Goal: Check status: Check status

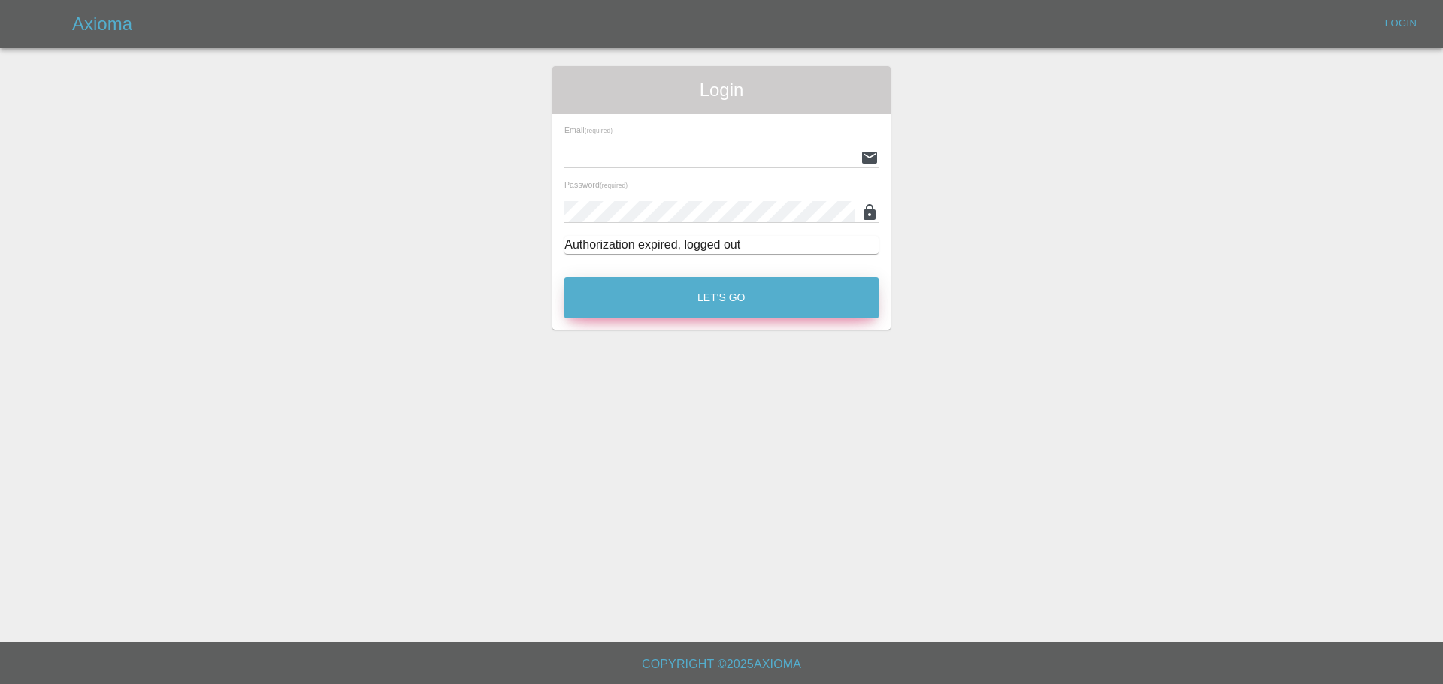
type input "[EMAIL_ADDRESS][PERSON_NAME][DOMAIN_NAME]"
click at [748, 307] on button "Let's Go" at bounding box center [721, 297] width 314 height 41
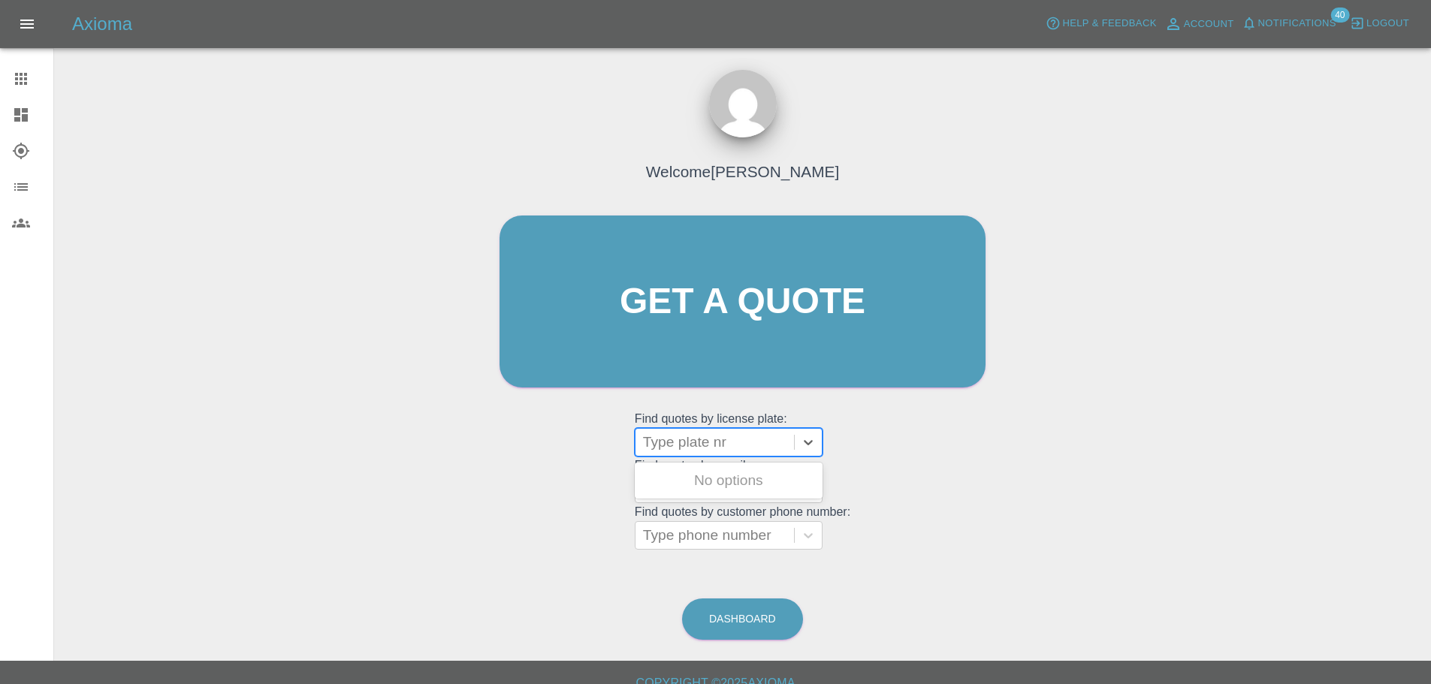
click at [709, 440] on div at bounding box center [715, 442] width 144 height 21
paste input "DW25AYG"
type input "DW25AYG"
click at [729, 482] on div "DW25AYG, Awaiting Repair" at bounding box center [729, 490] width 188 height 48
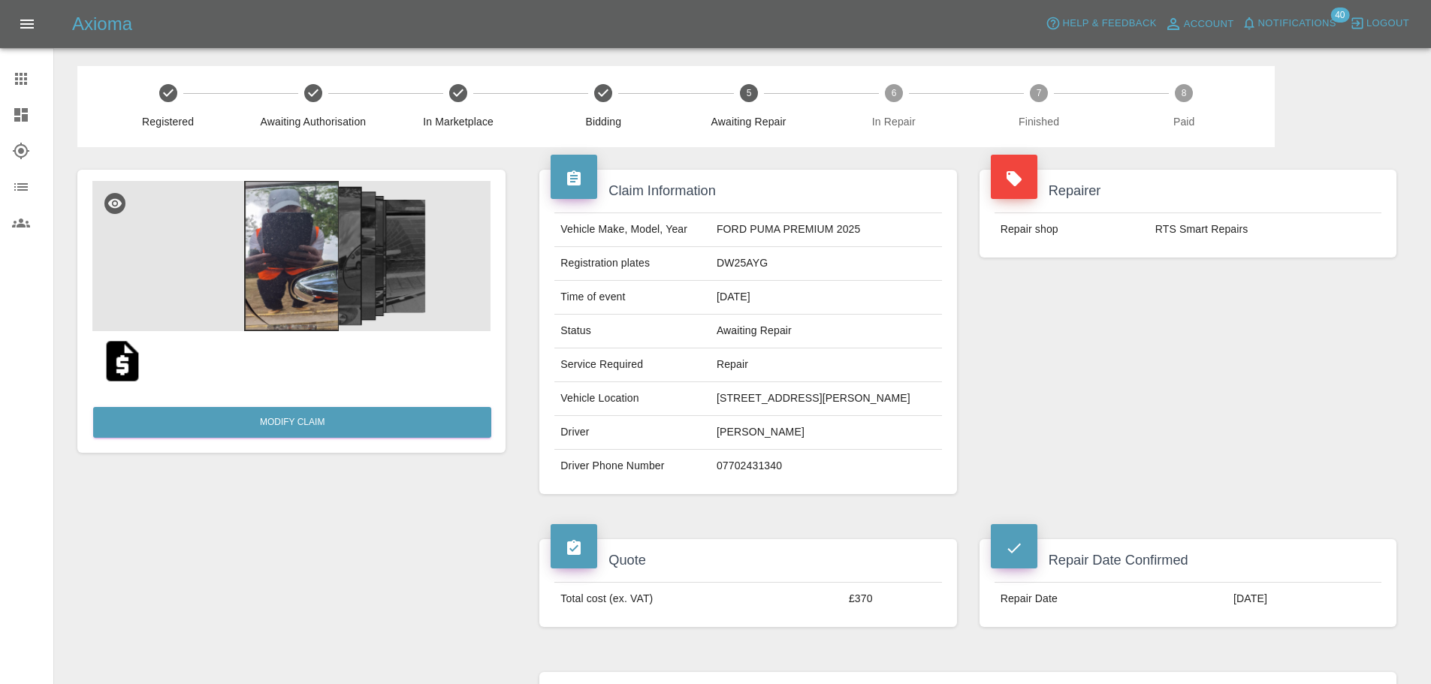
click at [297, 258] on img at bounding box center [291, 256] width 398 height 150
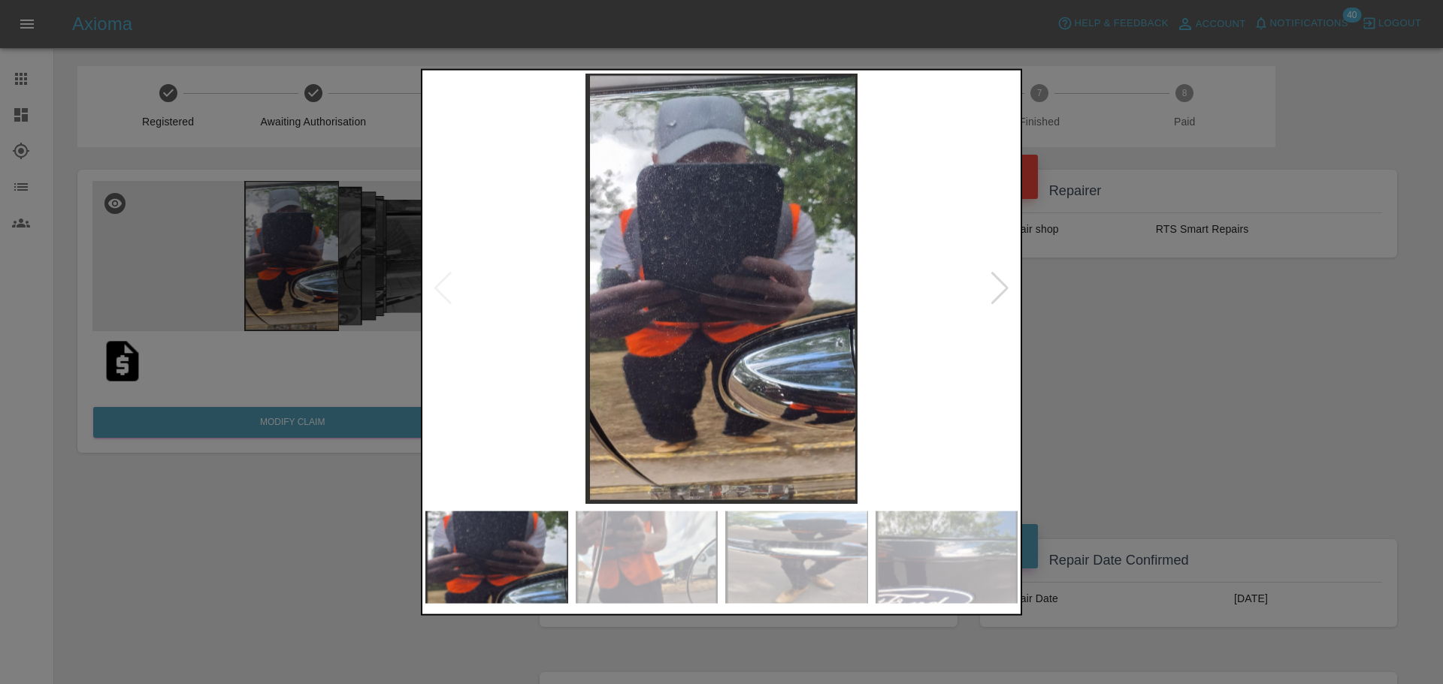
click at [1006, 283] on div at bounding box center [1000, 288] width 20 height 33
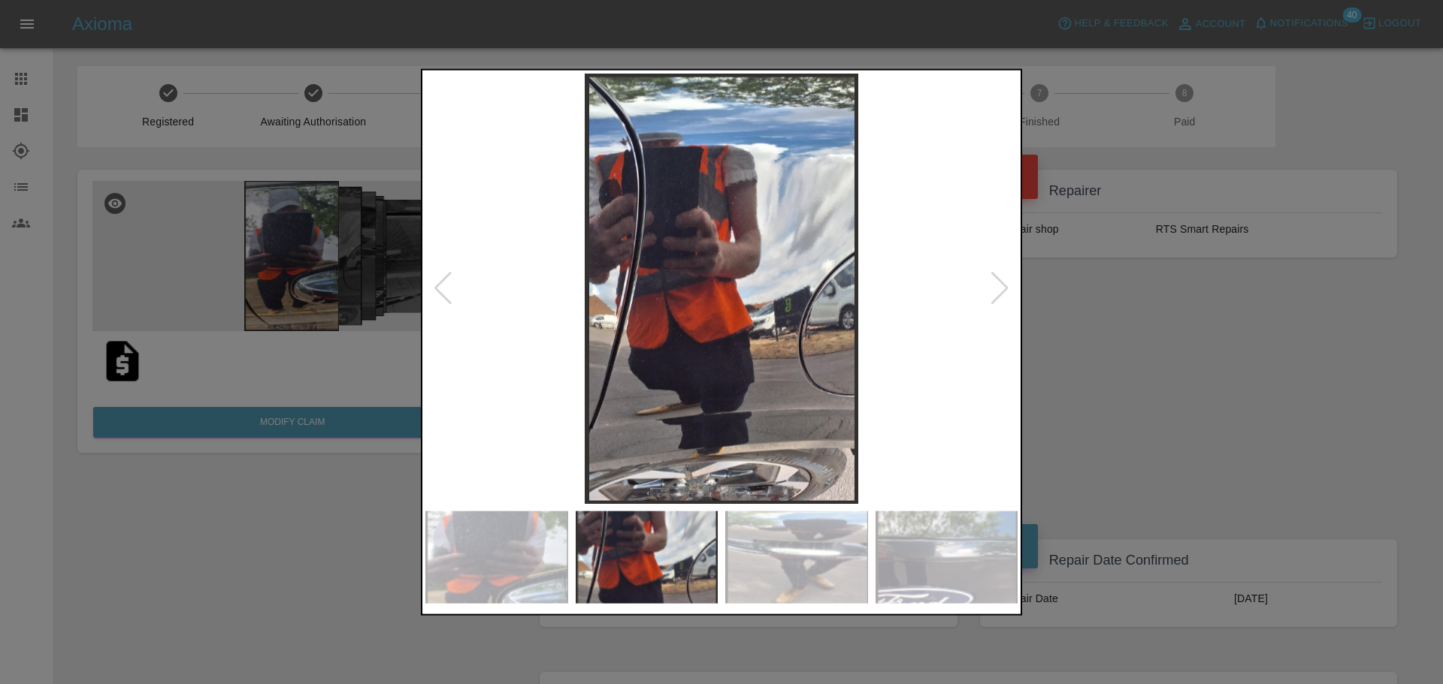
click at [1006, 283] on div at bounding box center [1000, 288] width 20 height 33
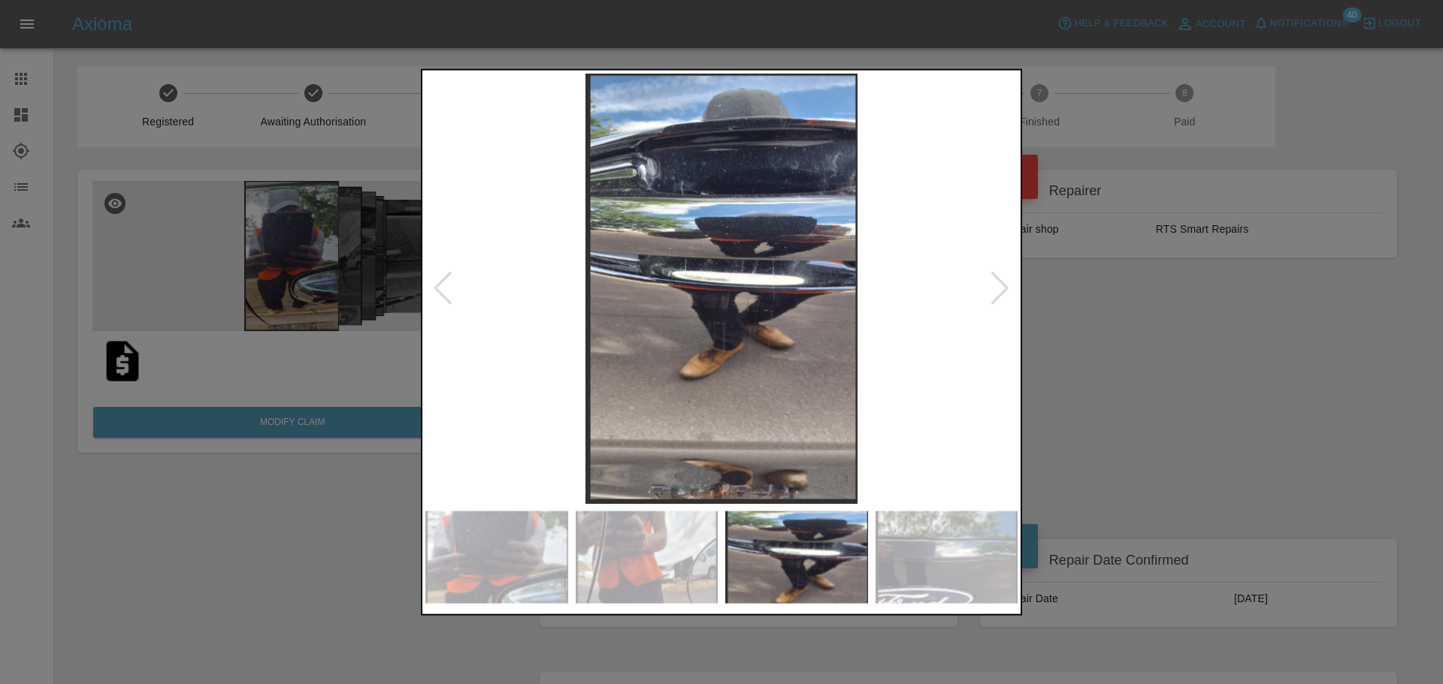
click at [1006, 283] on div at bounding box center [1000, 288] width 20 height 33
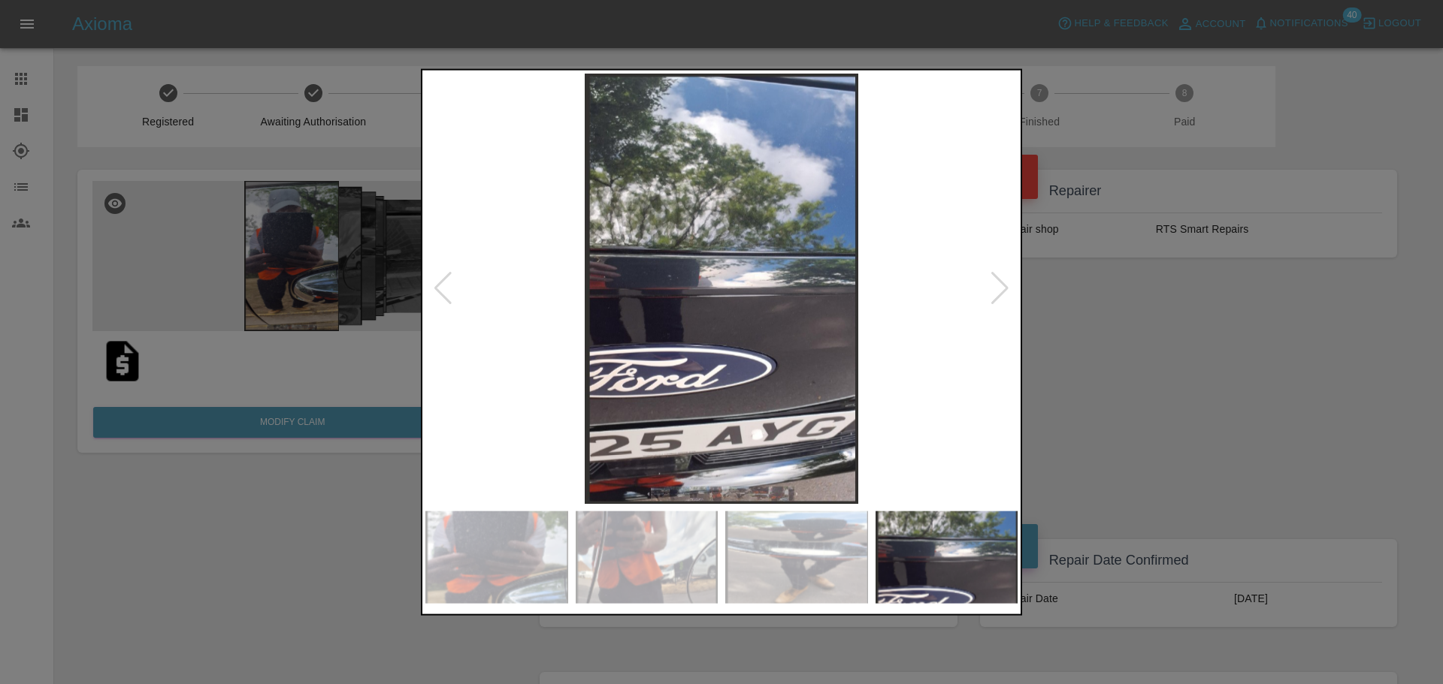
click at [1006, 283] on div at bounding box center [1000, 288] width 20 height 33
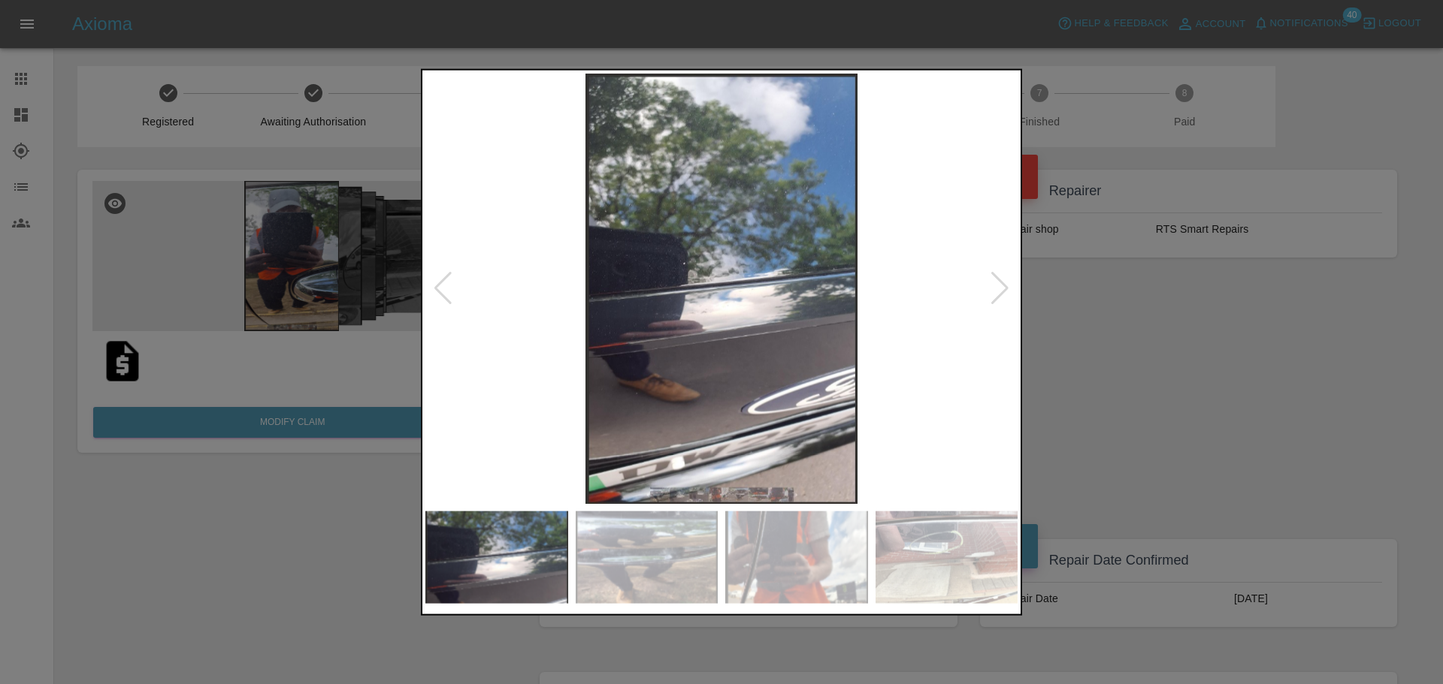
click at [1006, 283] on div at bounding box center [1000, 288] width 20 height 33
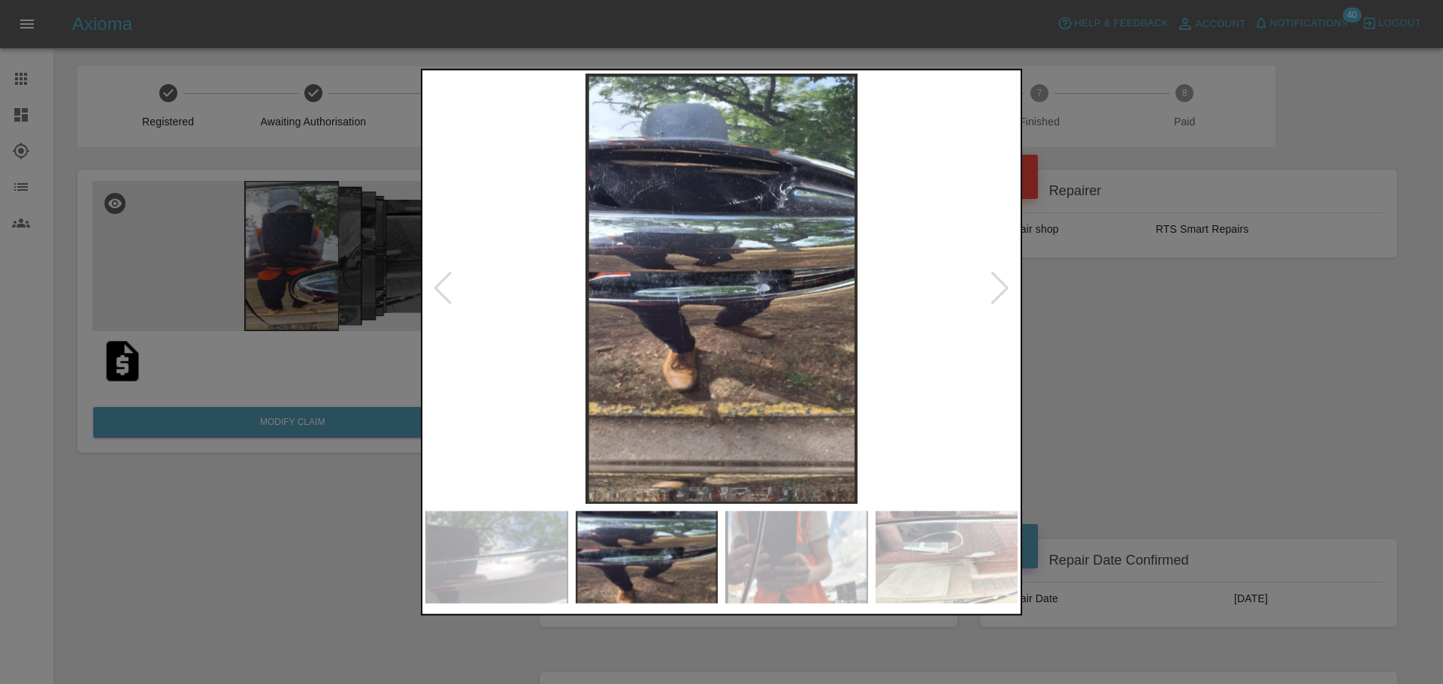
click at [1006, 283] on div at bounding box center [1000, 288] width 20 height 33
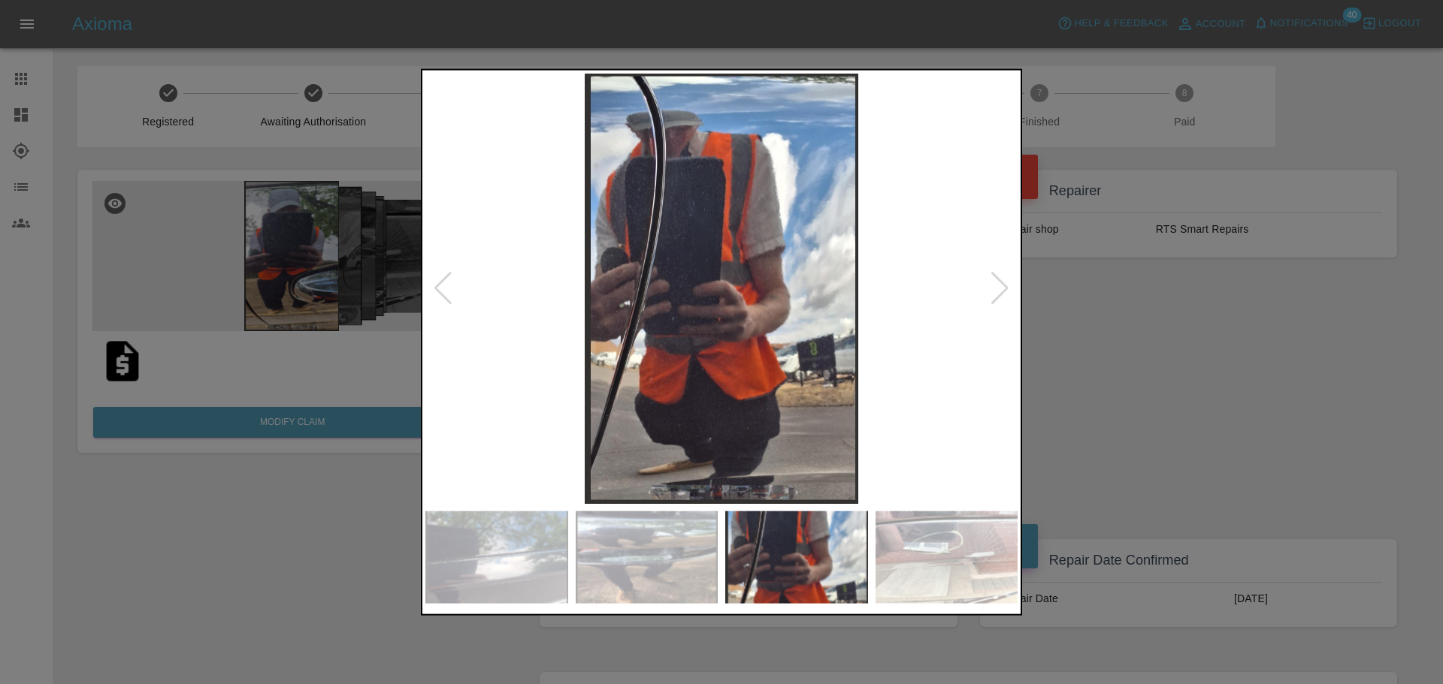
click at [1006, 283] on div at bounding box center [1000, 288] width 20 height 33
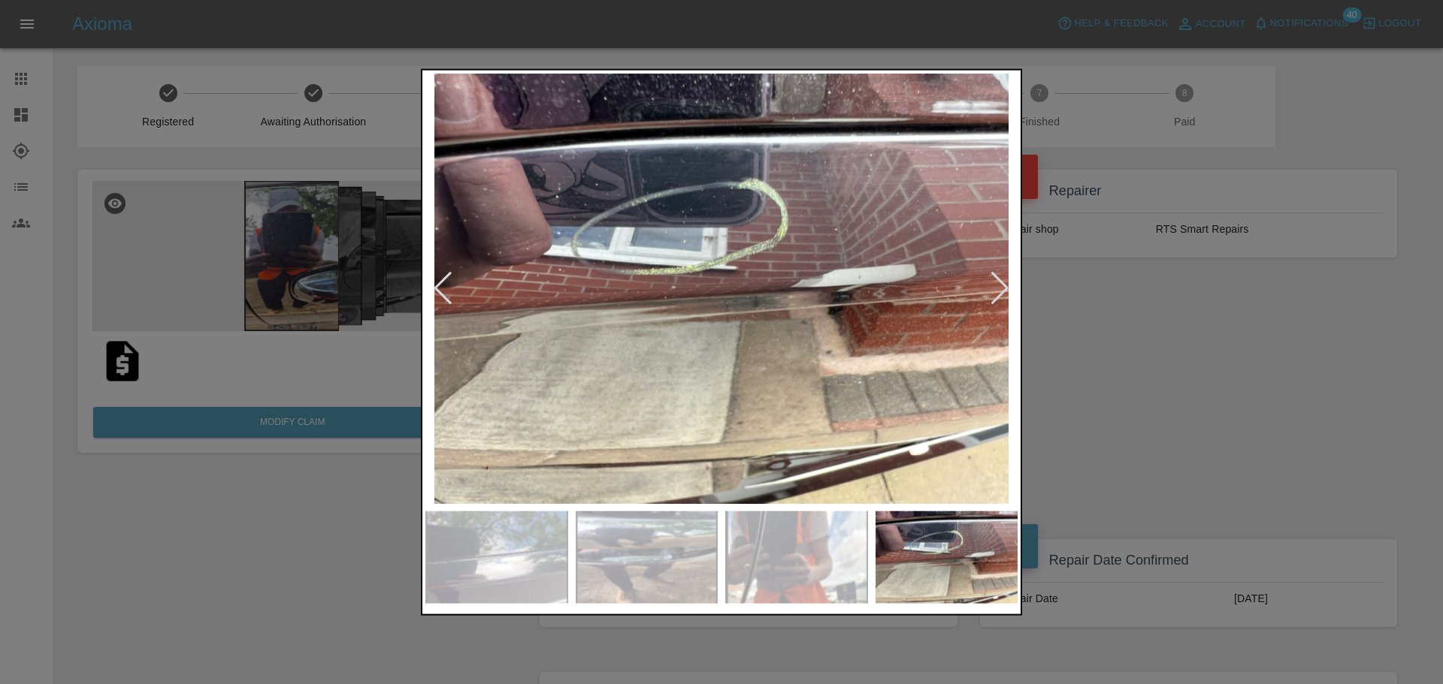
click at [1006, 283] on div at bounding box center [1000, 288] width 20 height 33
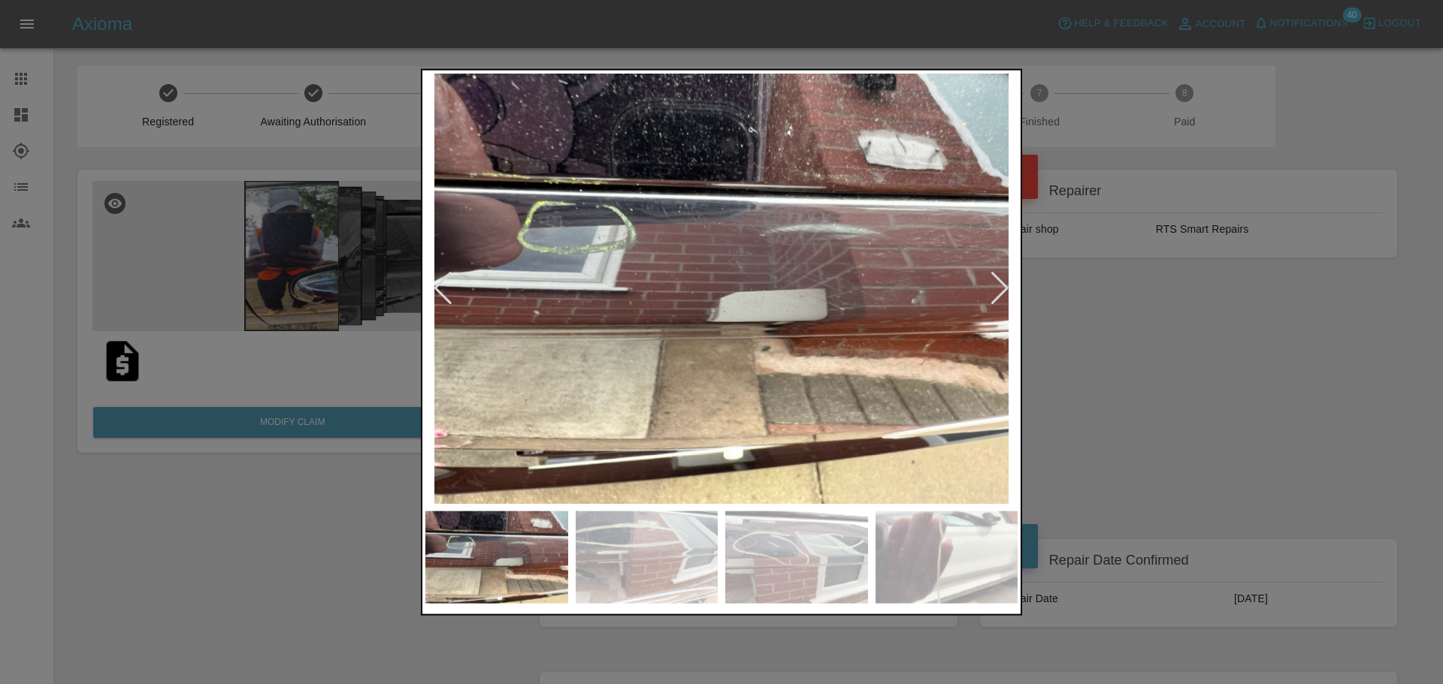
click at [1006, 283] on div at bounding box center [1000, 288] width 20 height 33
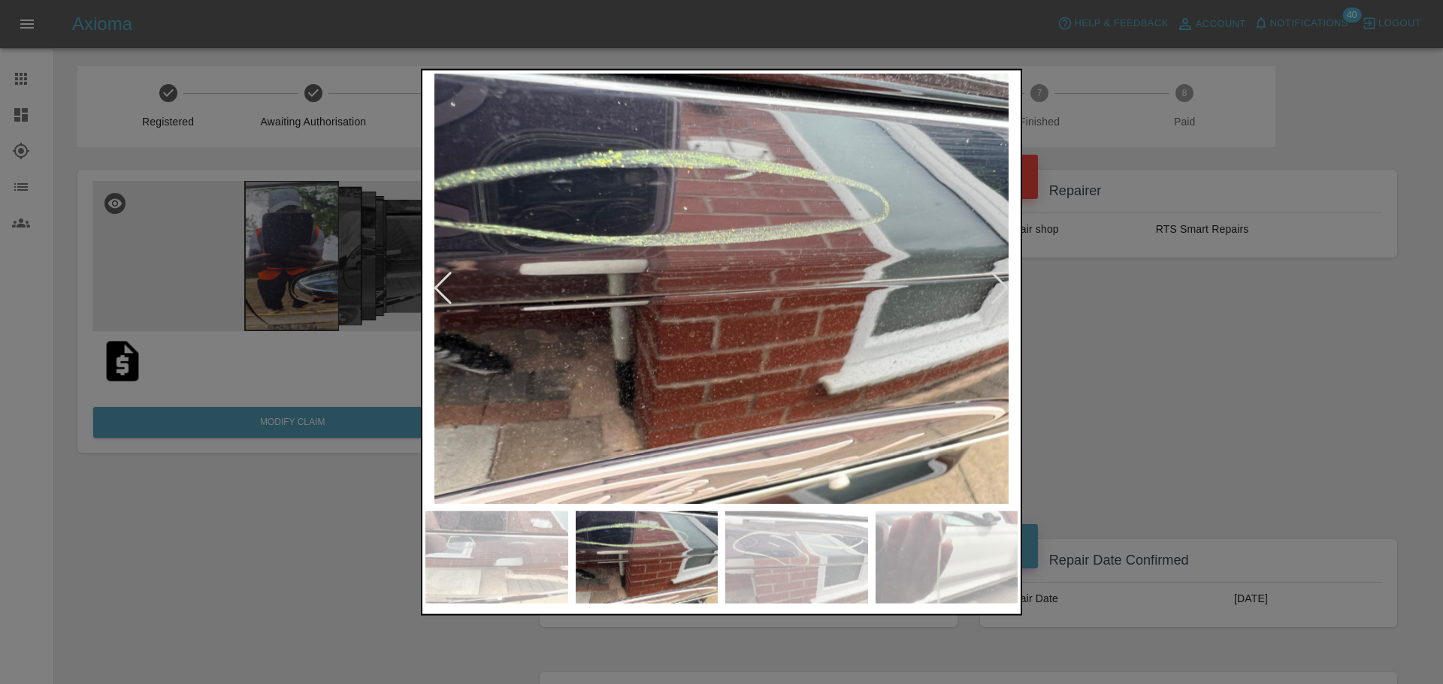
click at [1006, 283] on div at bounding box center [1000, 288] width 20 height 33
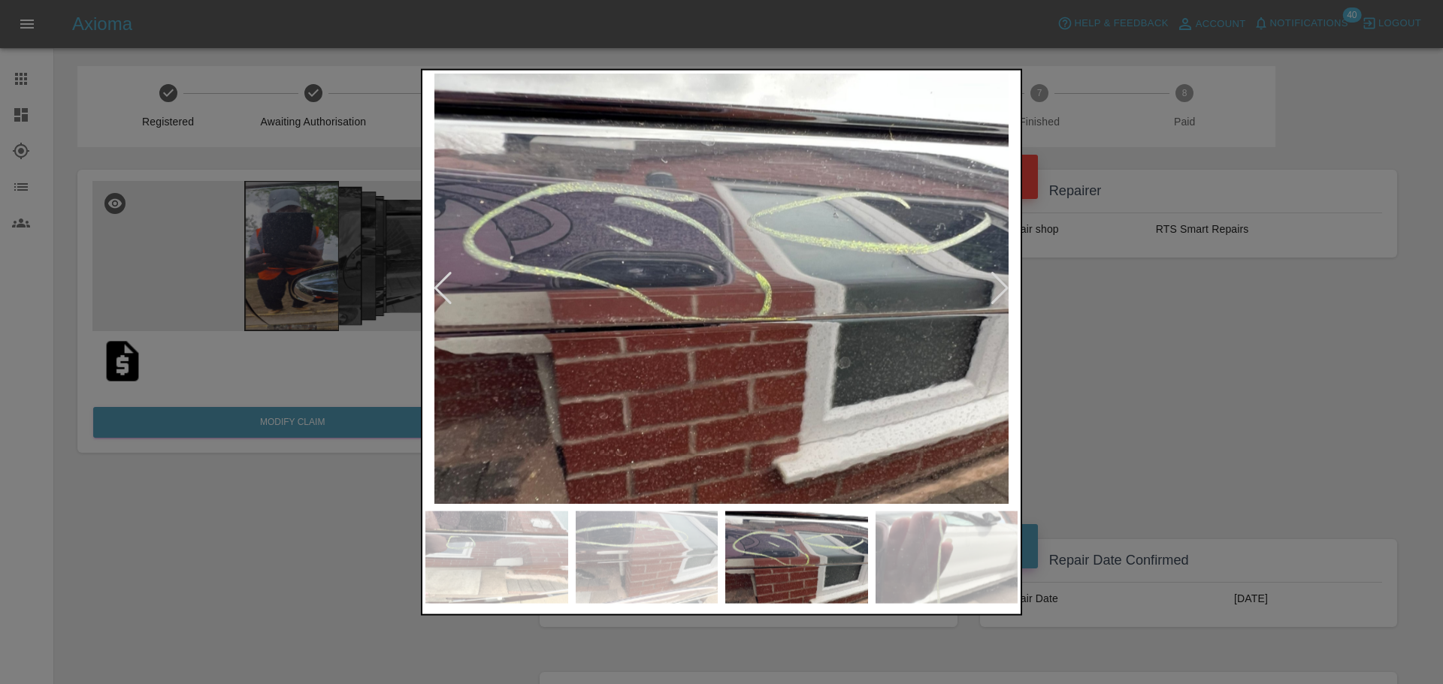
click at [1006, 283] on div at bounding box center [1000, 288] width 20 height 33
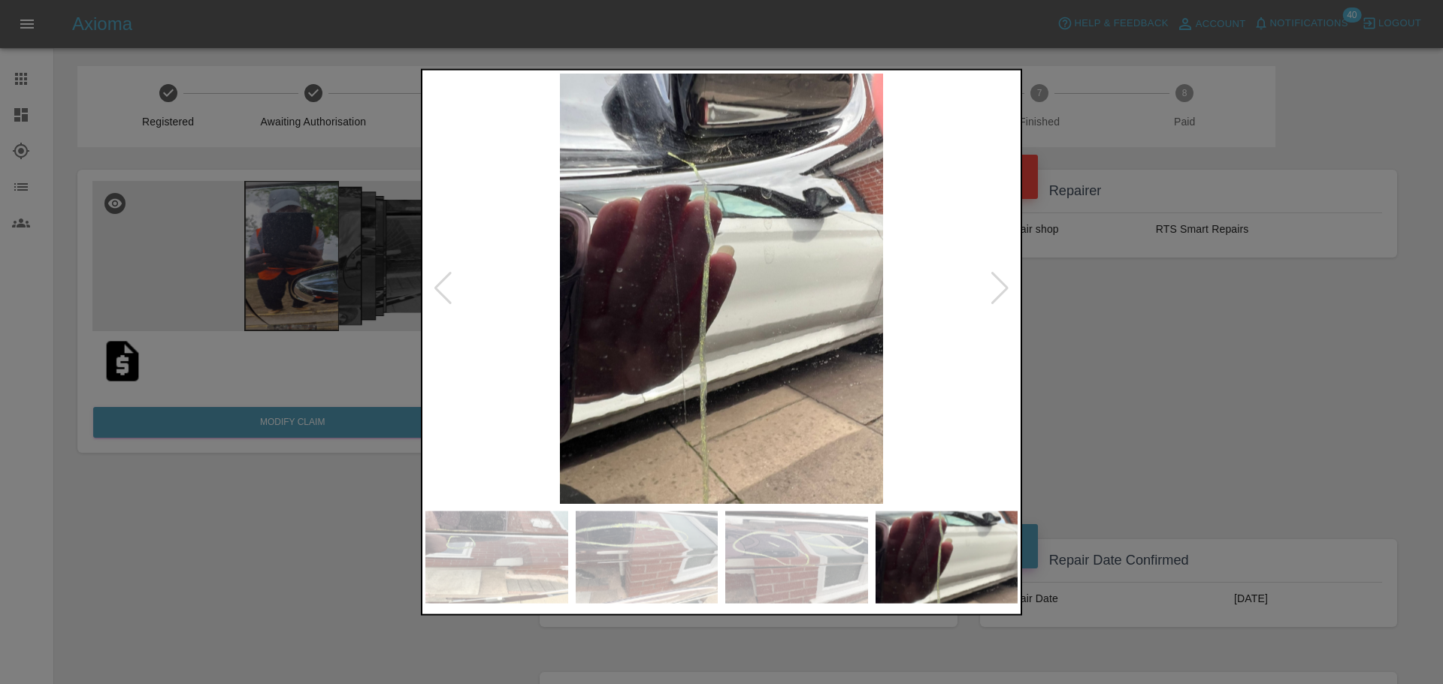
click at [1006, 283] on div at bounding box center [1000, 288] width 20 height 33
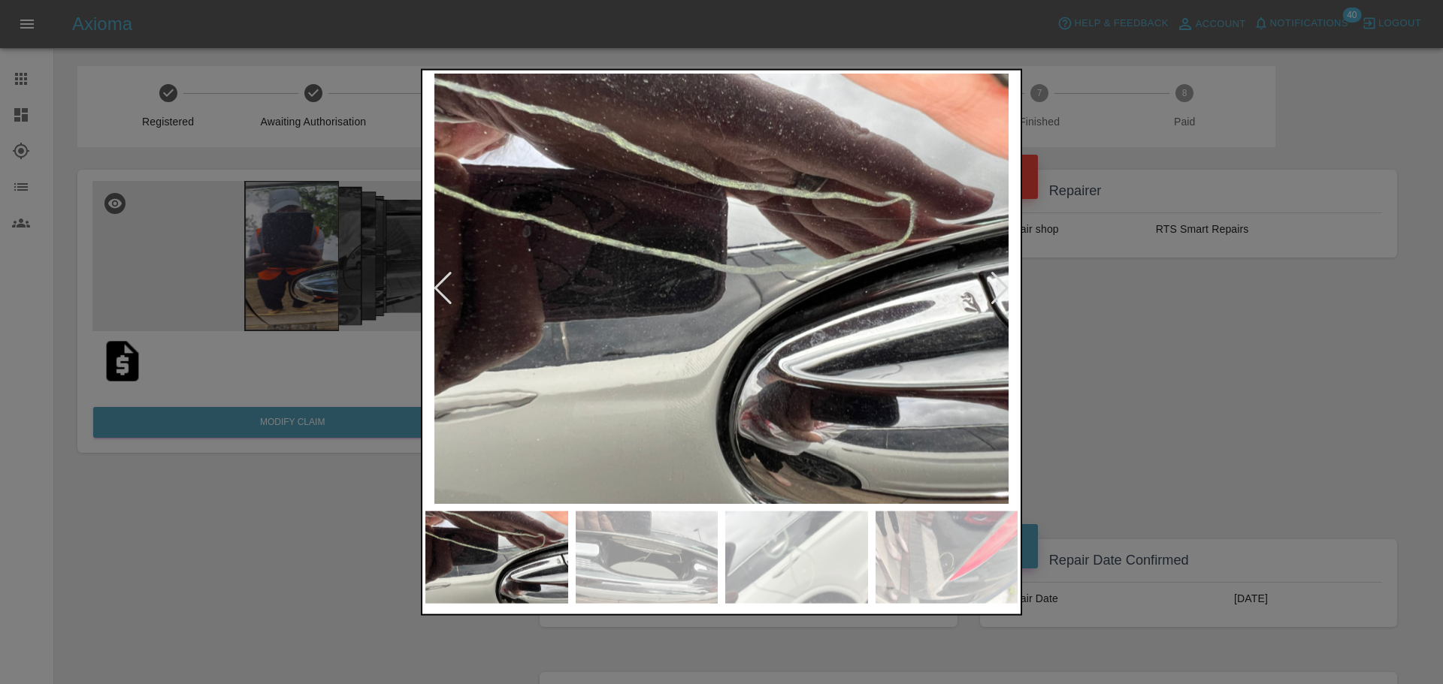
click at [1006, 283] on div at bounding box center [1000, 288] width 20 height 33
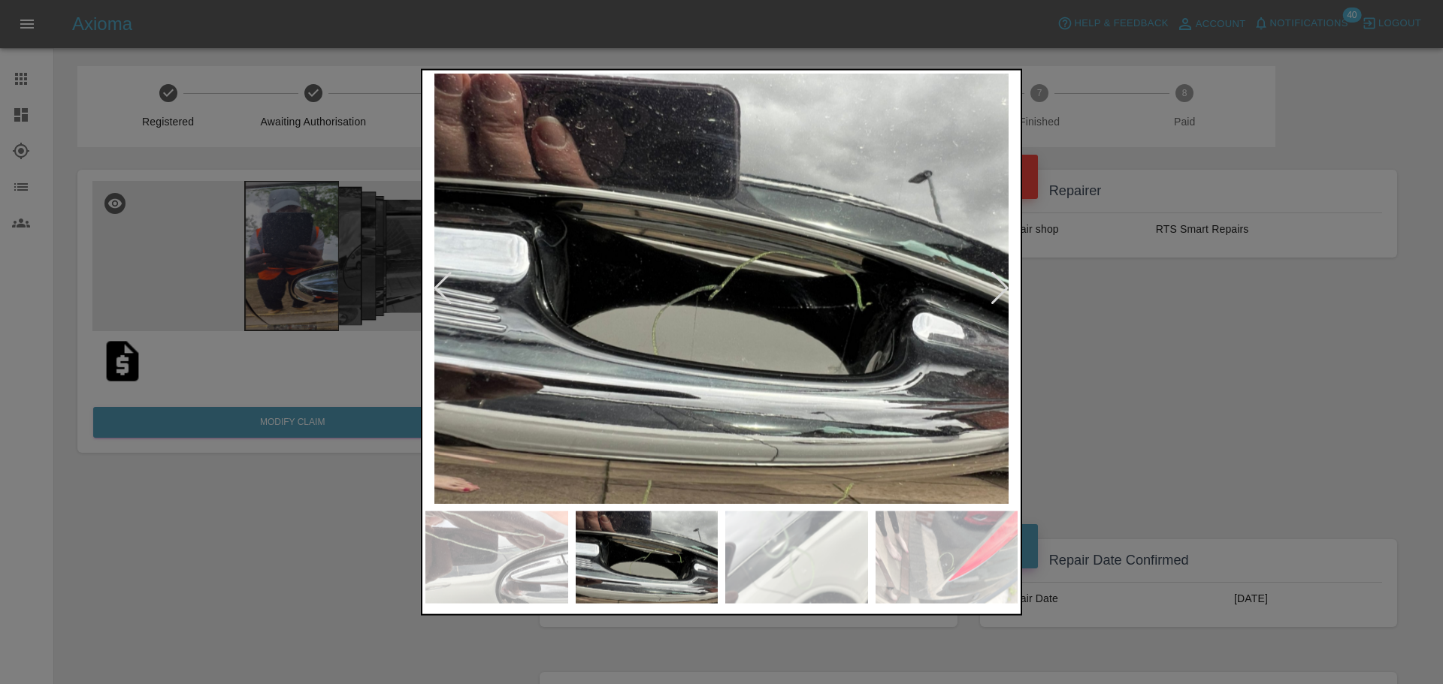
click at [1006, 283] on div at bounding box center [1000, 288] width 20 height 33
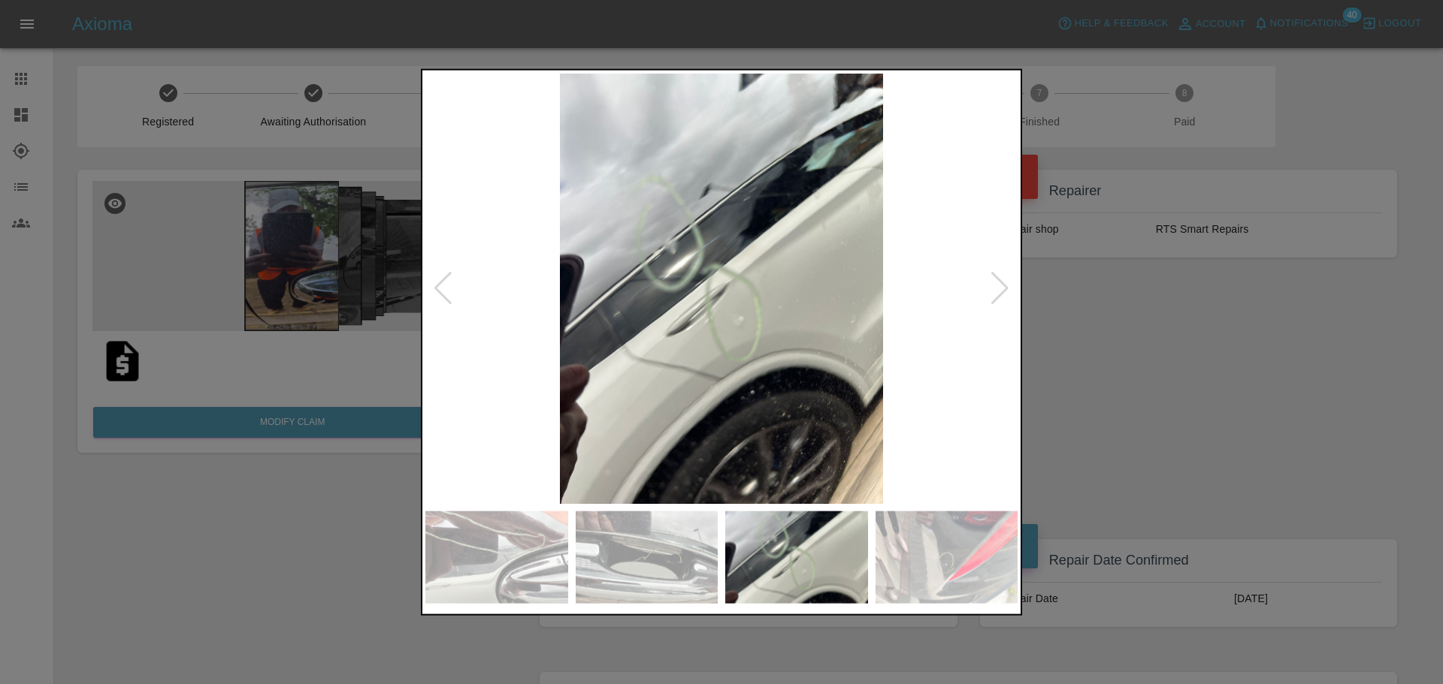
click at [1006, 283] on div at bounding box center [1000, 288] width 20 height 33
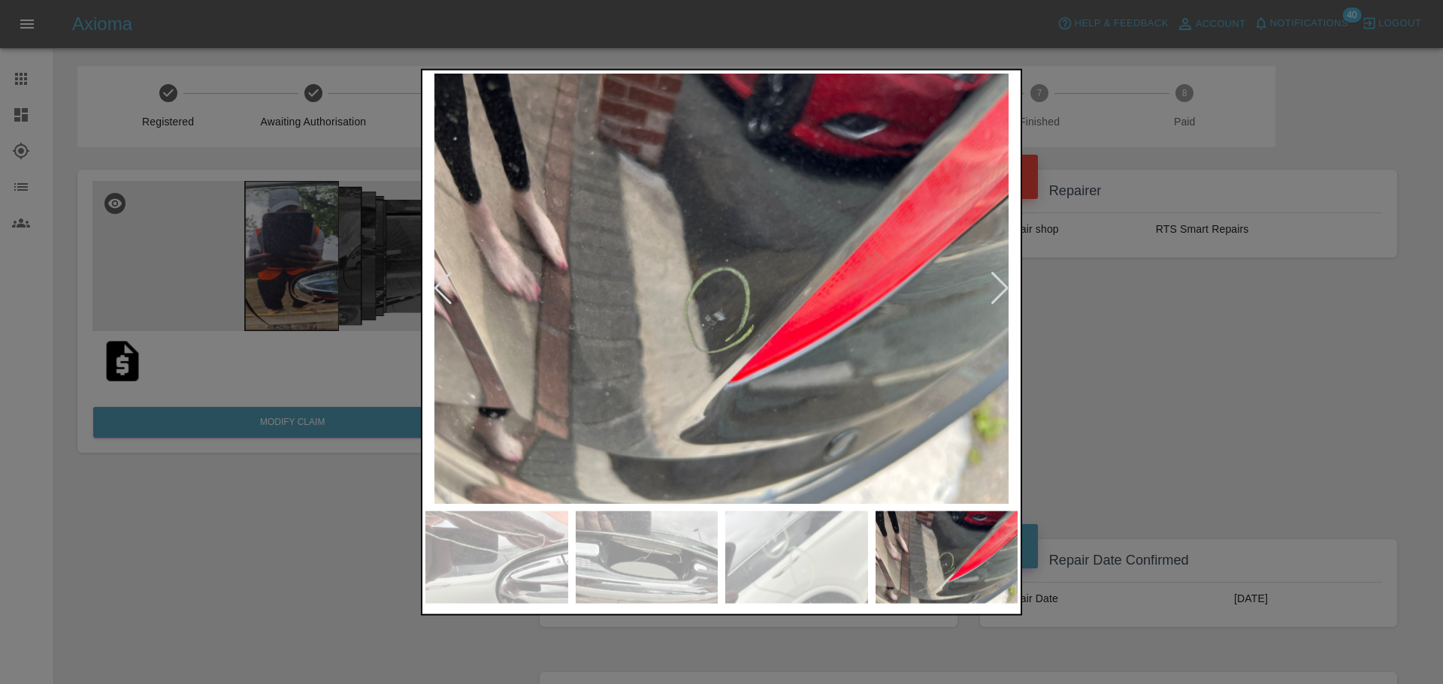
click at [1006, 283] on div at bounding box center [1000, 288] width 20 height 33
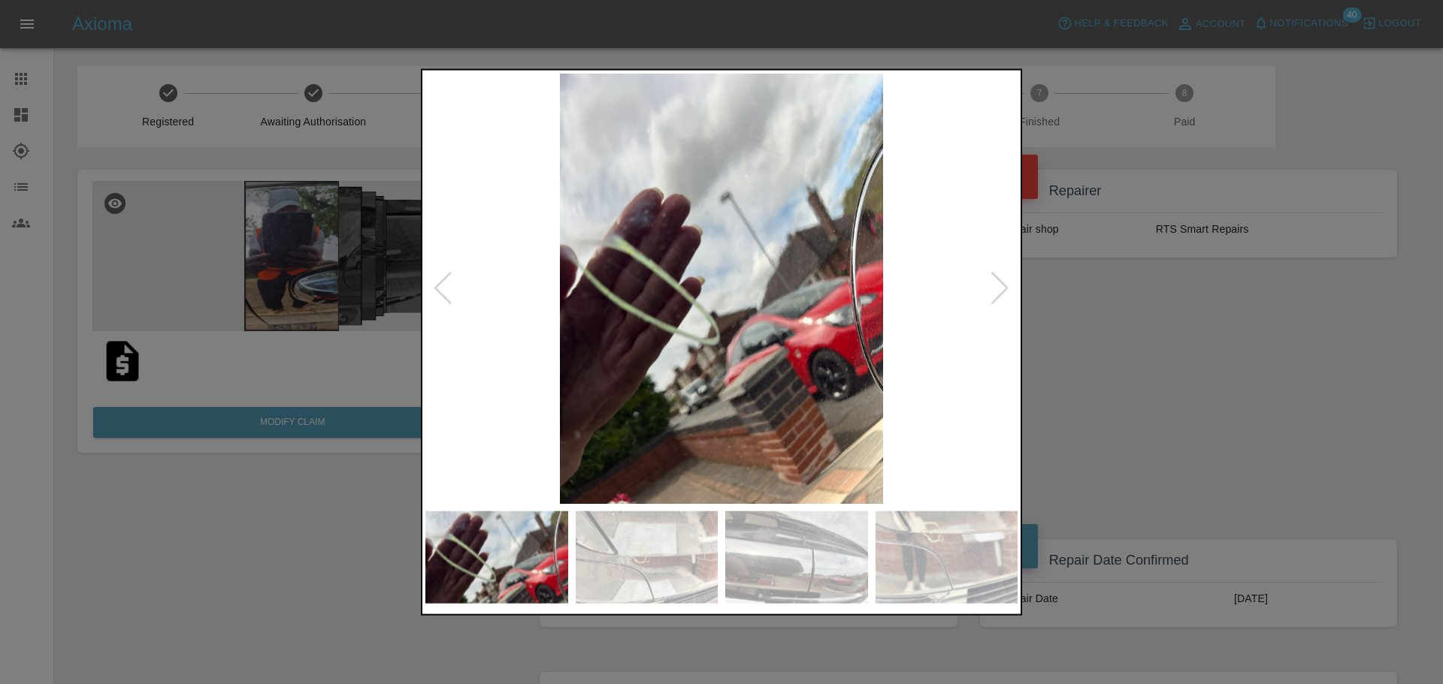
click at [1006, 283] on div at bounding box center [1000, 288] width 20 height 33
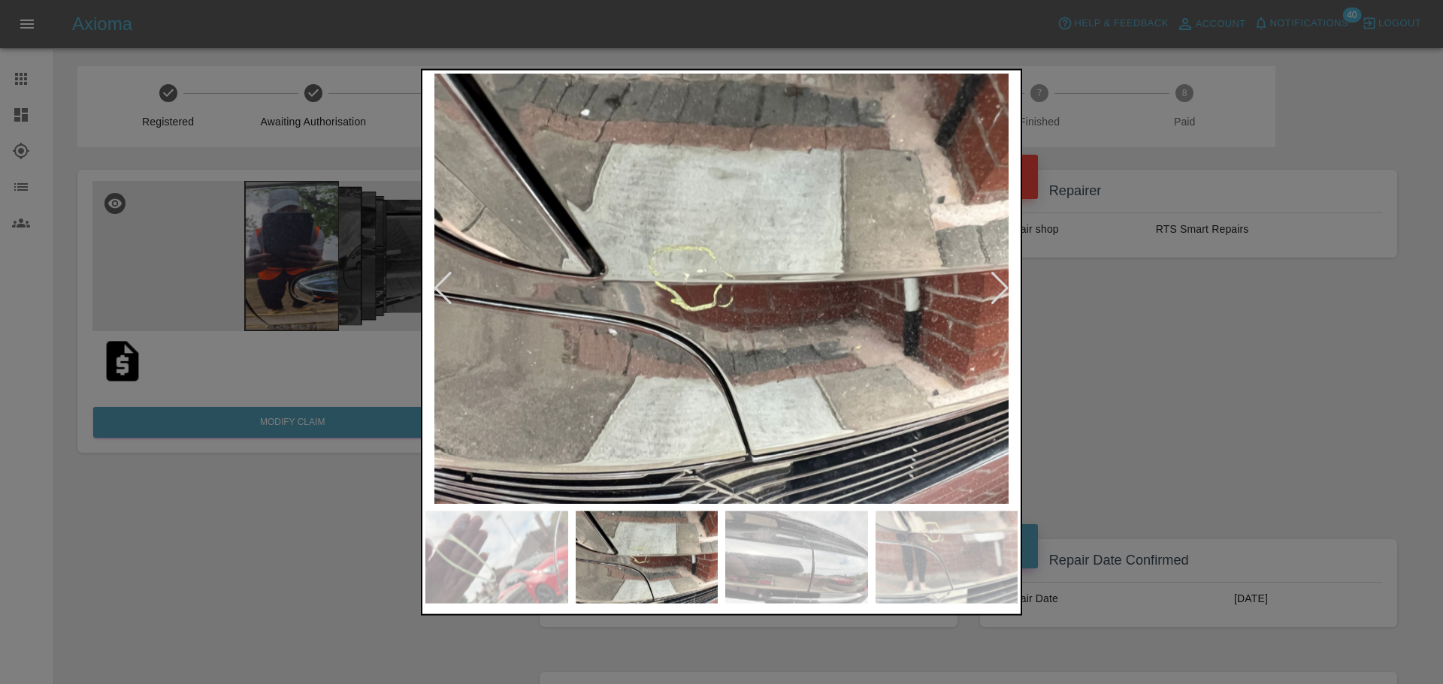
click at [1006, 283] on div at bounding box center [1000, 288] width 20 height 33
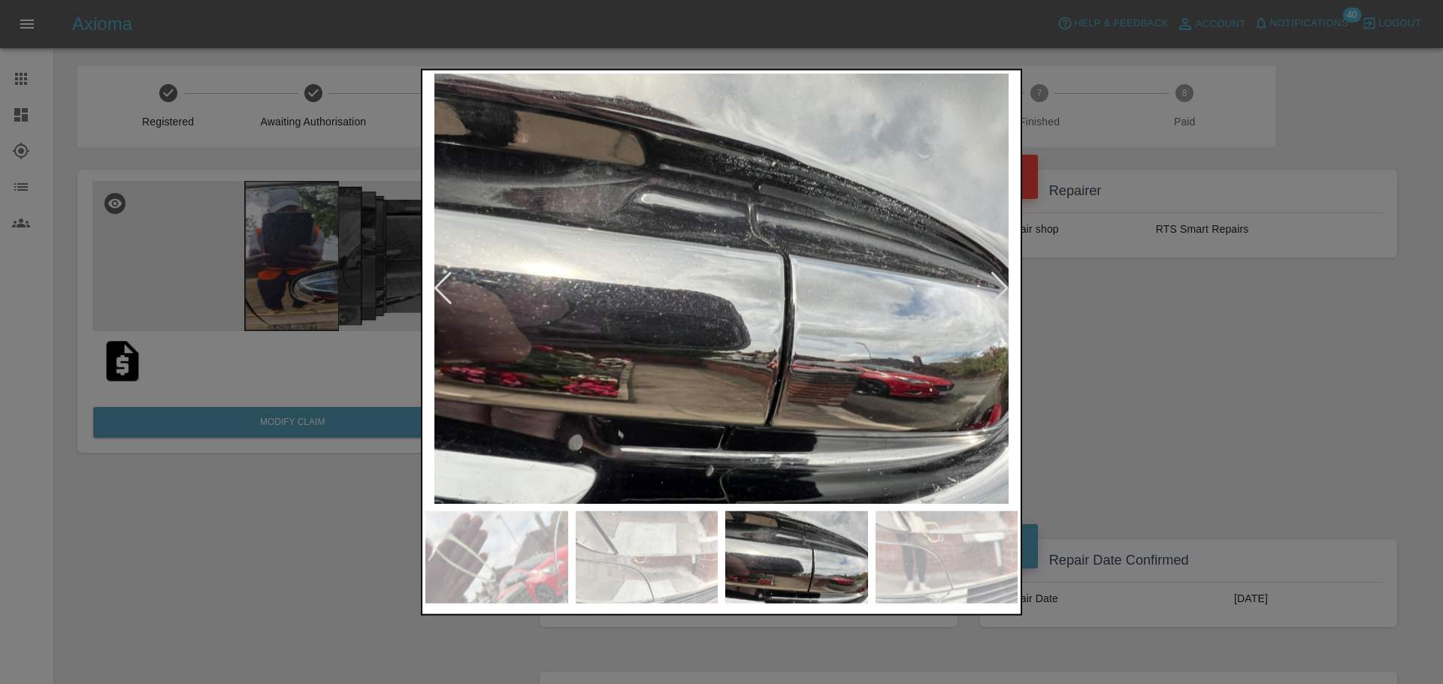
click at [1006, 283] on div at bounding box center [1000, 288] width 20 height 33
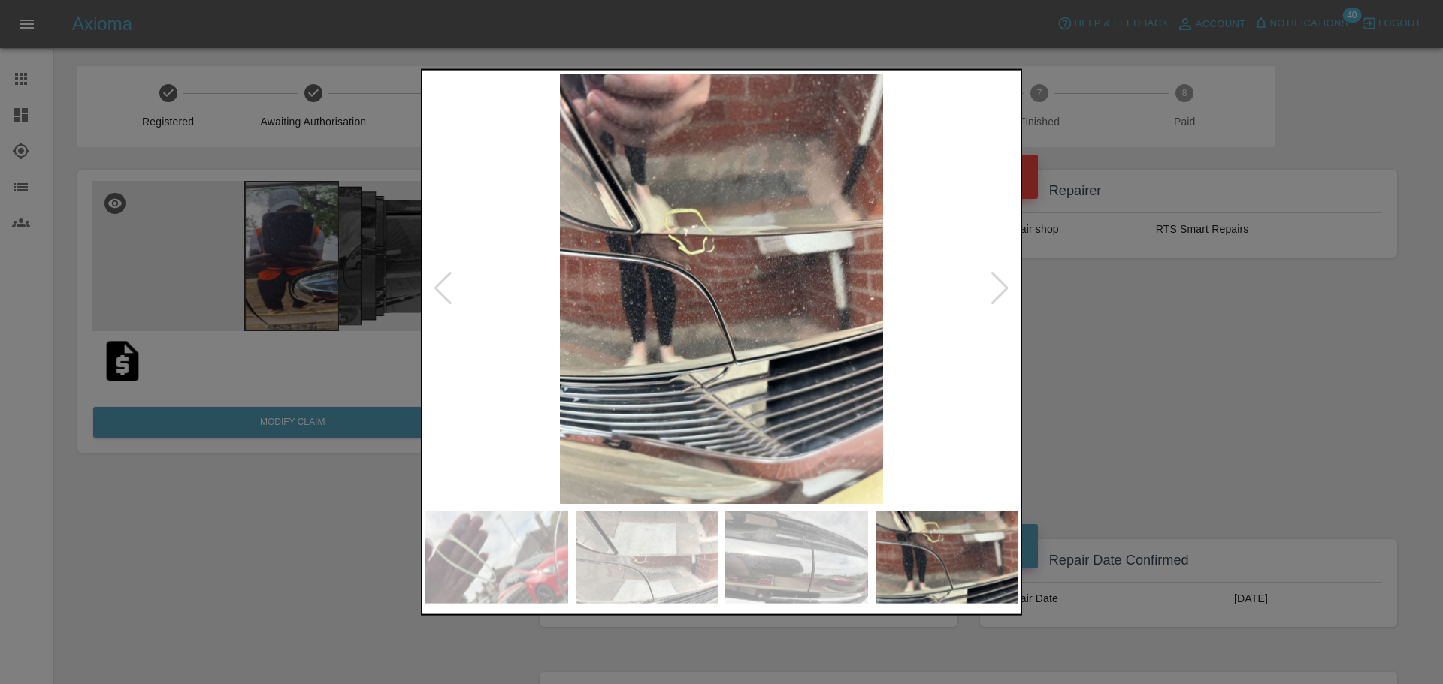
click at [1006, 283] on div at bounding box center [1000, 288] width 20 height 33
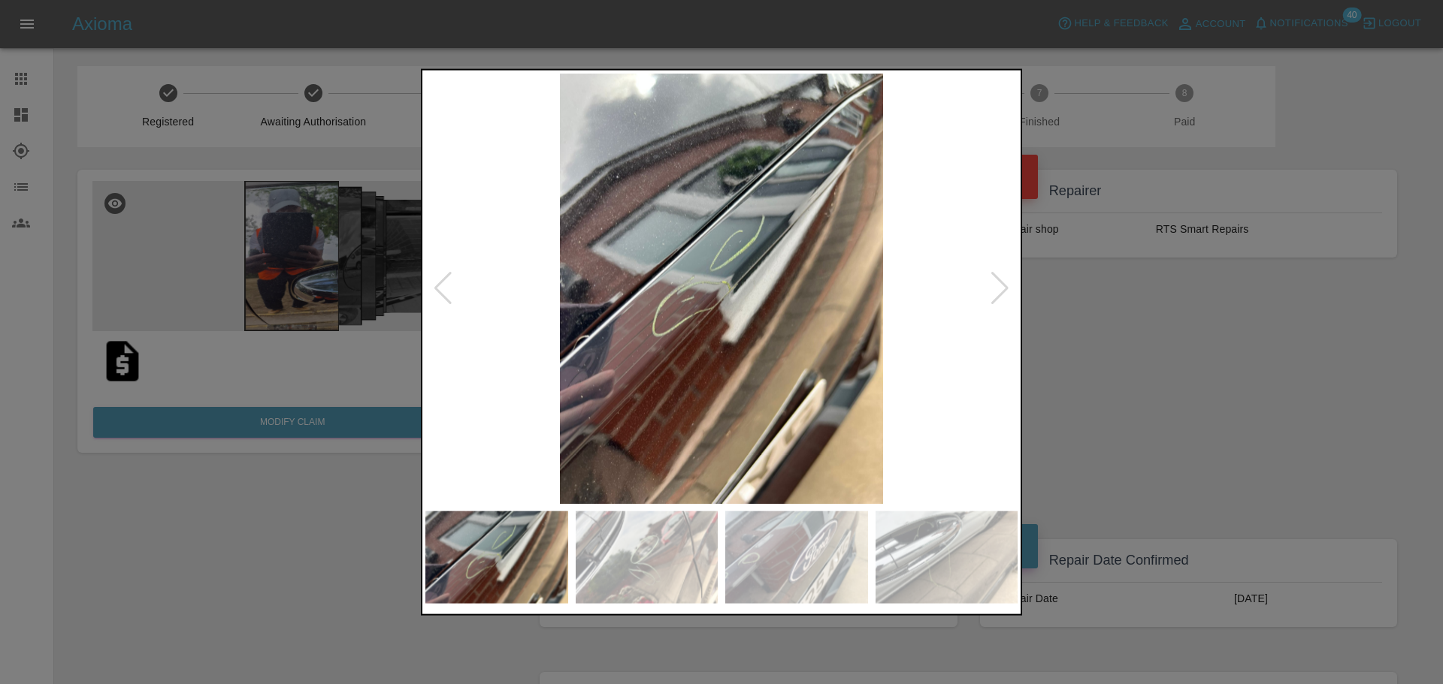
click at [1006, 283] on div at bounding box center [1000, 288] width 20 height 33
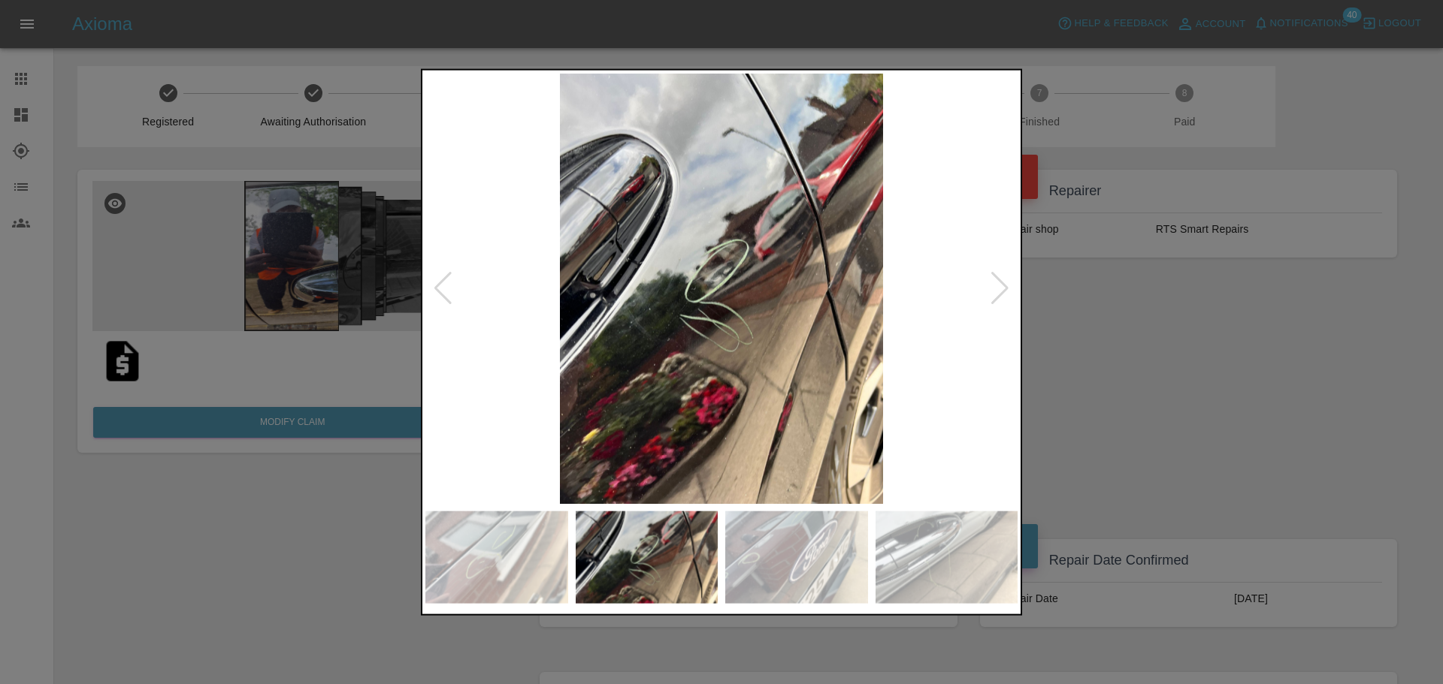
click at [1006, 283] on div at bounding box center [1000, 288] width 20 height 33
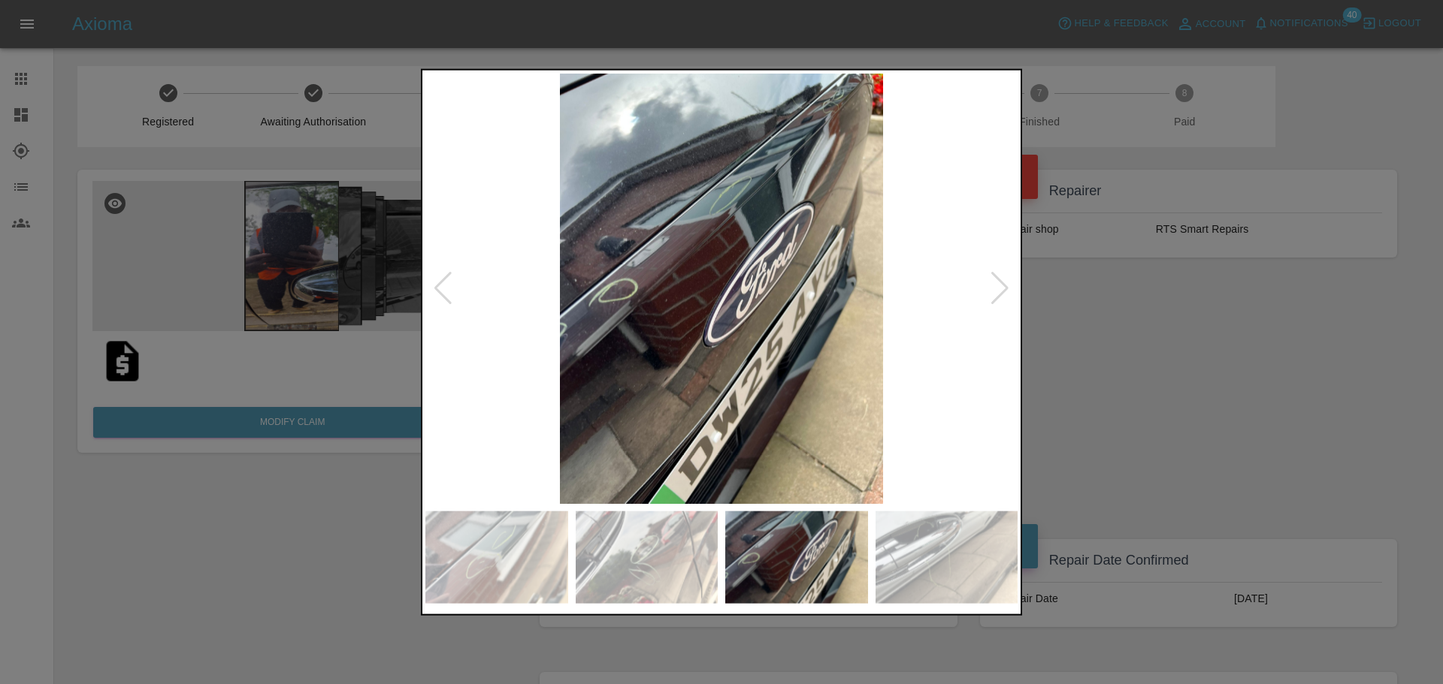
click at [1006, 283] on div at bounding box center [1000, 288] width 20 height 33
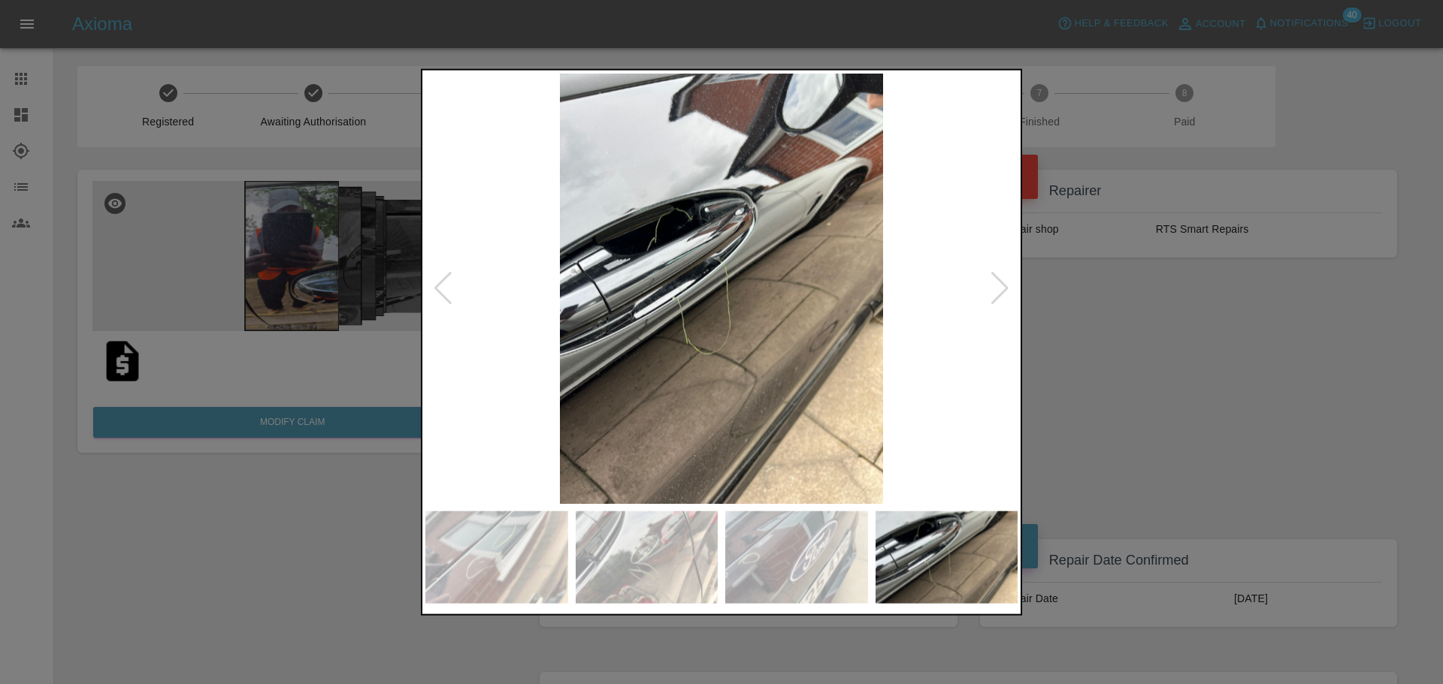
click at [1006, 283] on div at bounding box center [1000, 288] width 20 height 33
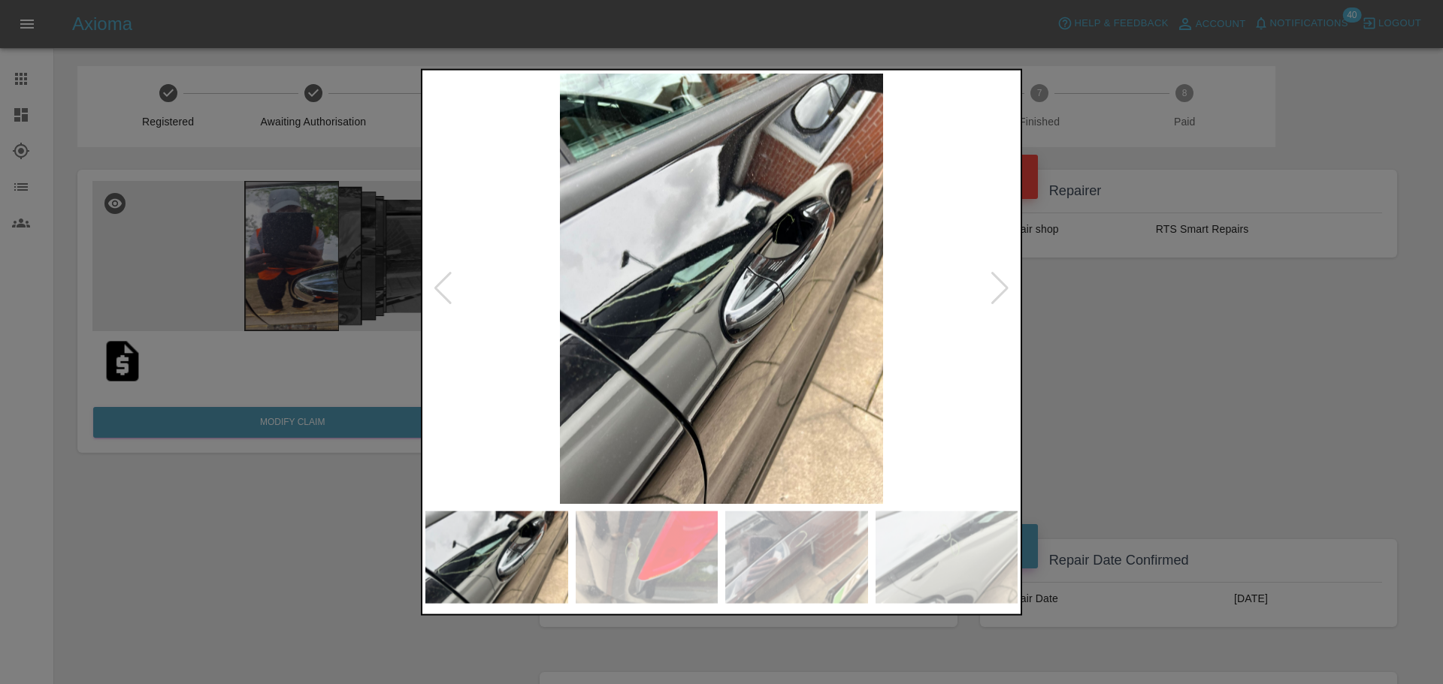
click at [1006, 283] on div at bounding box center [1000, 288] width 20 height 33
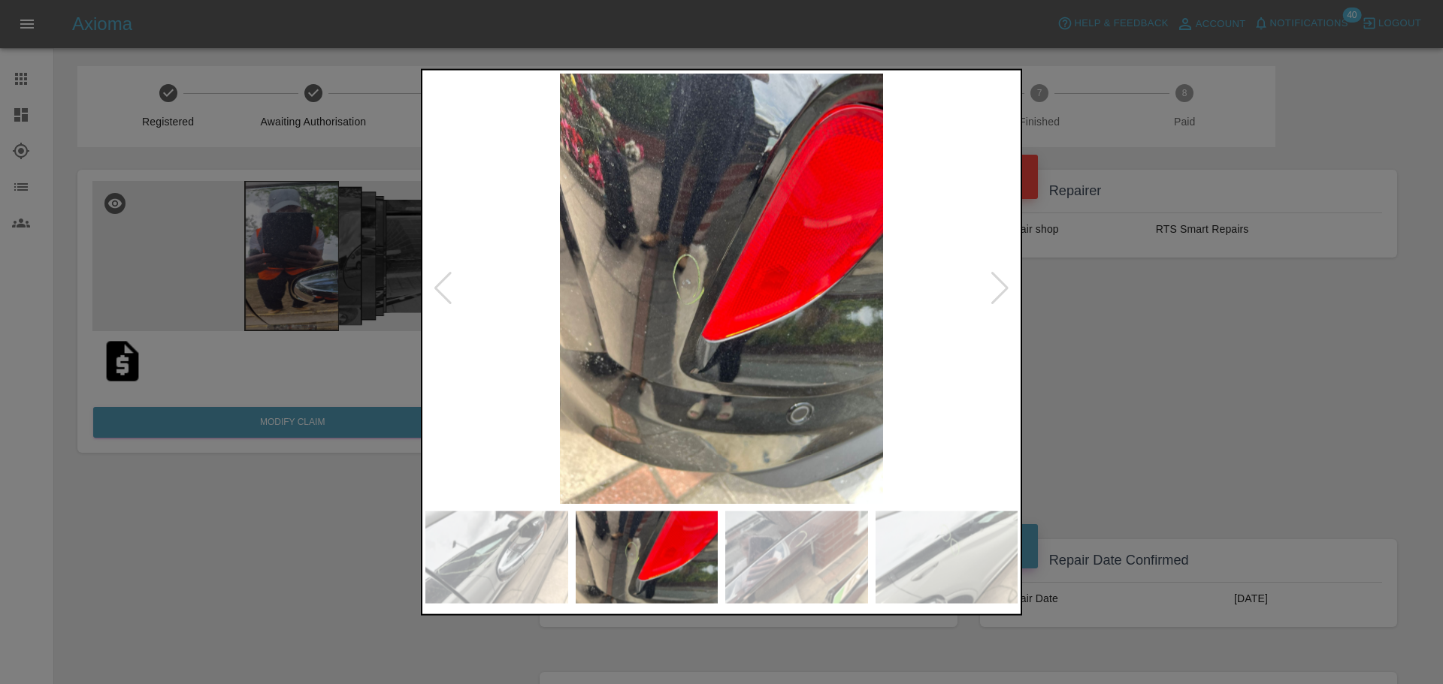
click at [1006, 283] on div at bounding box center [1000, 288] width 20 height 33
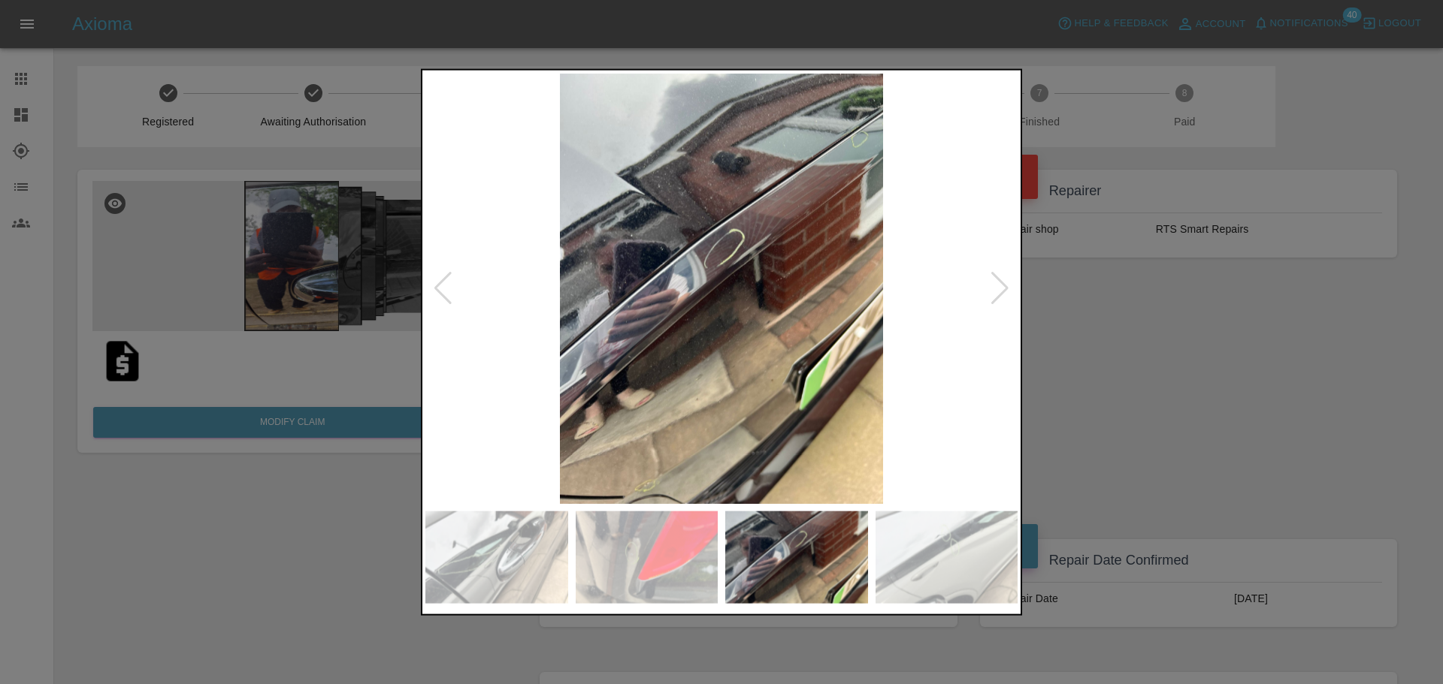
click at [1006, 283] on div at bounding box center [1000, 288] width 20 height 33
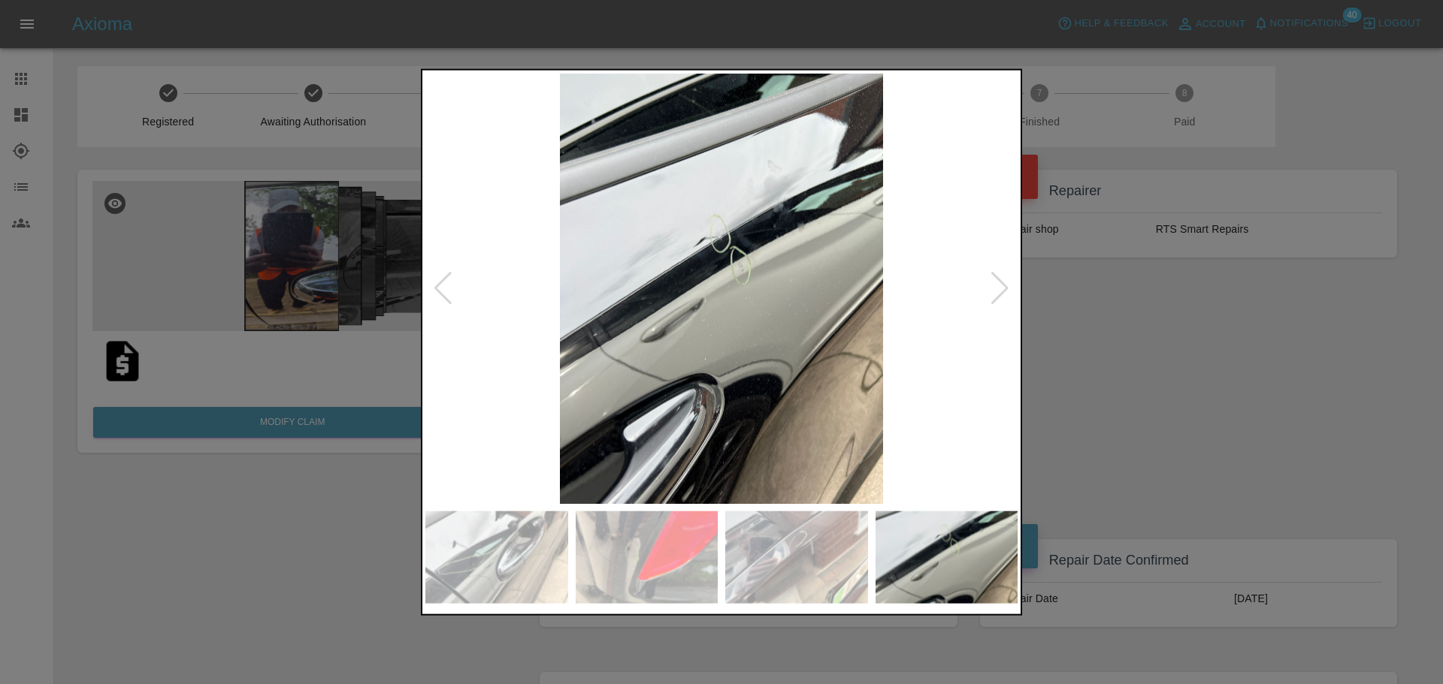
click at [1006, 283] on div at bounding box center [1000, 288] width 20 height 33
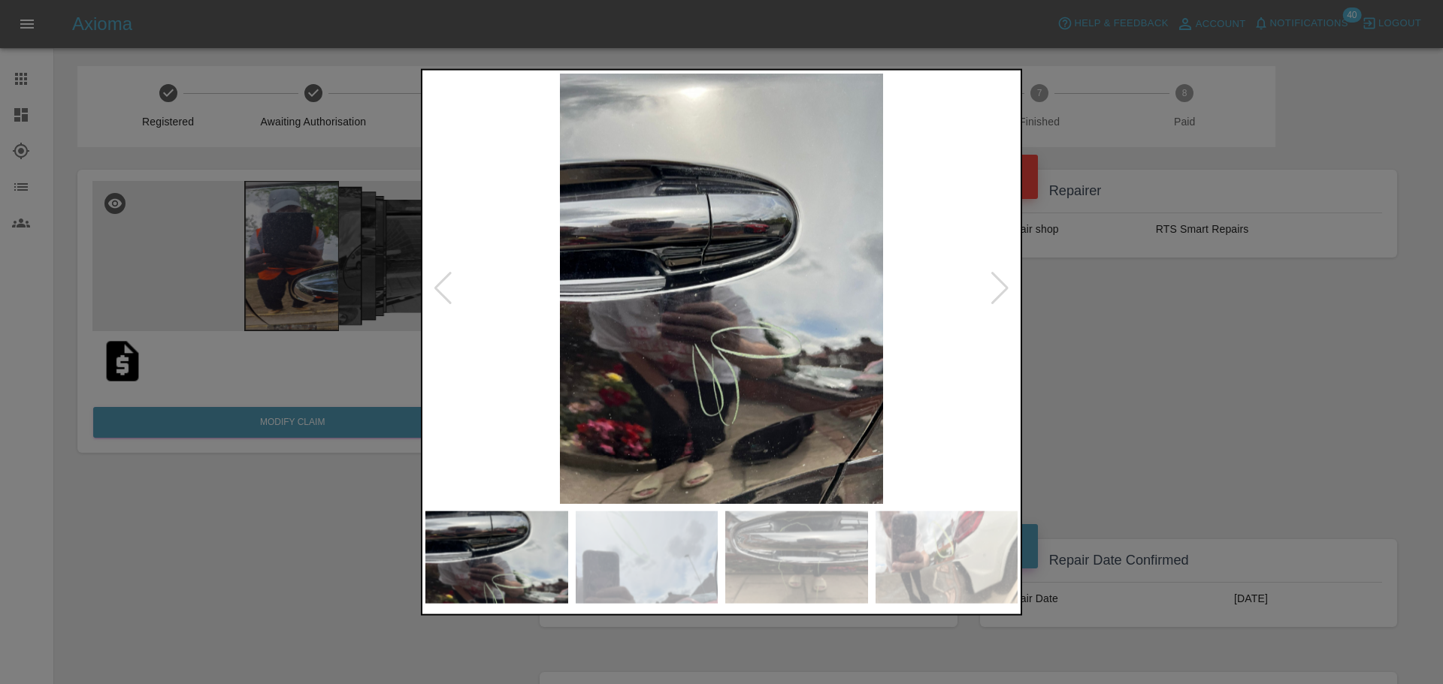
click at [1006, 283] on div at bounding box center [1000, 288] width 20 height 33
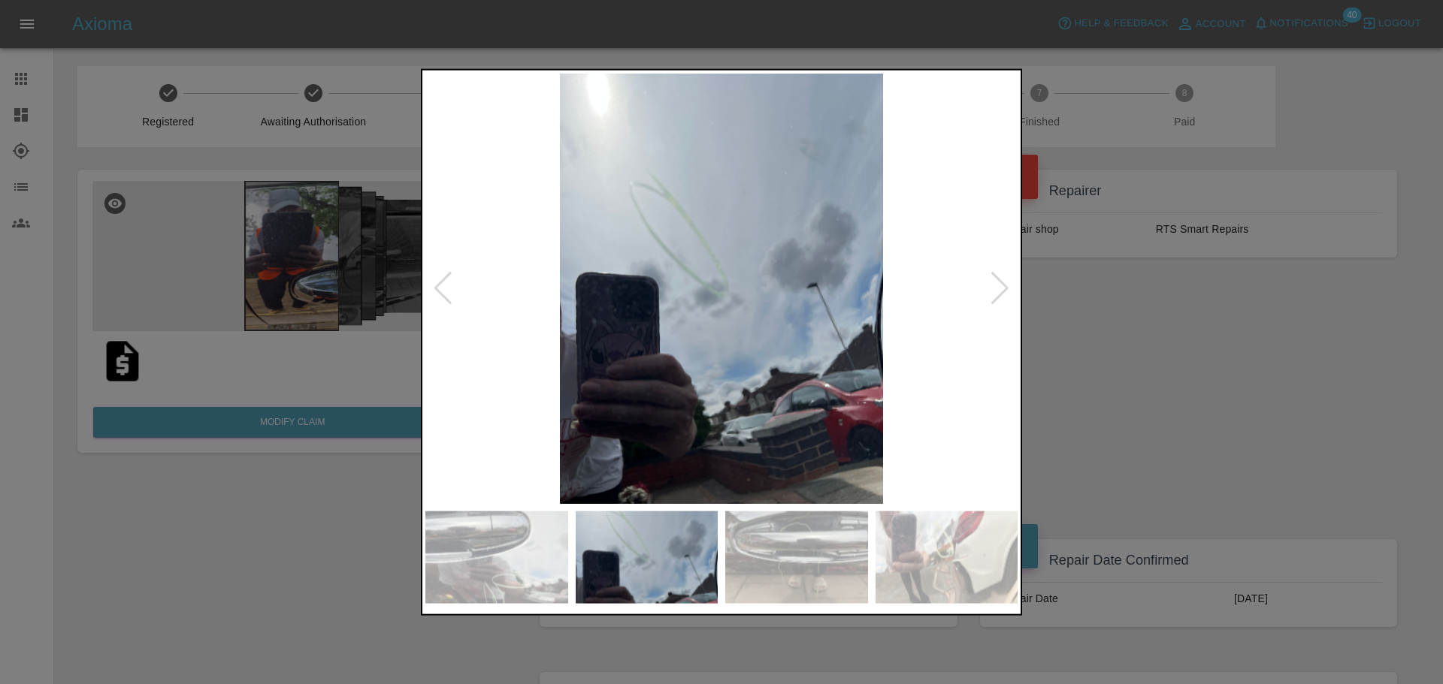
click at [1006, 283] on div at bounding box center [1000, 288] width 20 height 33
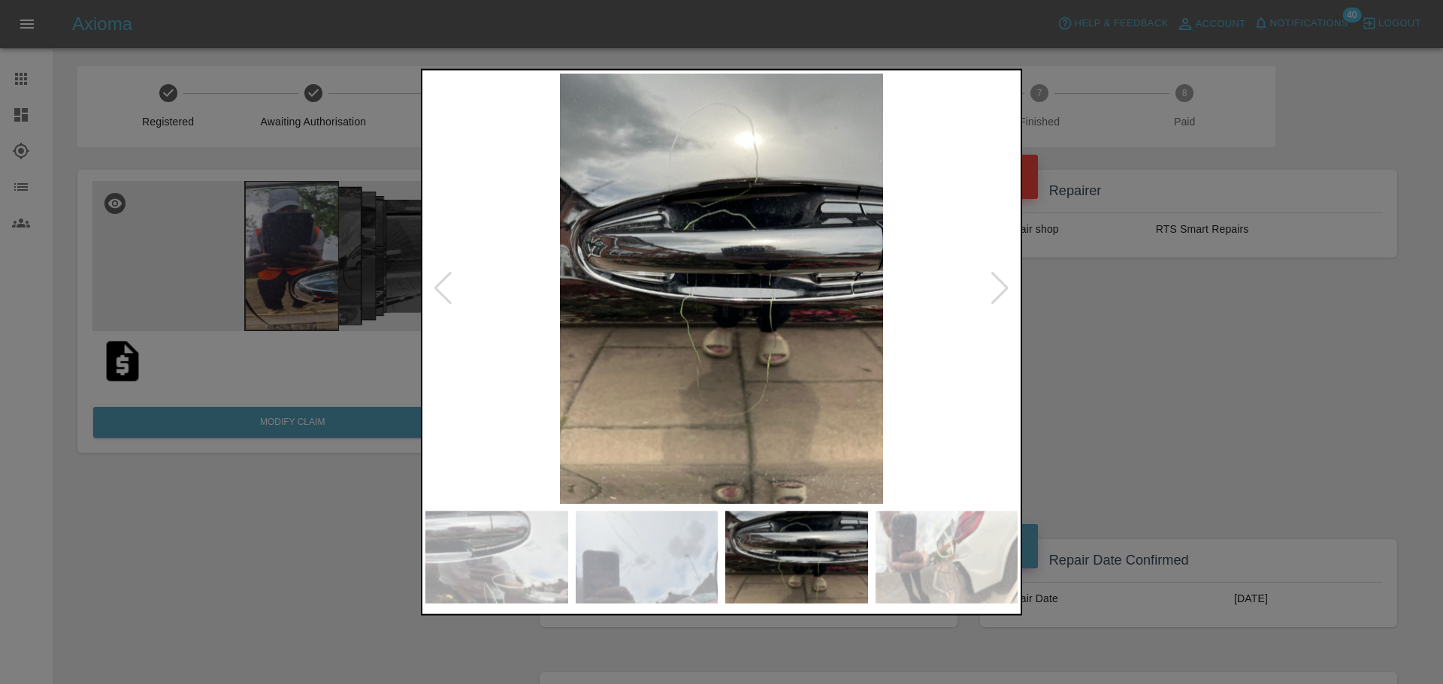
click at [1006, 283] on div at bounding box center [1000, 288] width 20 height 33
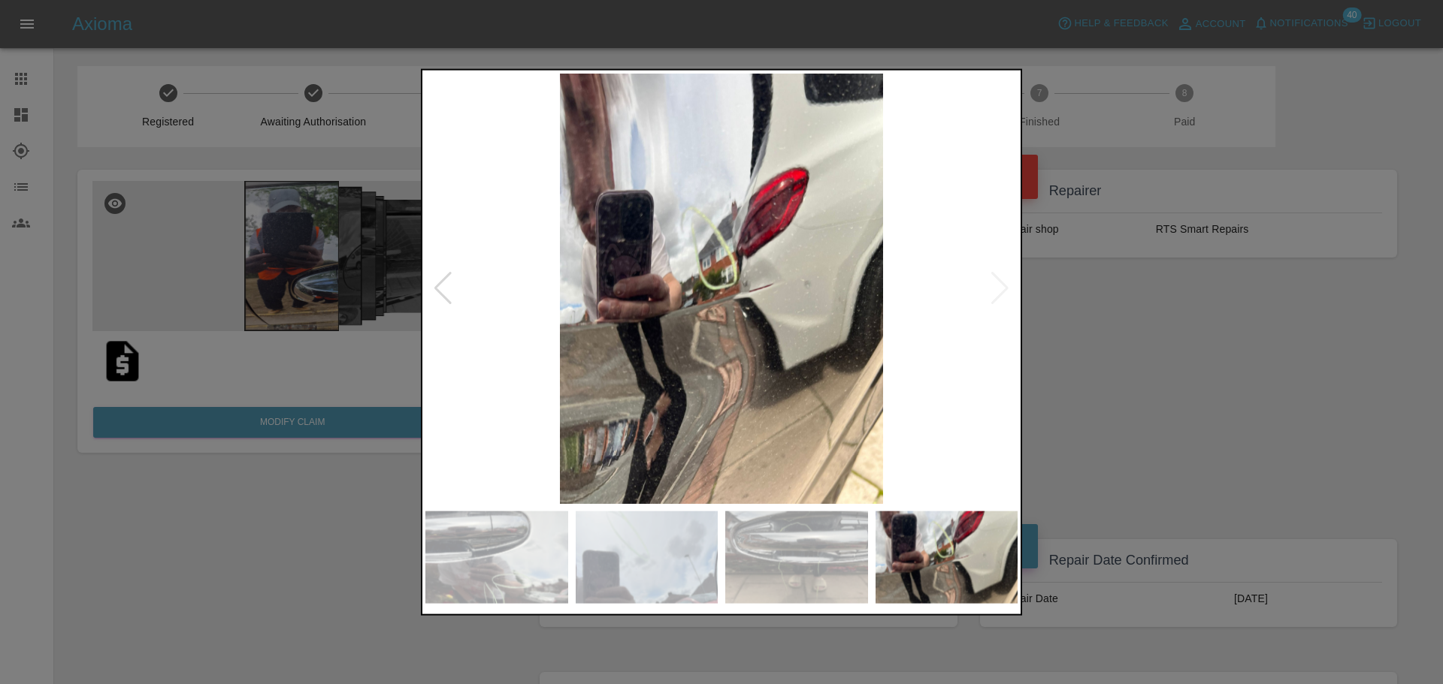
click at [1006, 283] on img at bounding box center [721, 288] width 592 height 431
click at [449, 285] on div at bounding box center [443, 288] width 20 height 33
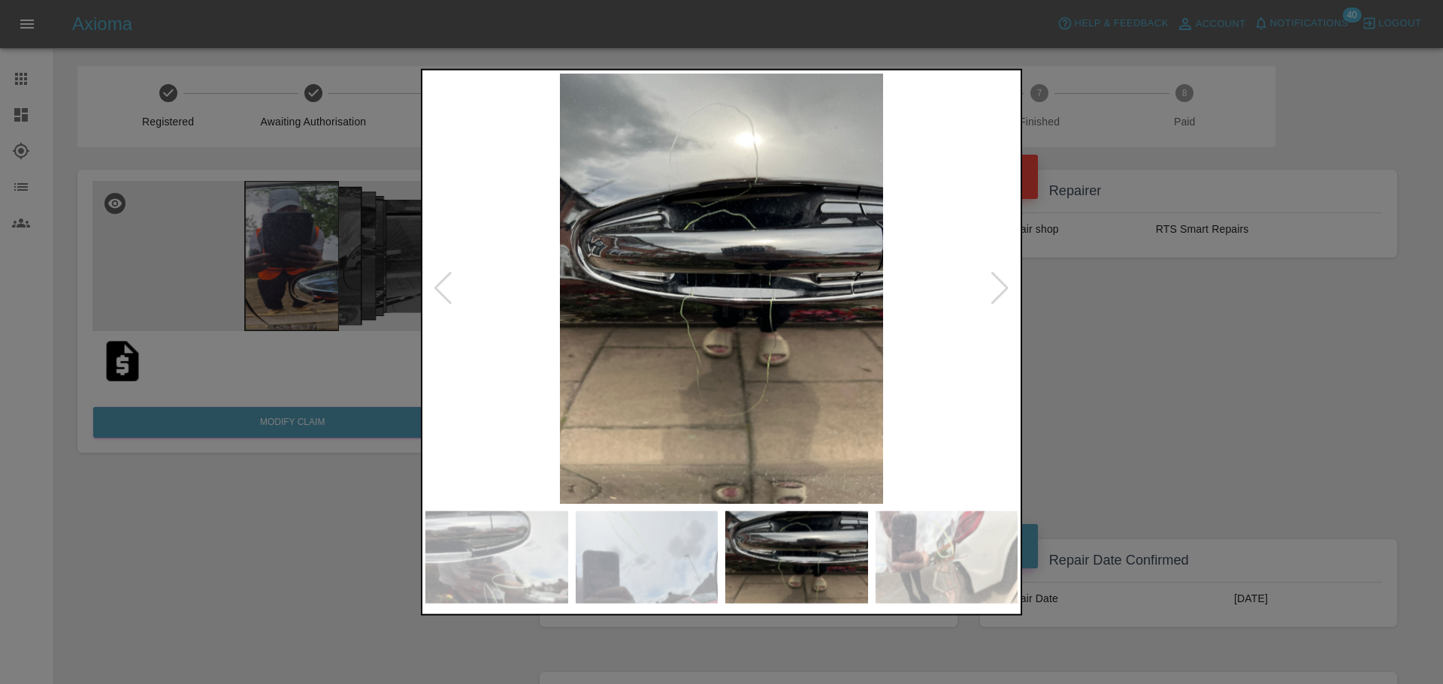
click at [449, 285] on div at bounding box center [443, 288] width 20 height 33
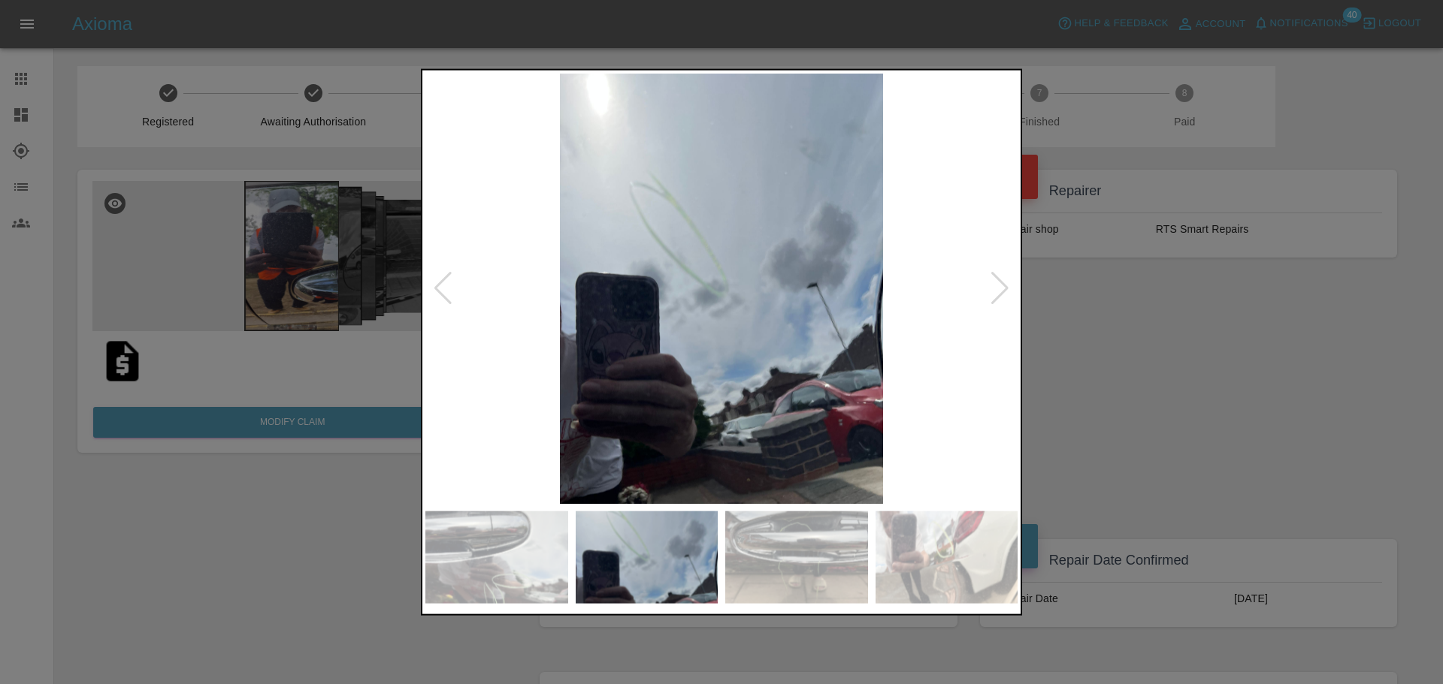
click at [449, 285] on div at bounding box center [443, 288] width 20 height 33
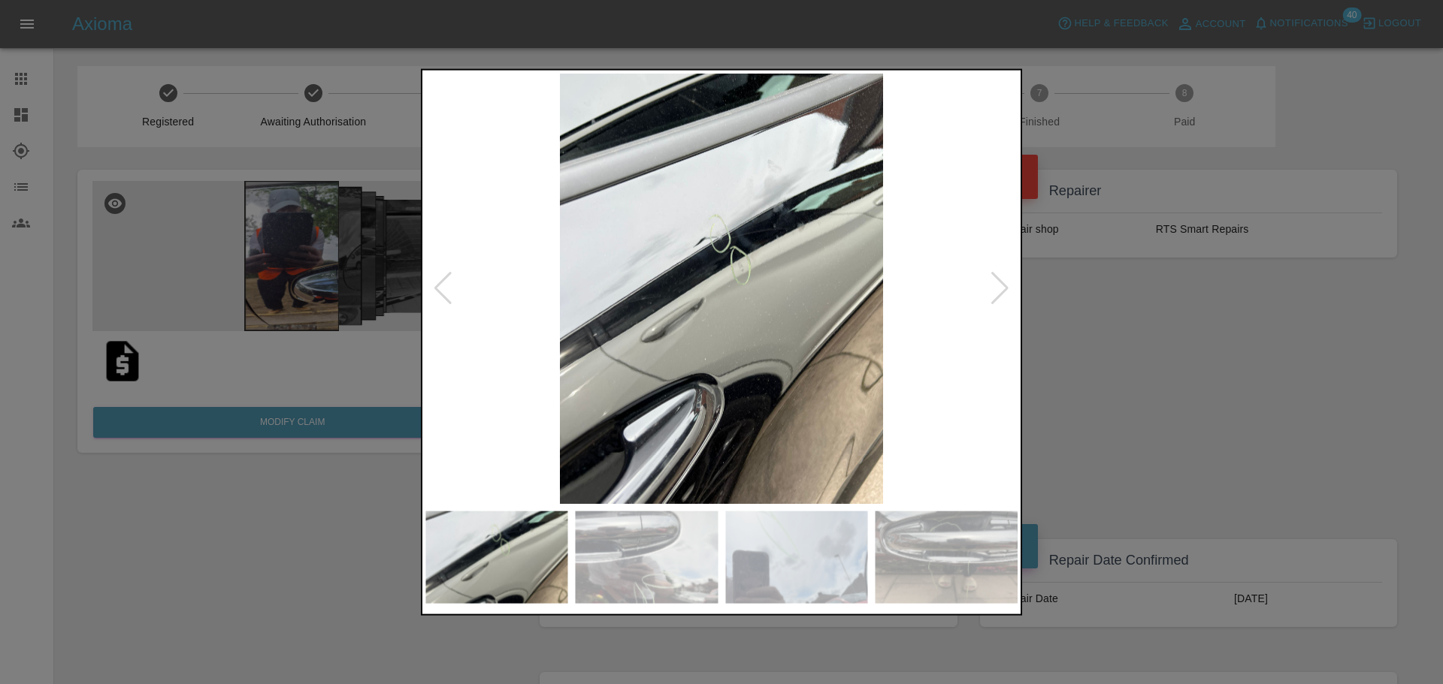
click at [449, 285] on div at bounding box center [443, 288] width 20 height 33
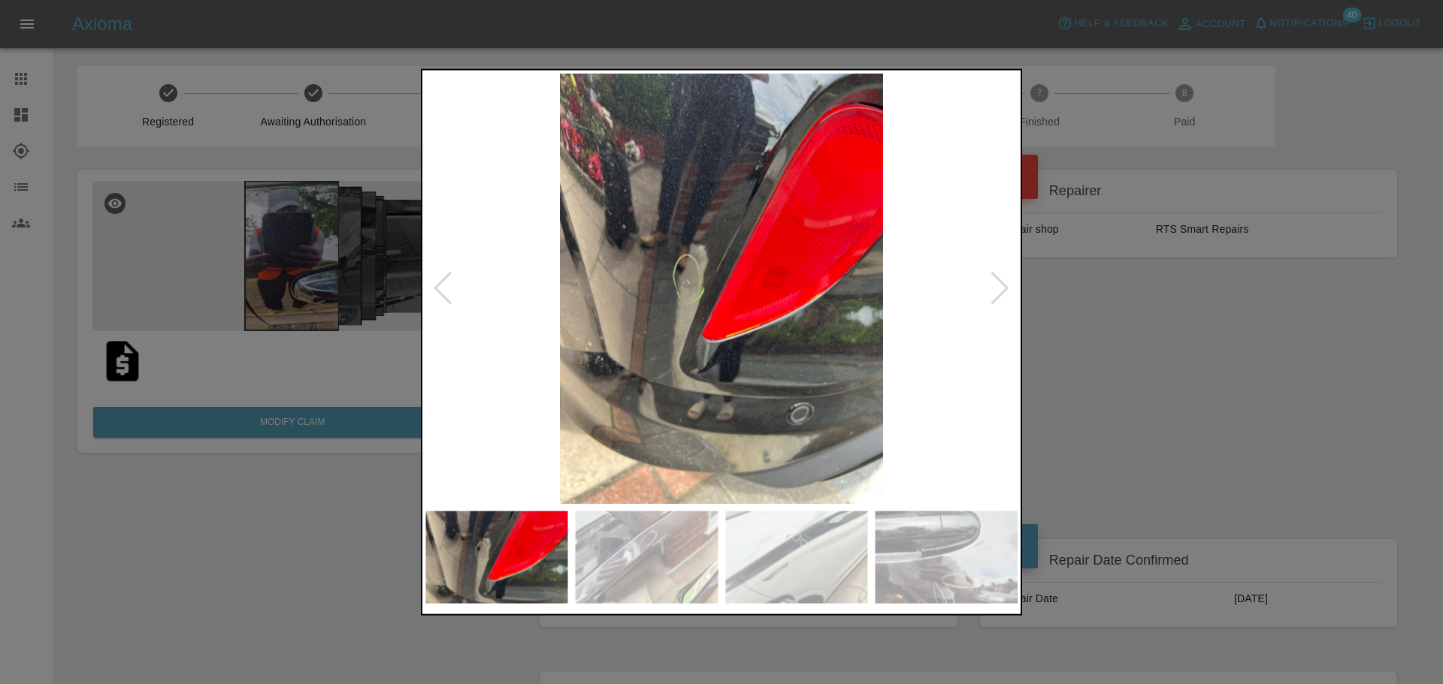
click at [449, 285] on div at bounding box center [443, 288] width 20 height 33
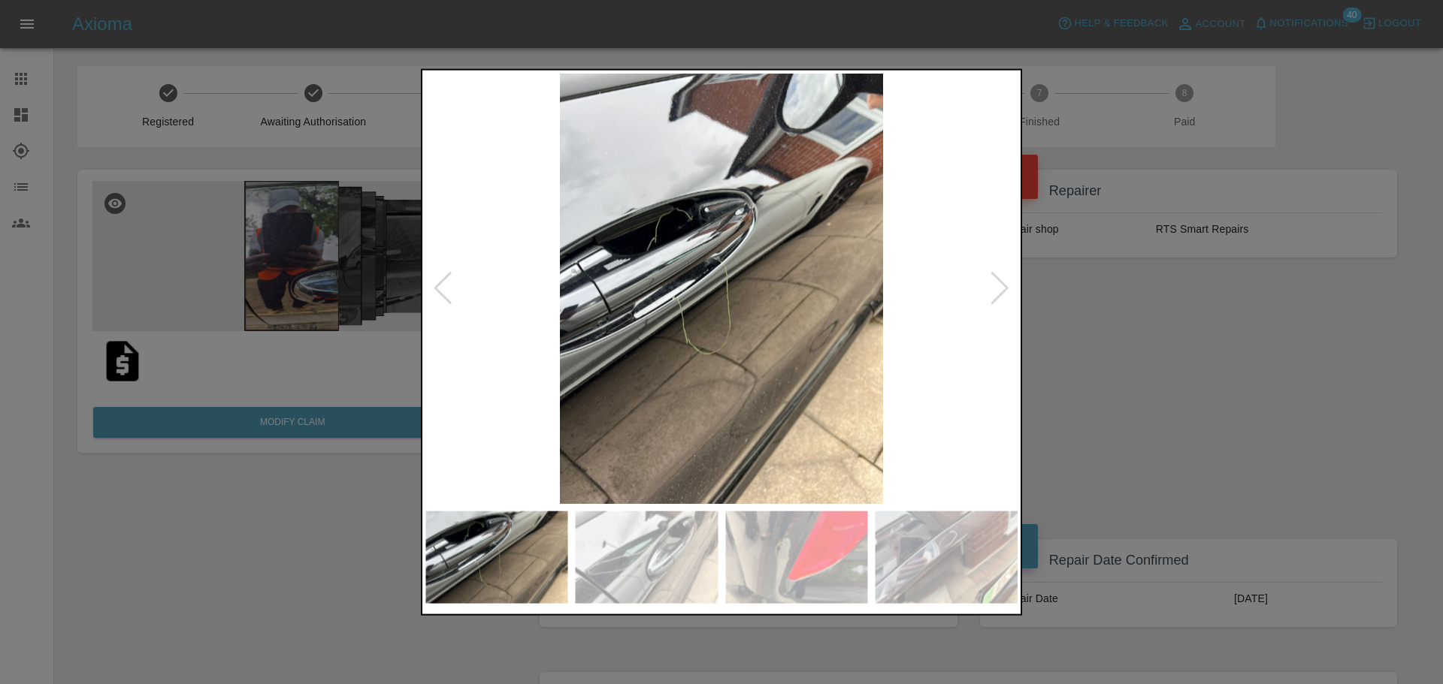
click at [449, 285] on div at bounding box center [443, 288] width 20 height 33
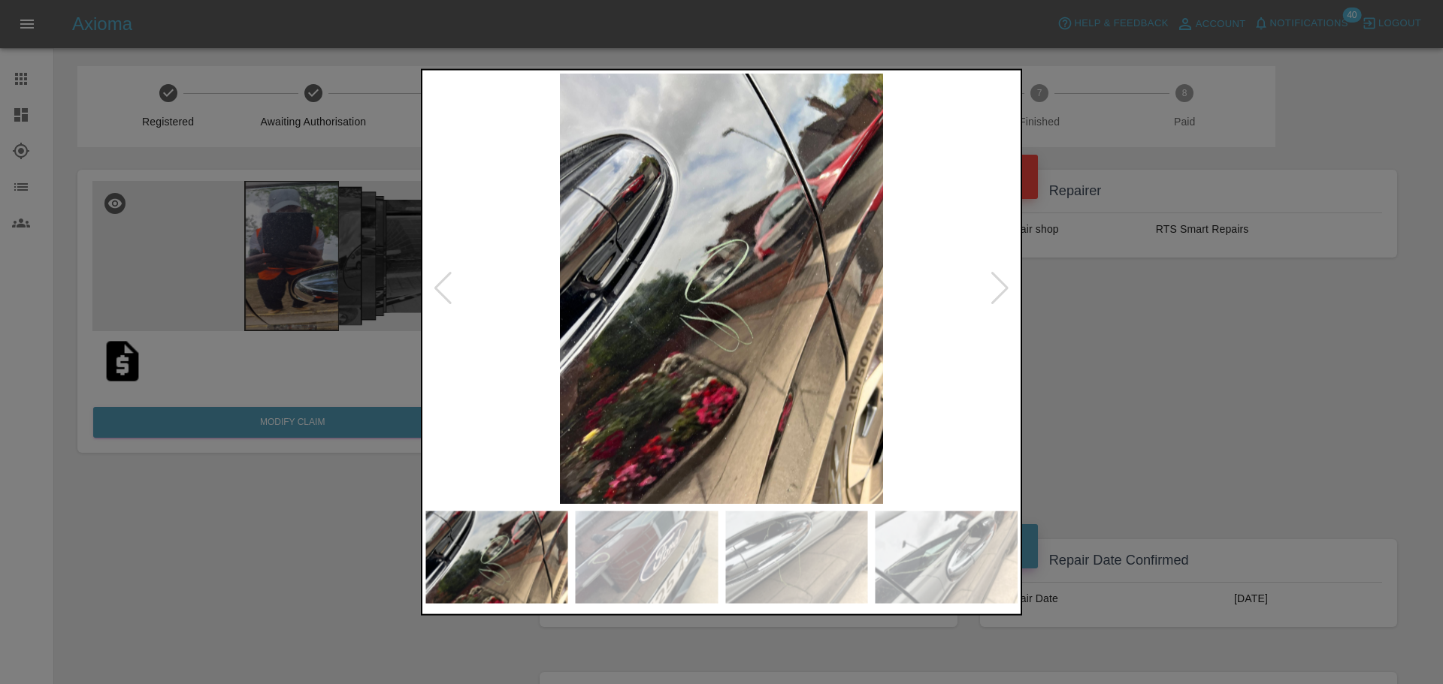
click at [449, 285] on div at bounding box center [443, 288] width 20 height 33
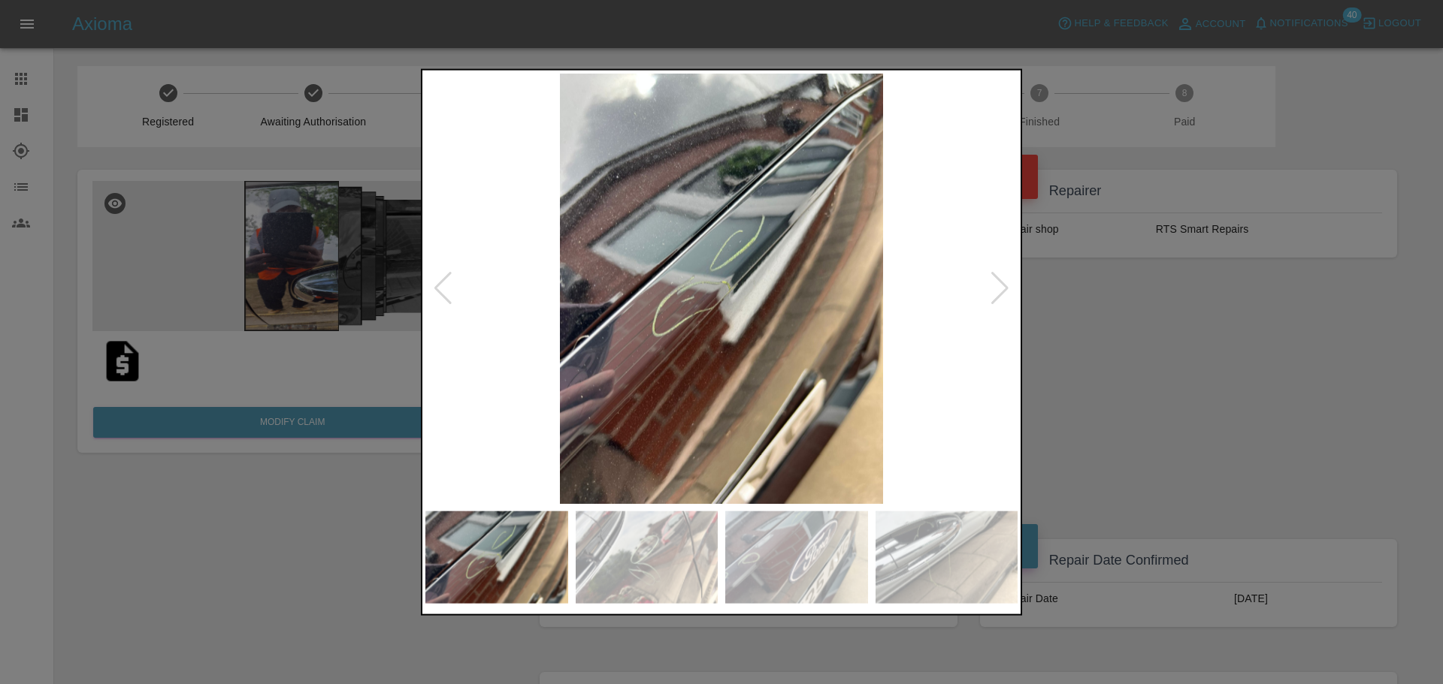
click at [449, 285] on div at bounding box center [443, 288] width 20 height 33
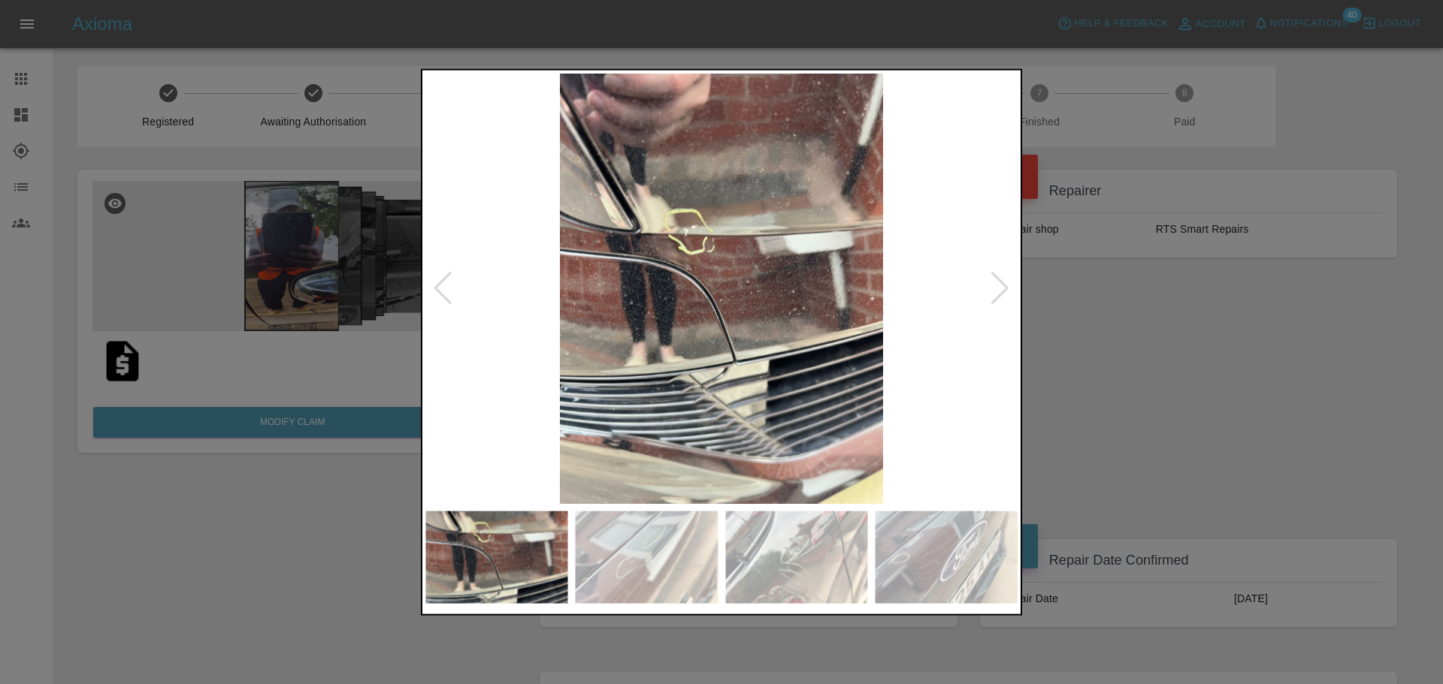
click at [449, 285] on div at bounding box center [443, 288] width 20 height 33
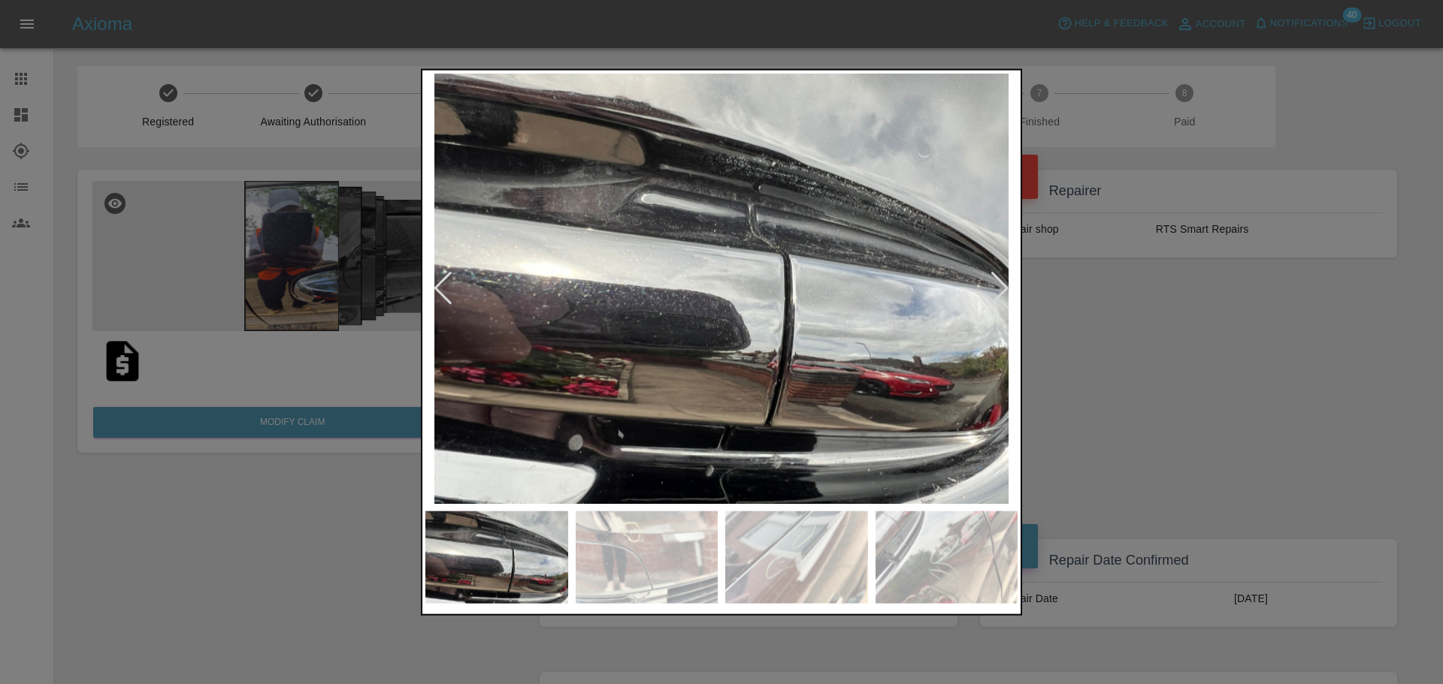
click at [449, 285] on div at bounding box center [443, 288] width 20 height 33
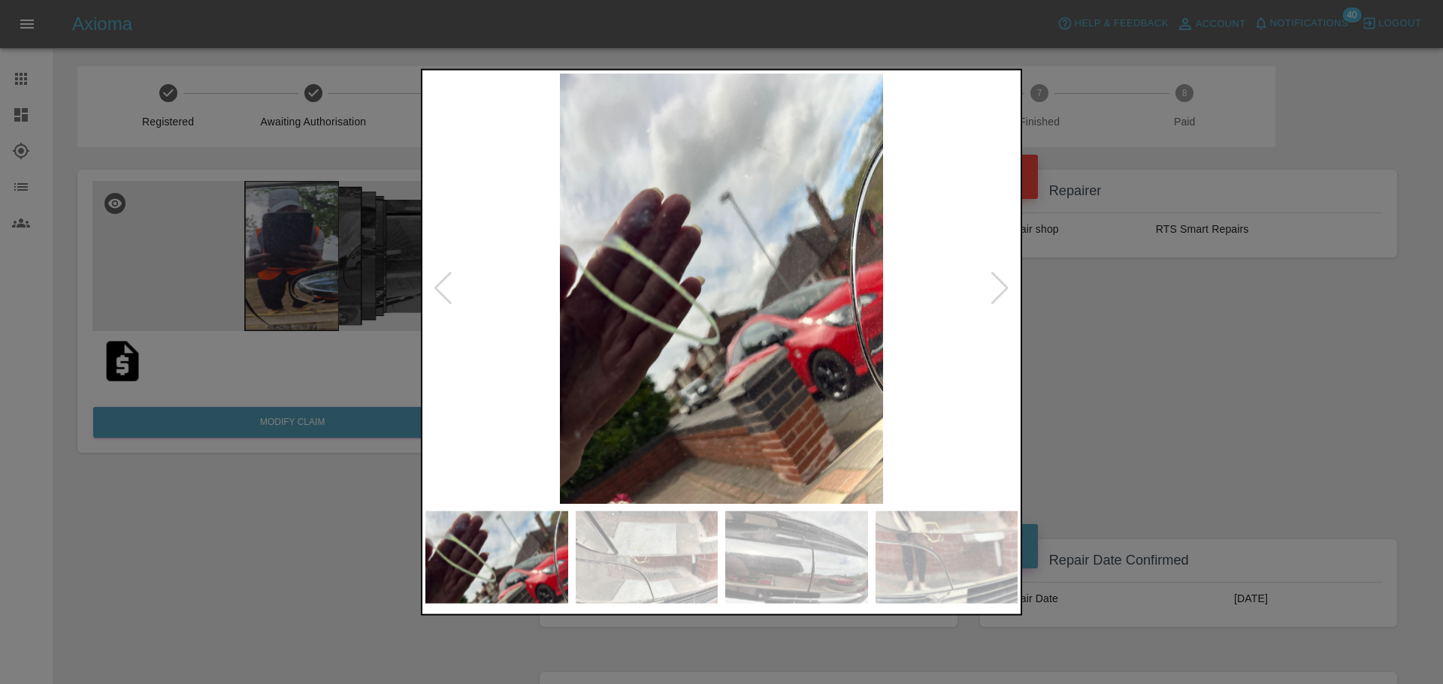
click at [449, 285] on div at bounding box center [443, 288] width 20 height 33
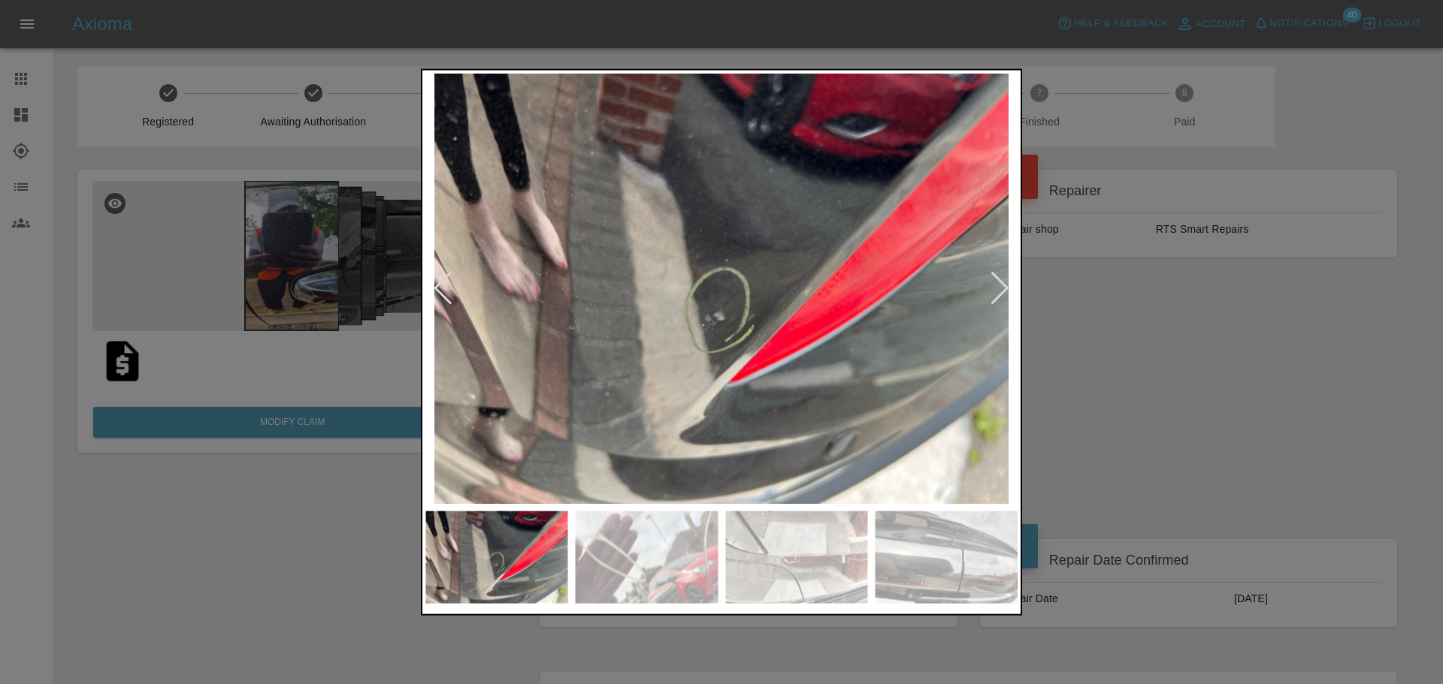
click at [449, 285] on div at bounding box center [443, 288] width 20 height 33
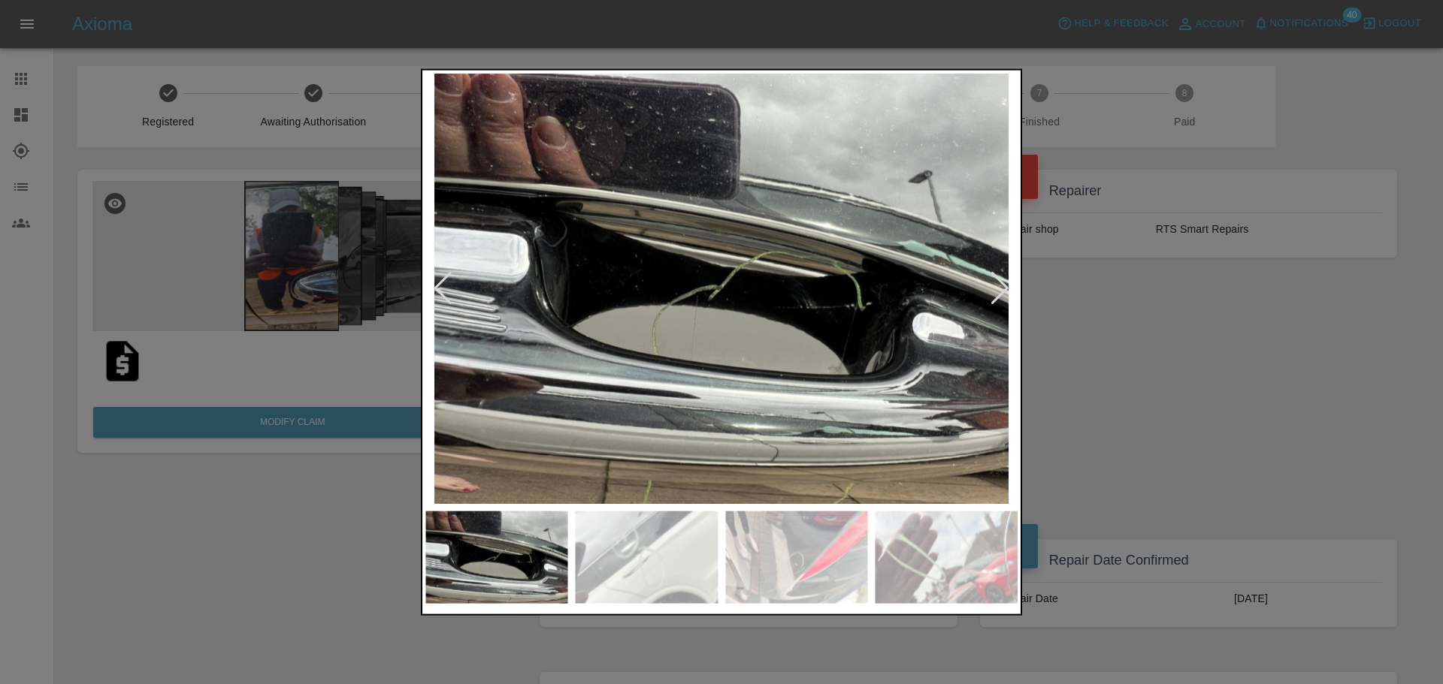
click at [449, 285] on div at bounding box center [443, 288] width 20 height 33
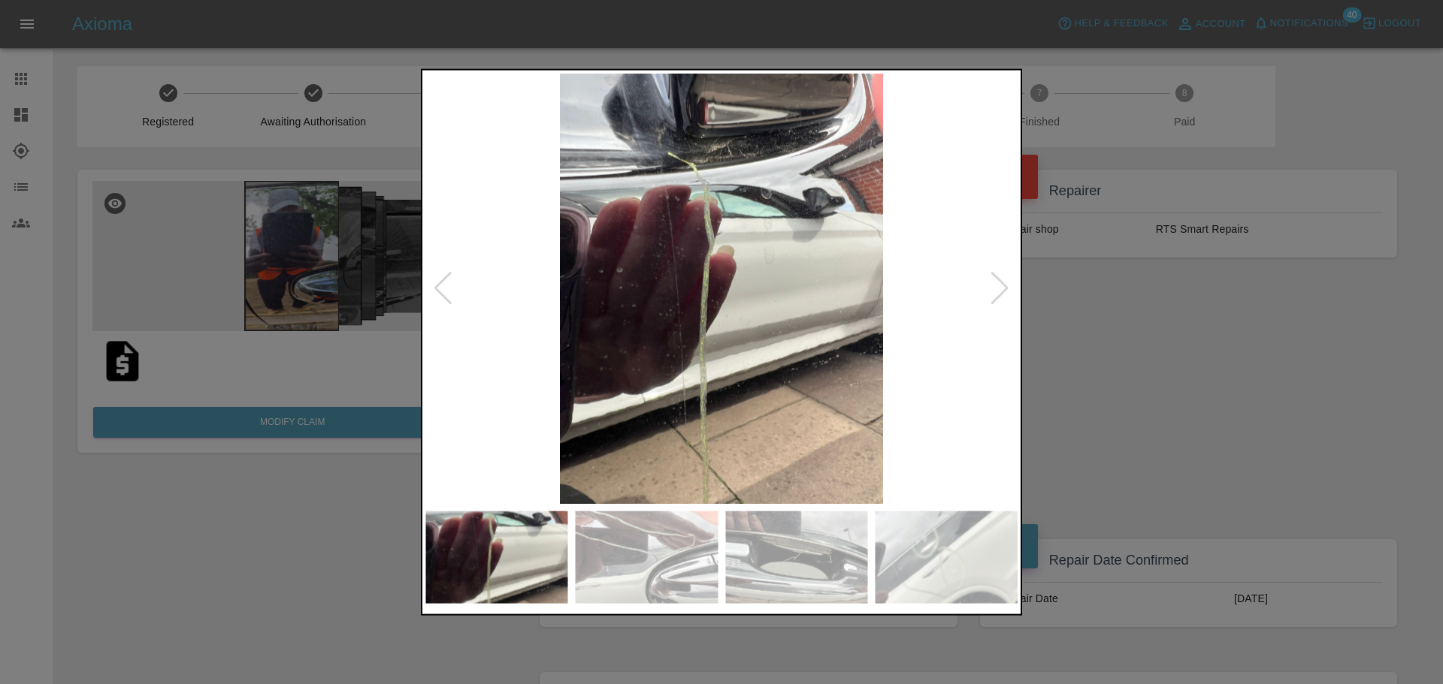
click at [449, 285] on div at bounding box center [443, 288] width 20 height 33
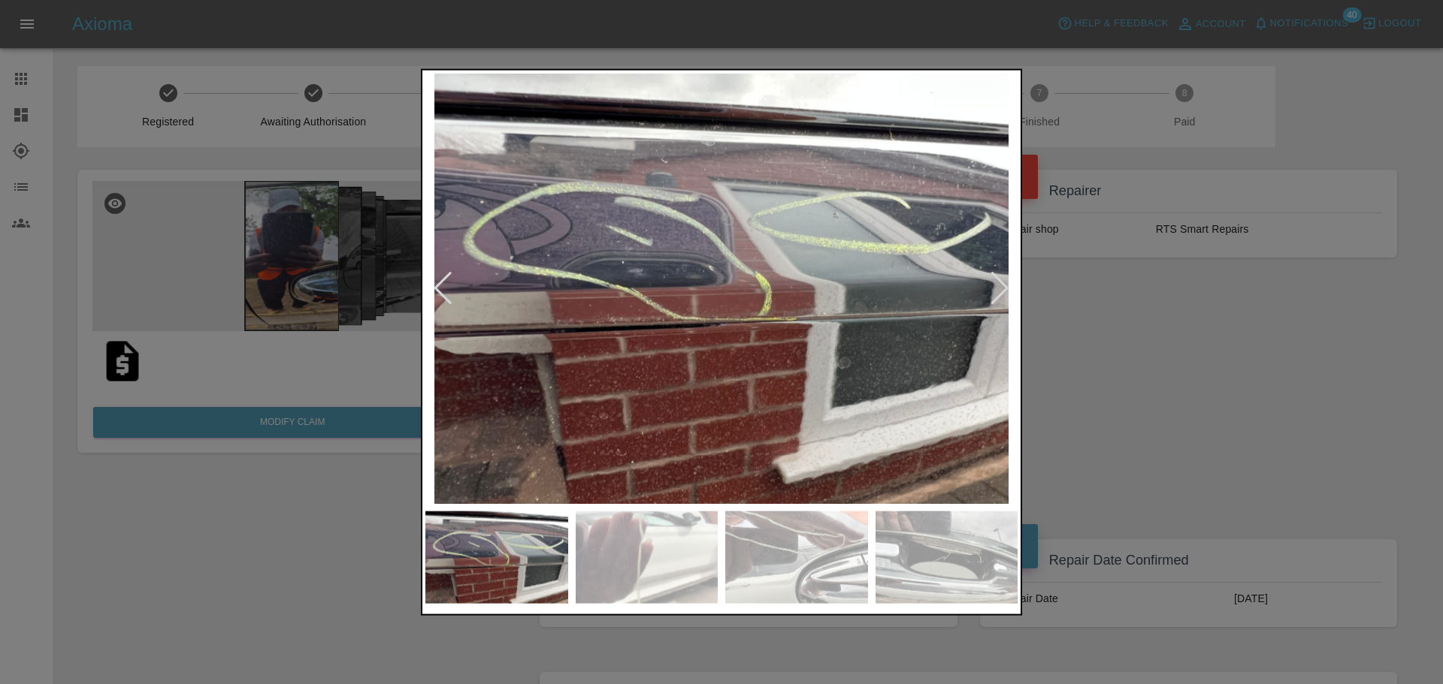
click at [449, 285] on div at bounding box center [443, 288] width 20 height 33
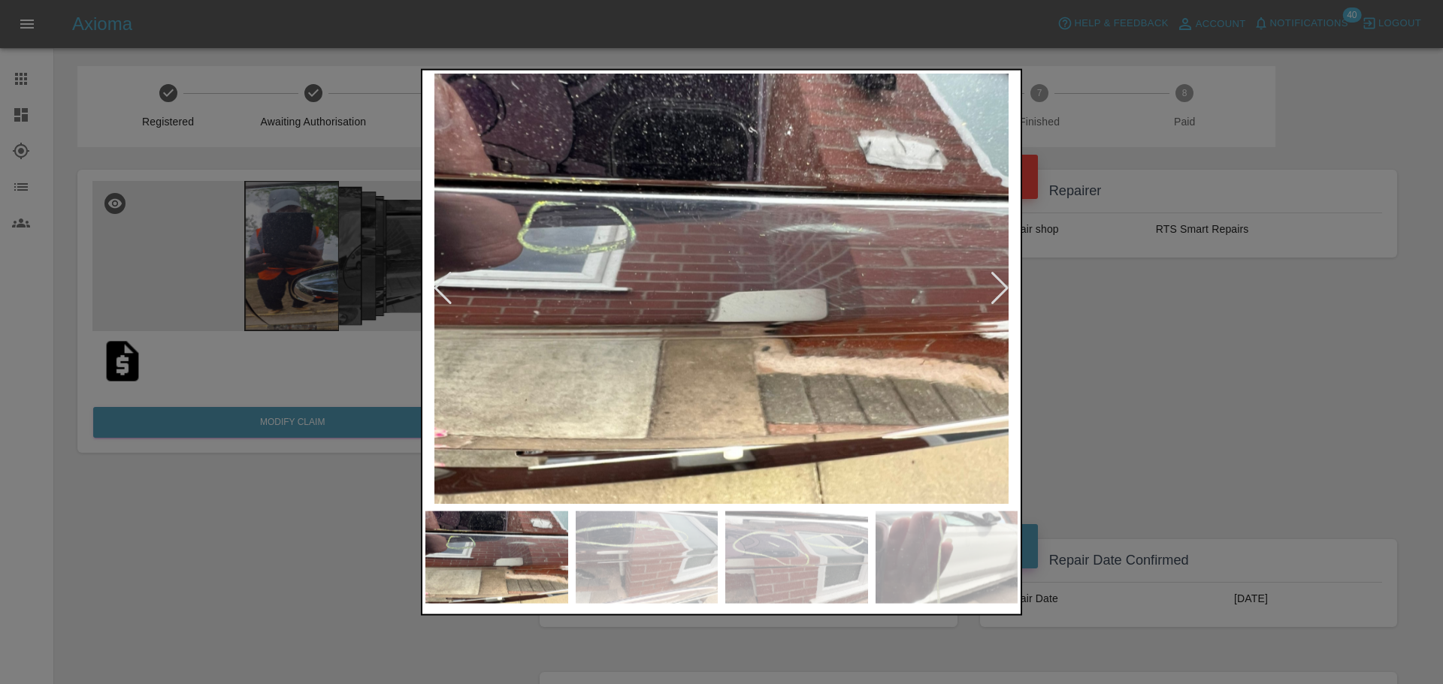
click at [449, 285] on div at bounding box center [443, 288] width 20 height 33
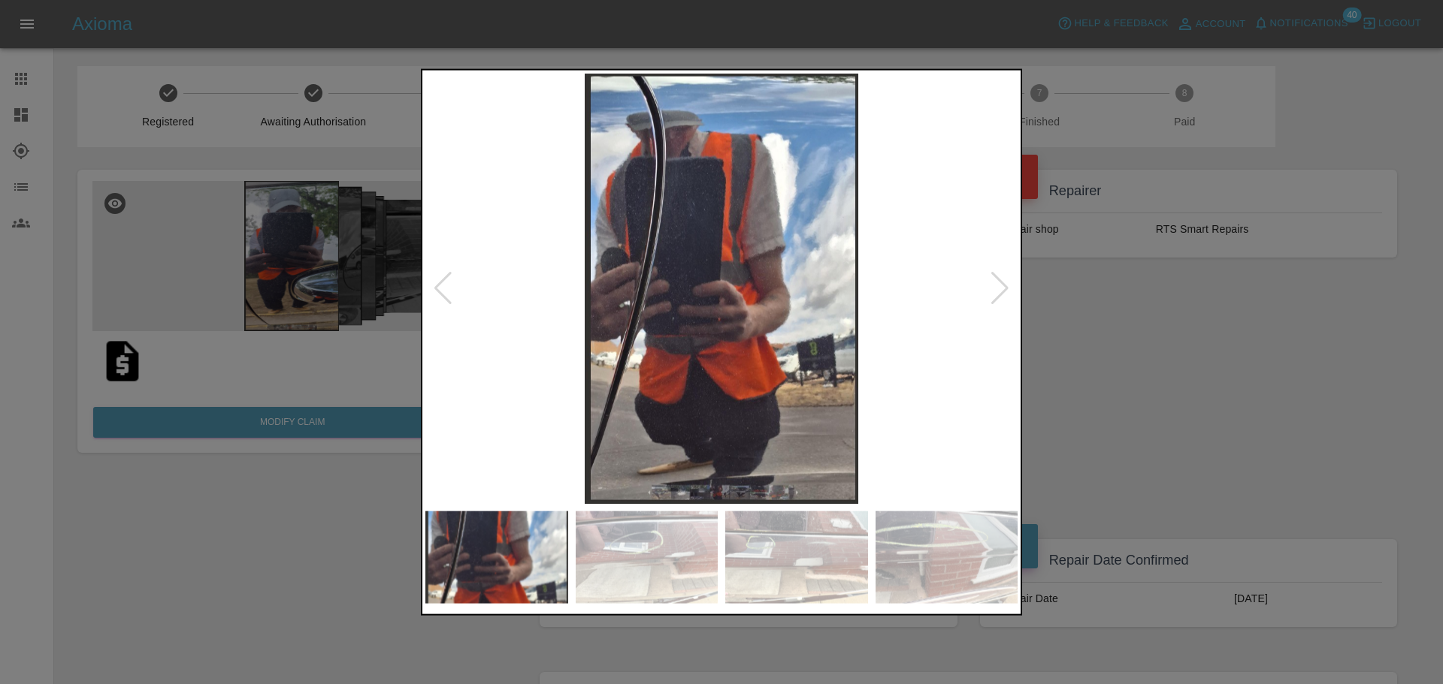
click at [449, 285] on div at bounding box center [443, 288] width 20 height 33
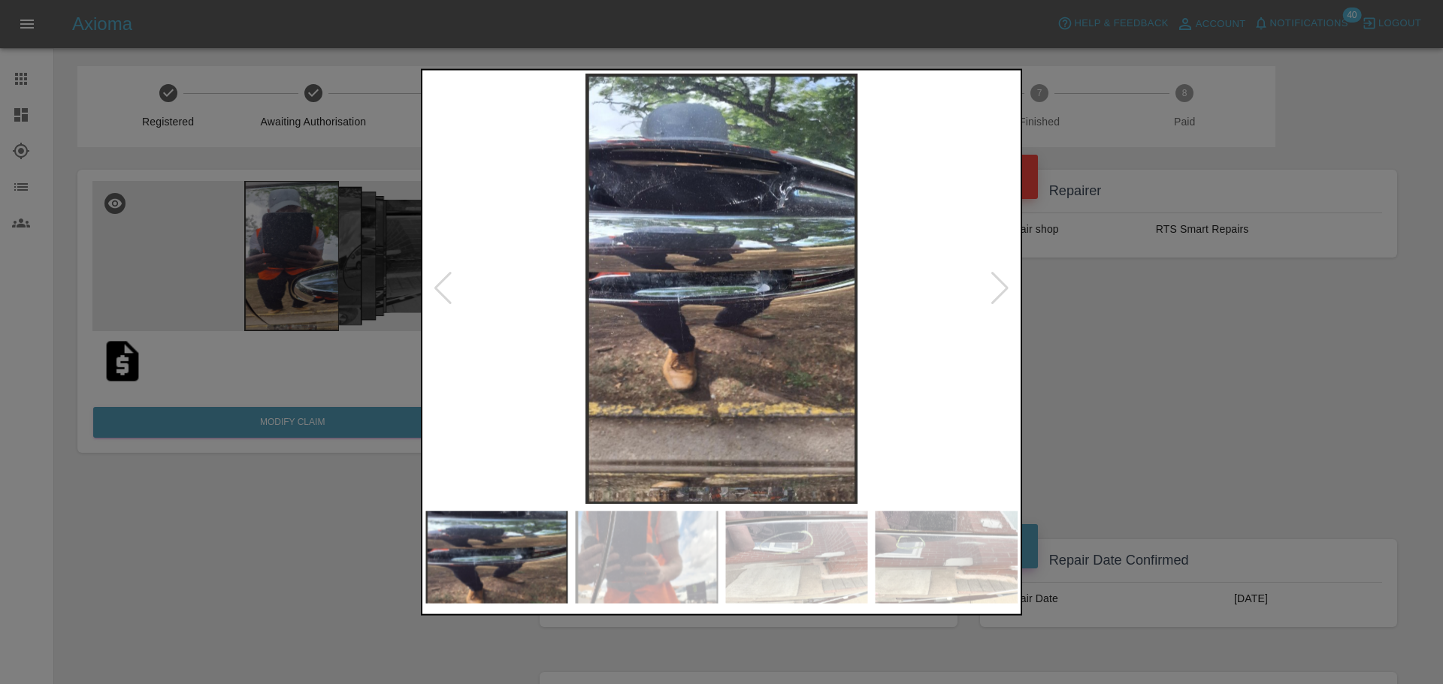
click at [449, 285] on div at bounding box center [443, 288] width 20 height 33
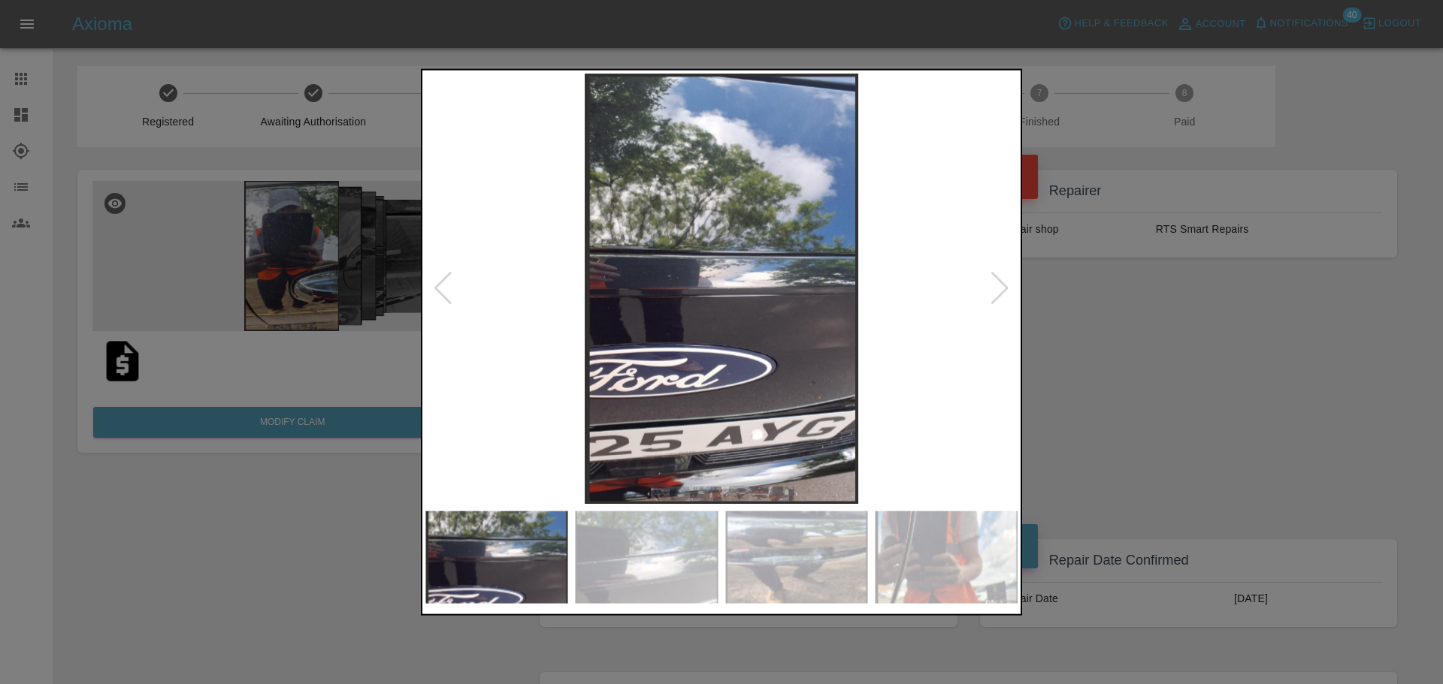
click at [449, 285] on div at bounding box center [443, 288] width 20 height 33
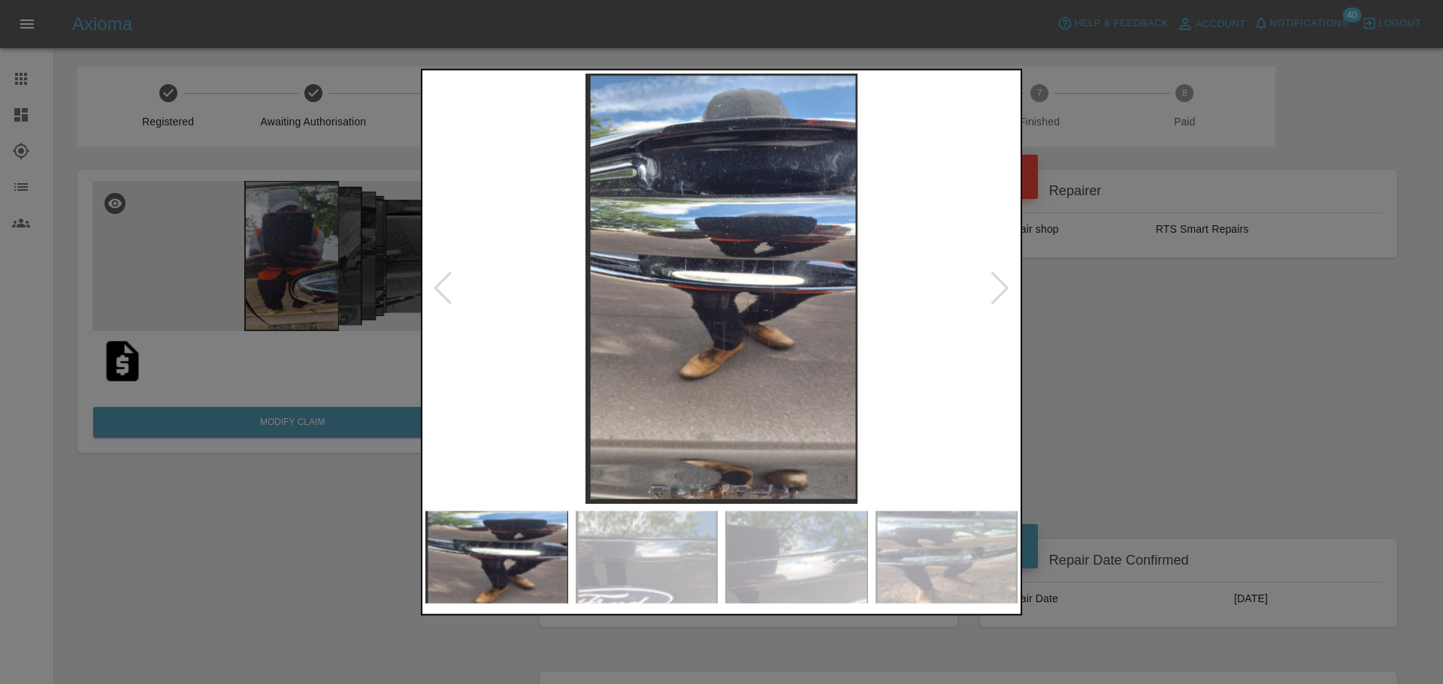
click at [449, 285] on div at bounding box center [443, 288] width 20 height 33
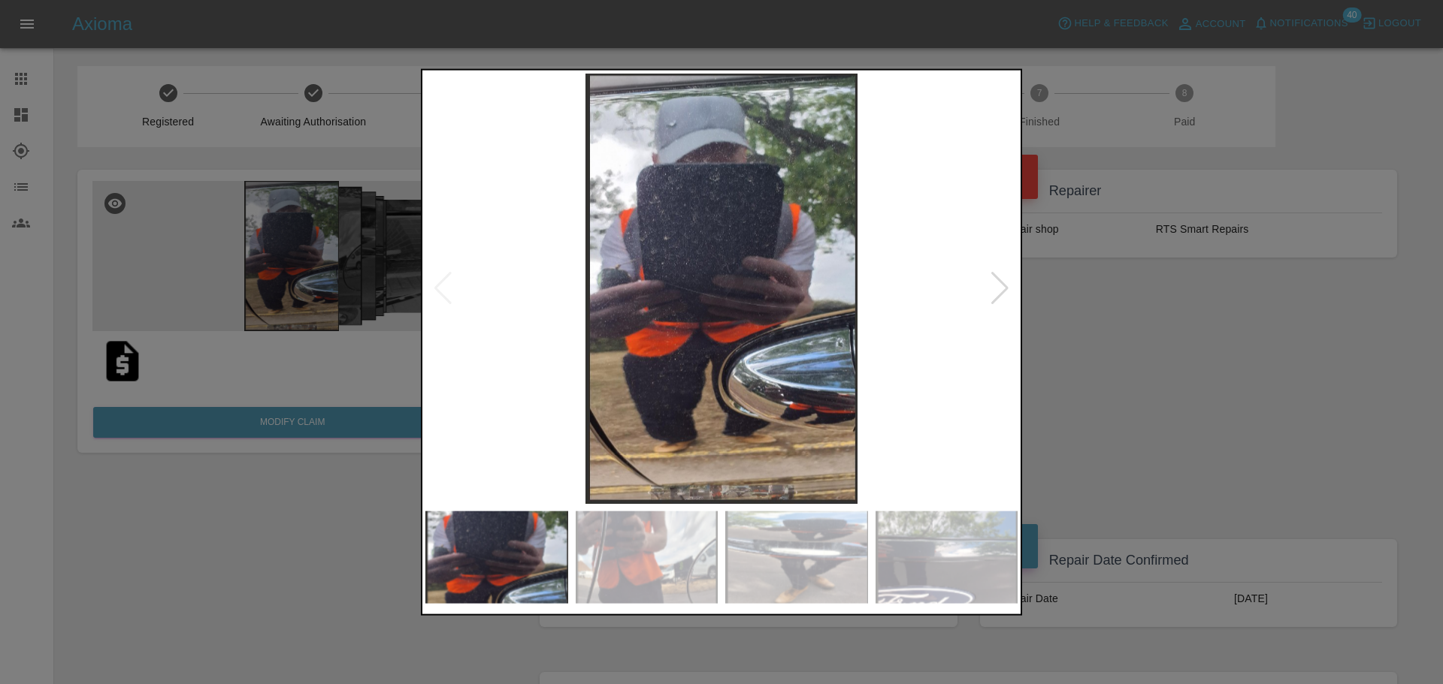
click at [449, 285] on img at bounding box center [721, 288] width 592 height 431
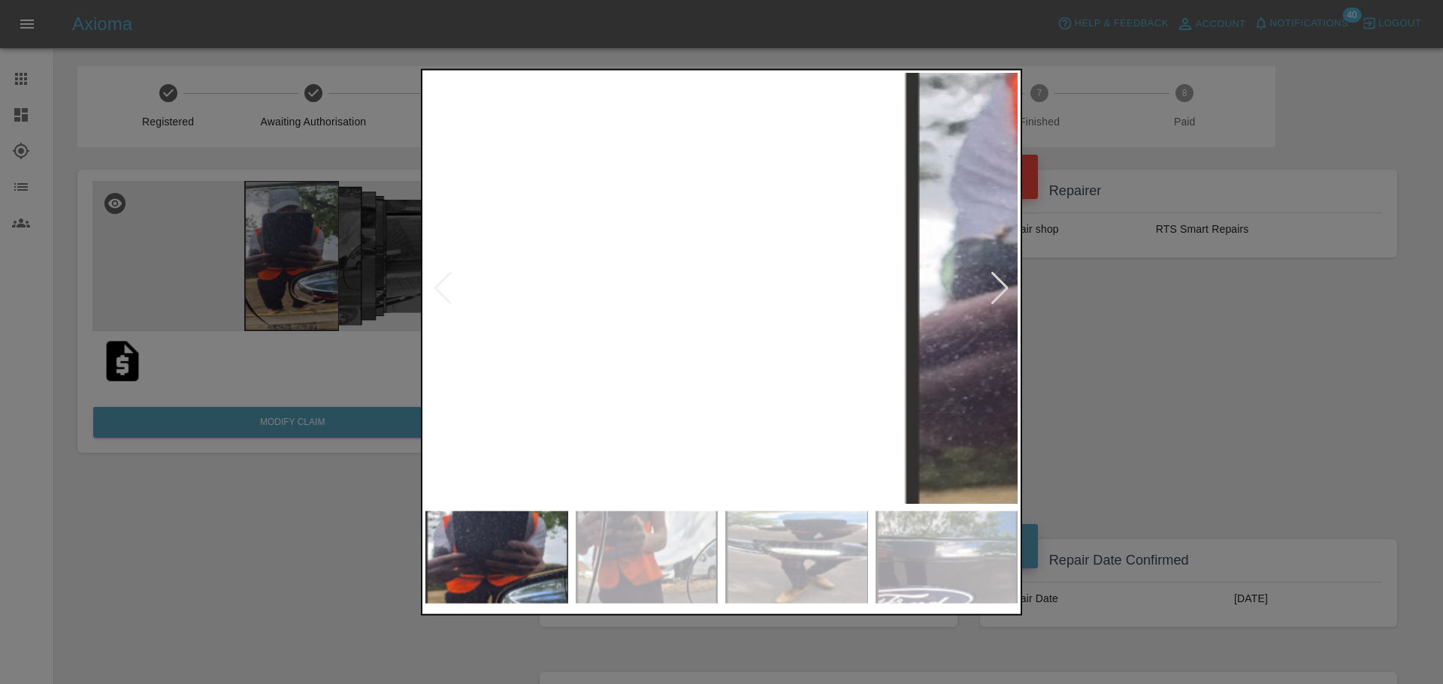
click at [449, 285] on img at bounding box center [1313, 298] width 1776 height 1292
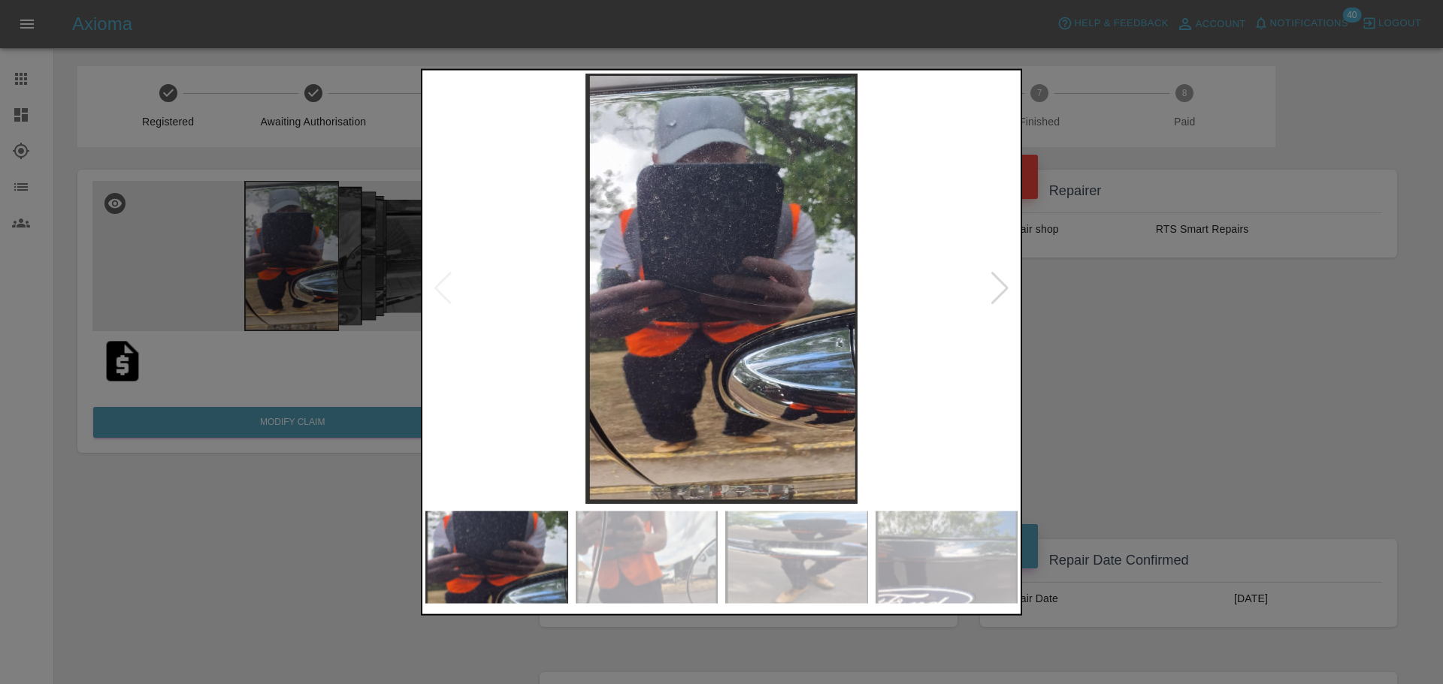
click at [998, 291] on div at bounding box center [1000, 288] width 20 height 33
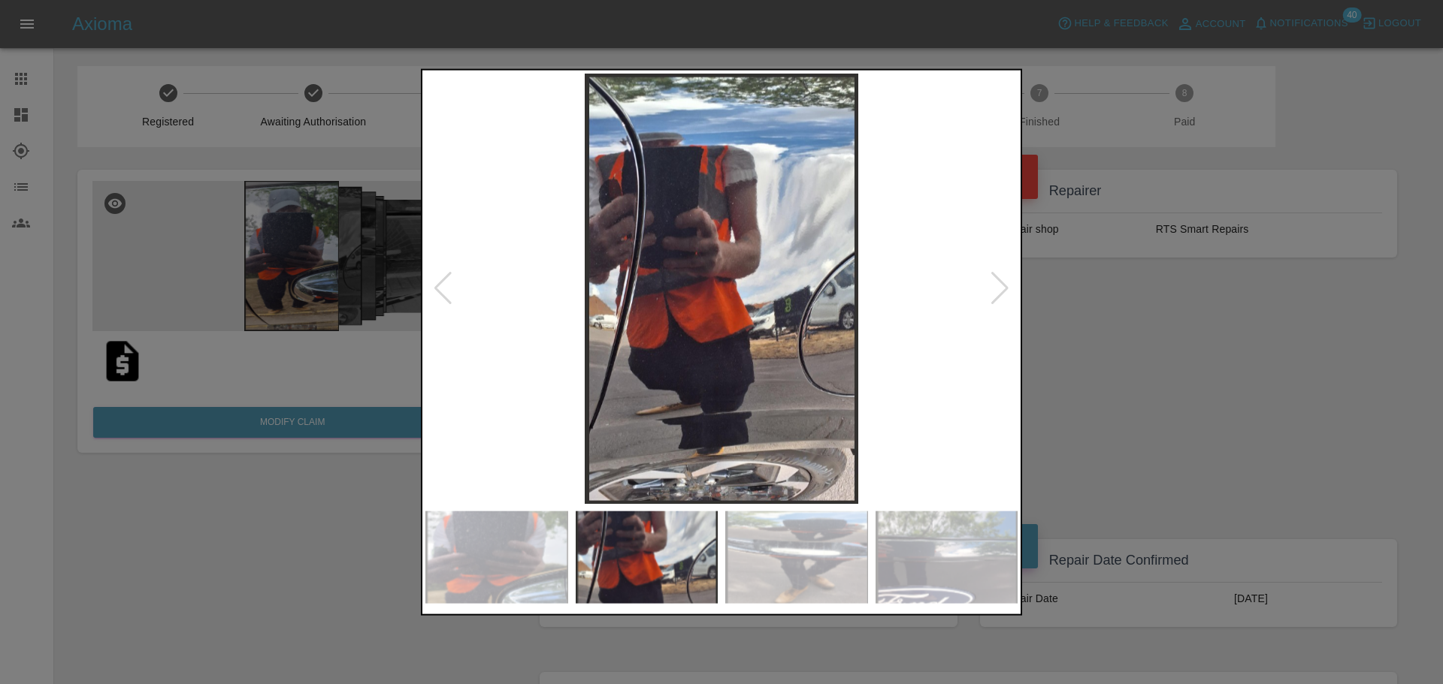
click at [1006, 298] on div at bounding box center [1000, 288] width 20 height 33
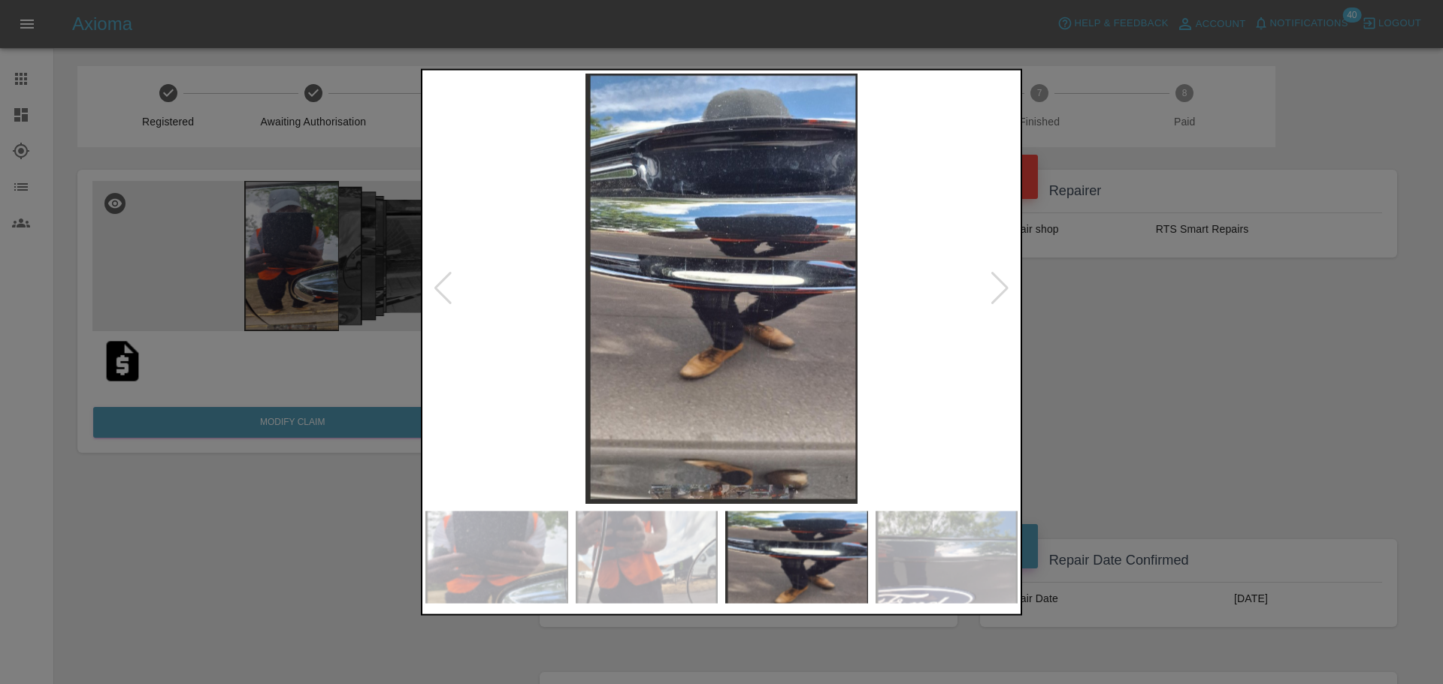
drag, startPoint x: 999, startPoint y: 290, endPoint x: 816, endPoint y: 324, distance: 185.7
click at [999, 290] on div at bounding box center [1000, 288] width 20 height 33
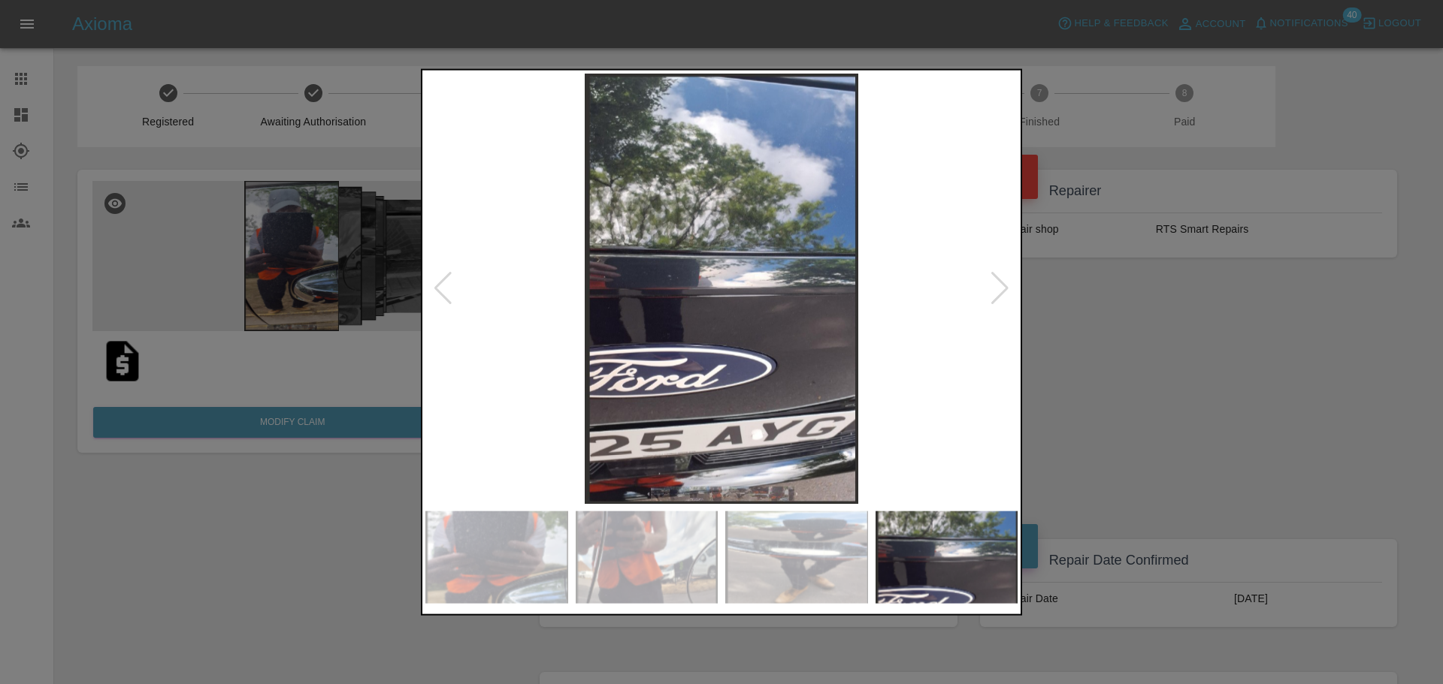
click at [989, 298] on img at bounding box center [721, 288] width 592 height 431
click at [999, 292] on div at bounding box center [1000, 288] width 20 height 33
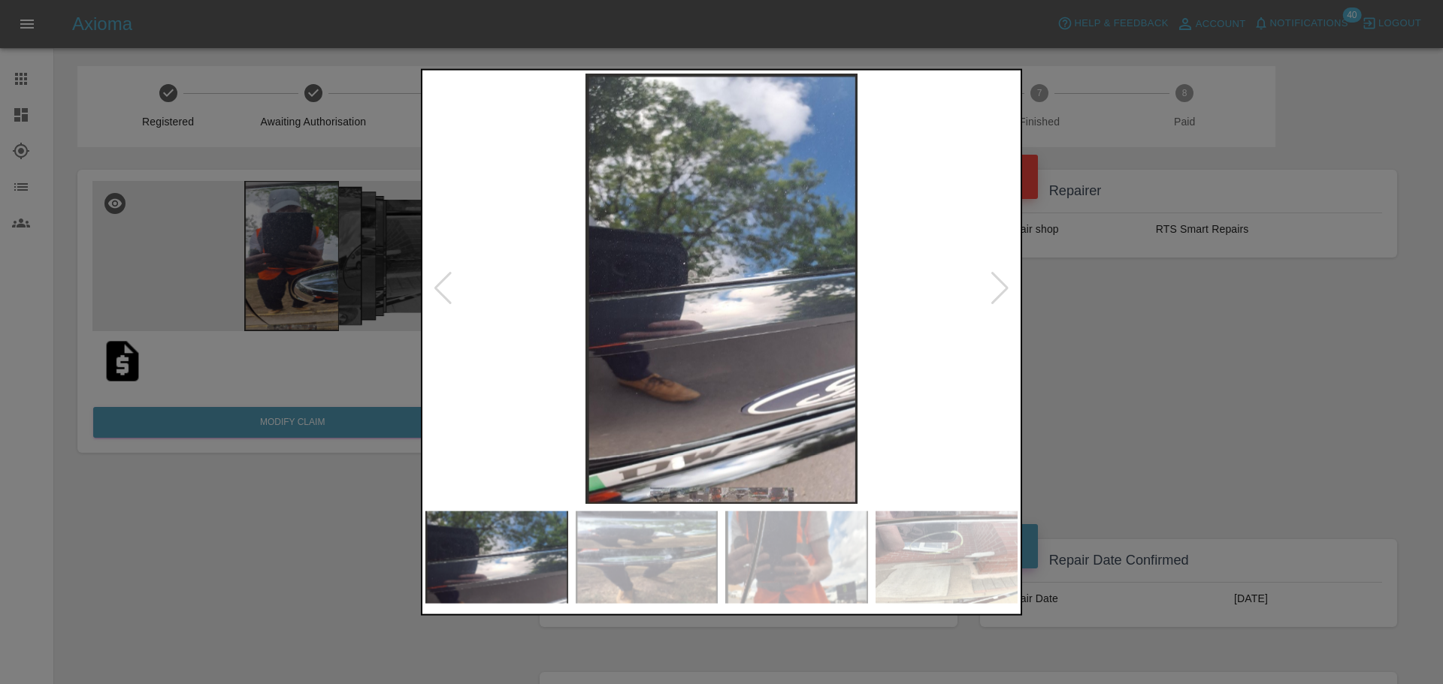
click at [1000, 286] on div at bounding box center [1000, 288] width 20 height 33
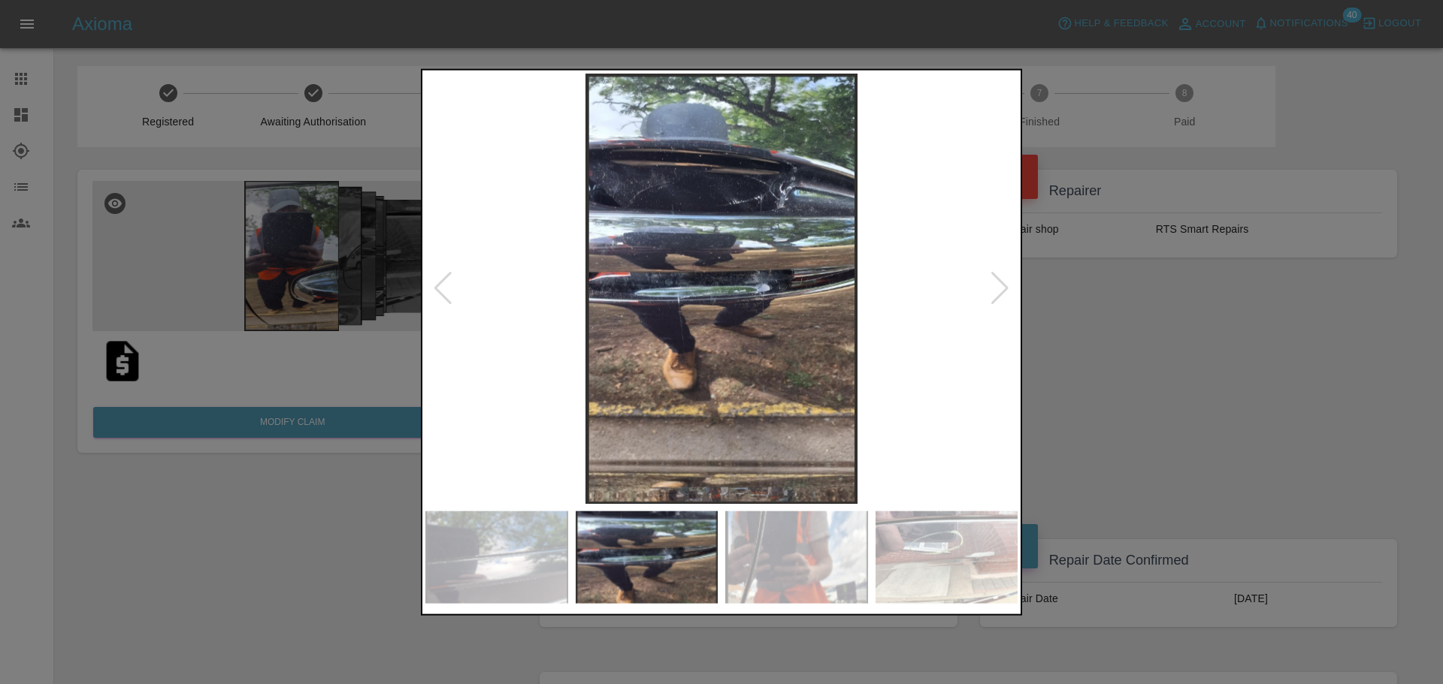
click at [1010, 293] on img at bounding box center [721, 288] width 592 height 431
click at [994, 291] on div at bounding box center [1000, 288] width 20 height 33
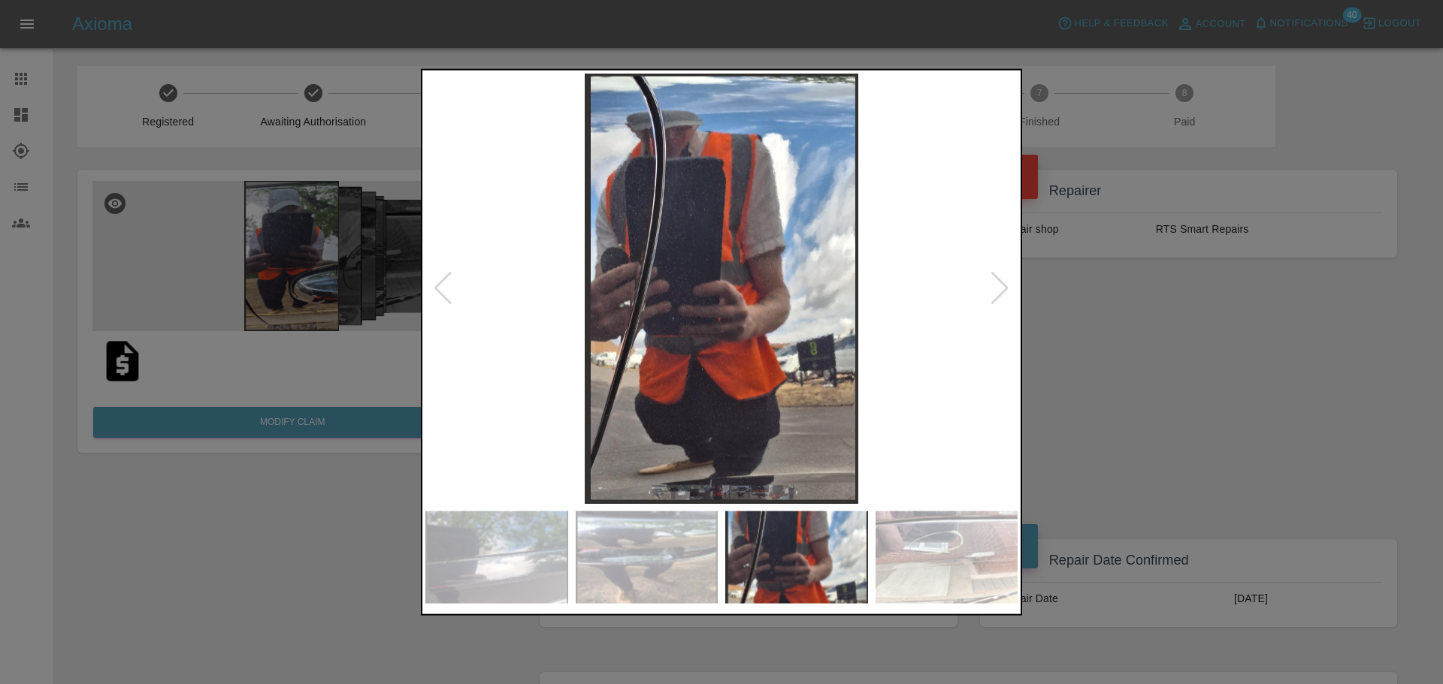
click at [1003, 284] on div at bounding box center [1000, 288] width 20 height 33
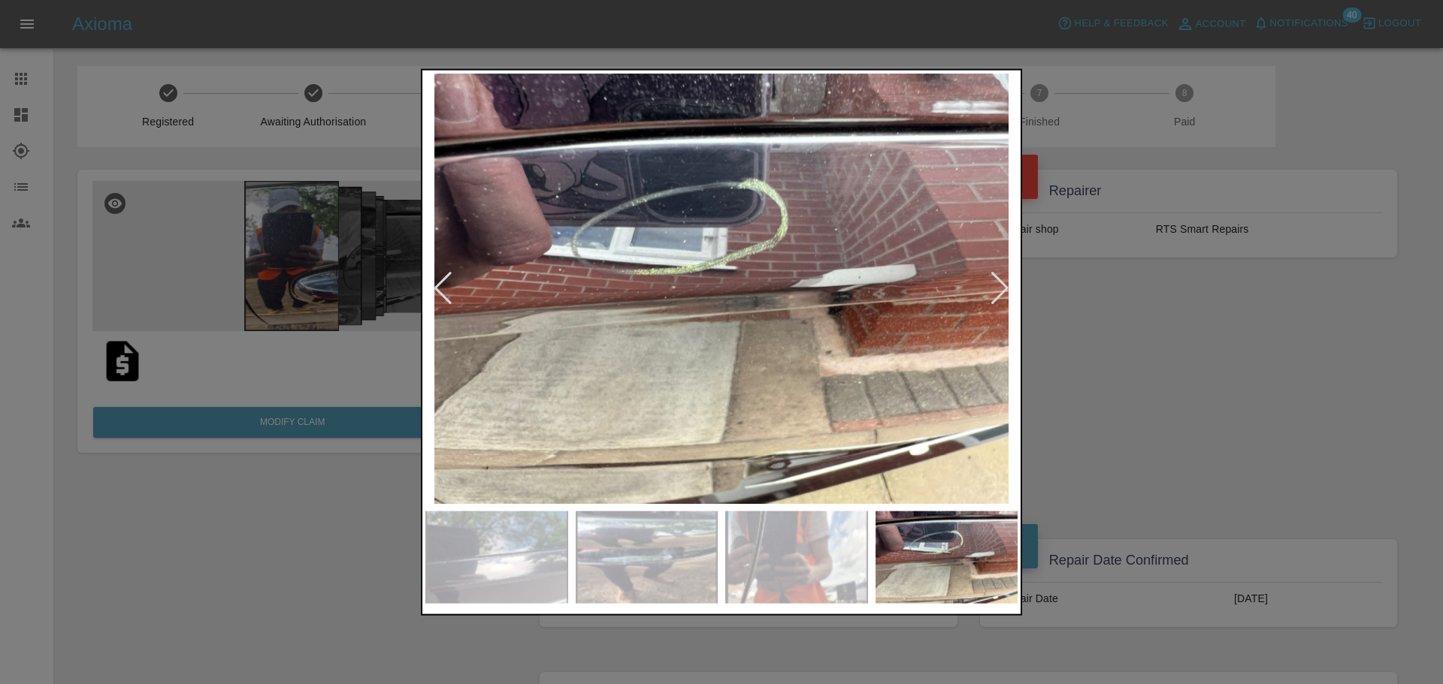
click at [1002, 286] on div at bounding box center [1000, 288] width 20 height 33
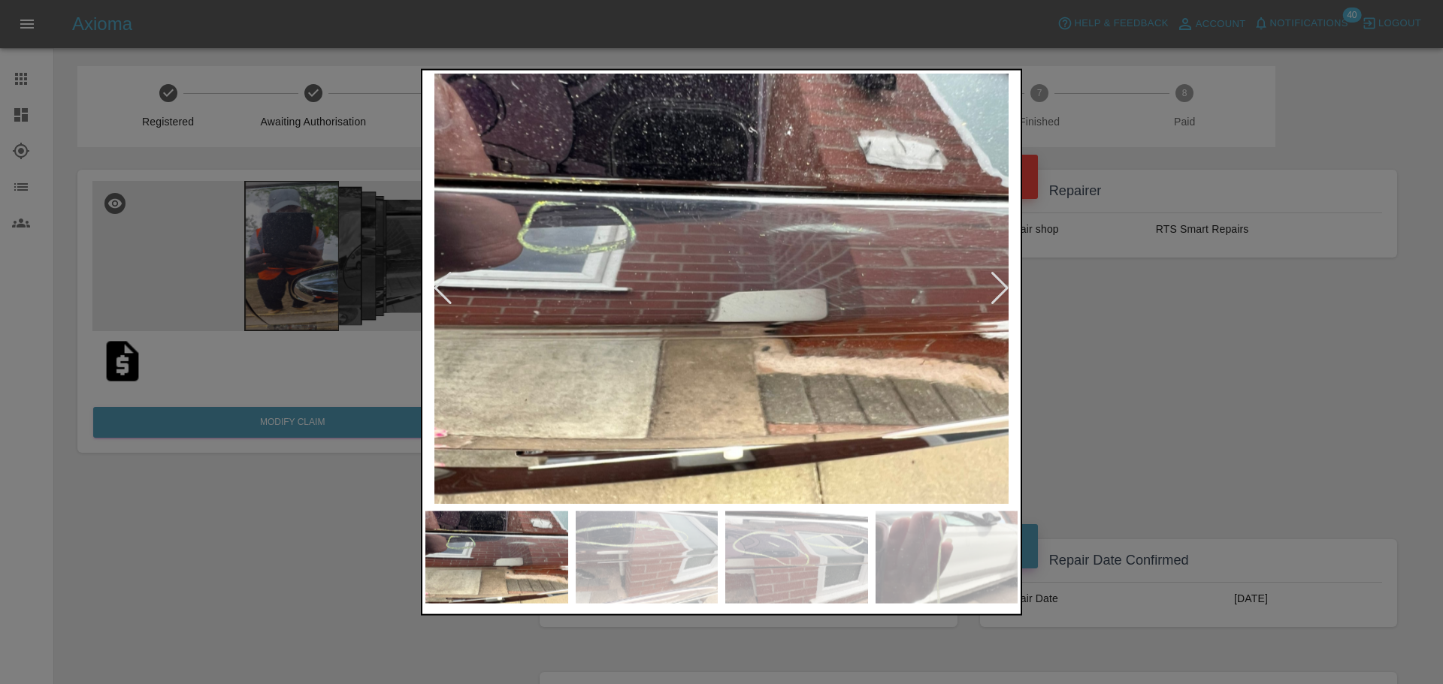
click at [999, 286] on div at bounding box center [1000, 288] width 20 height 33
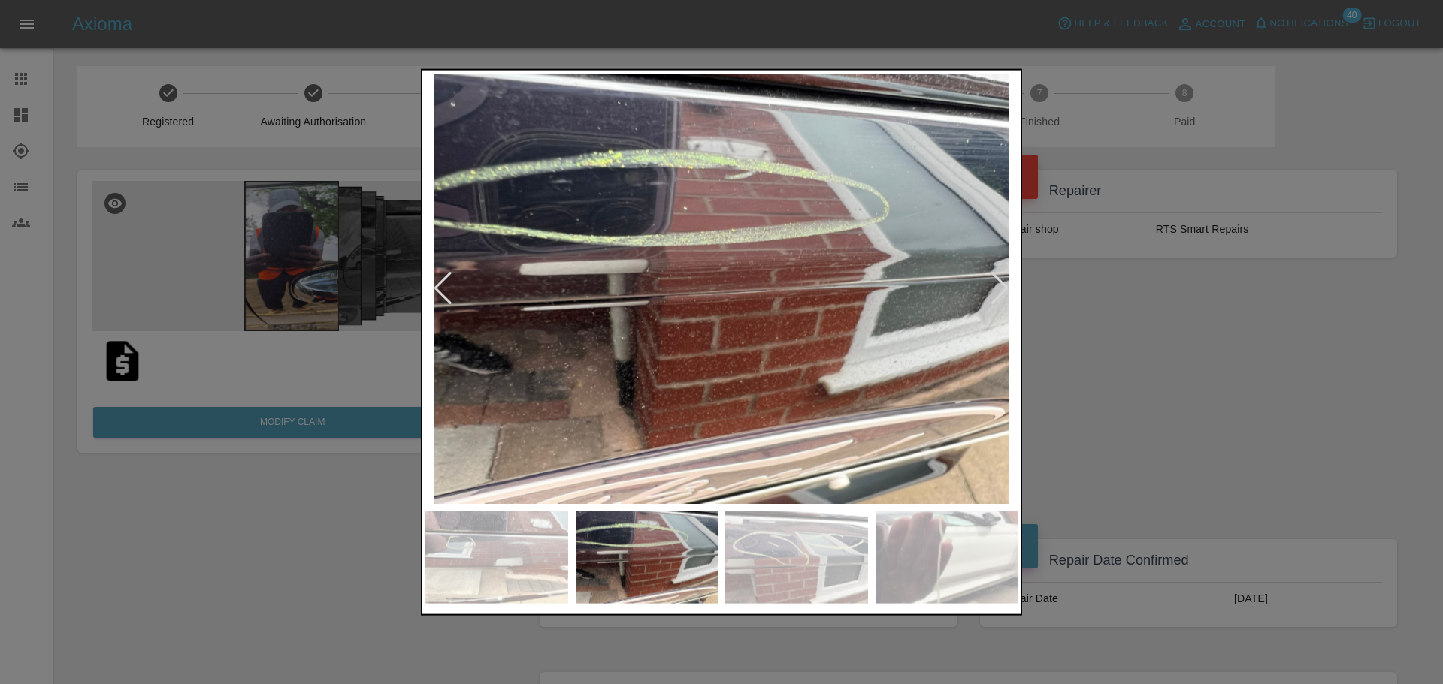
click at [996, 287] on div at bounding box center [1000, 288] width 20 height 33
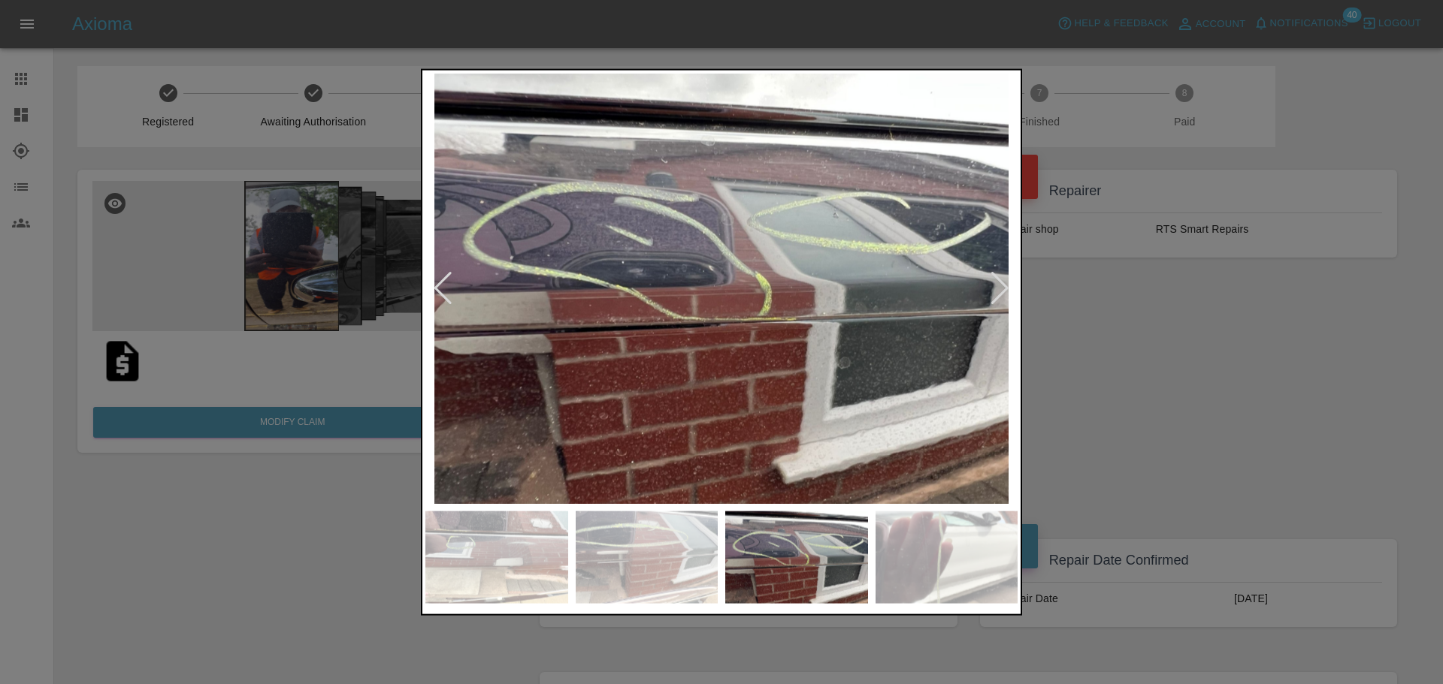
click at [1006, 285] on div at bounding box center [1000, 288] width 20 height 33
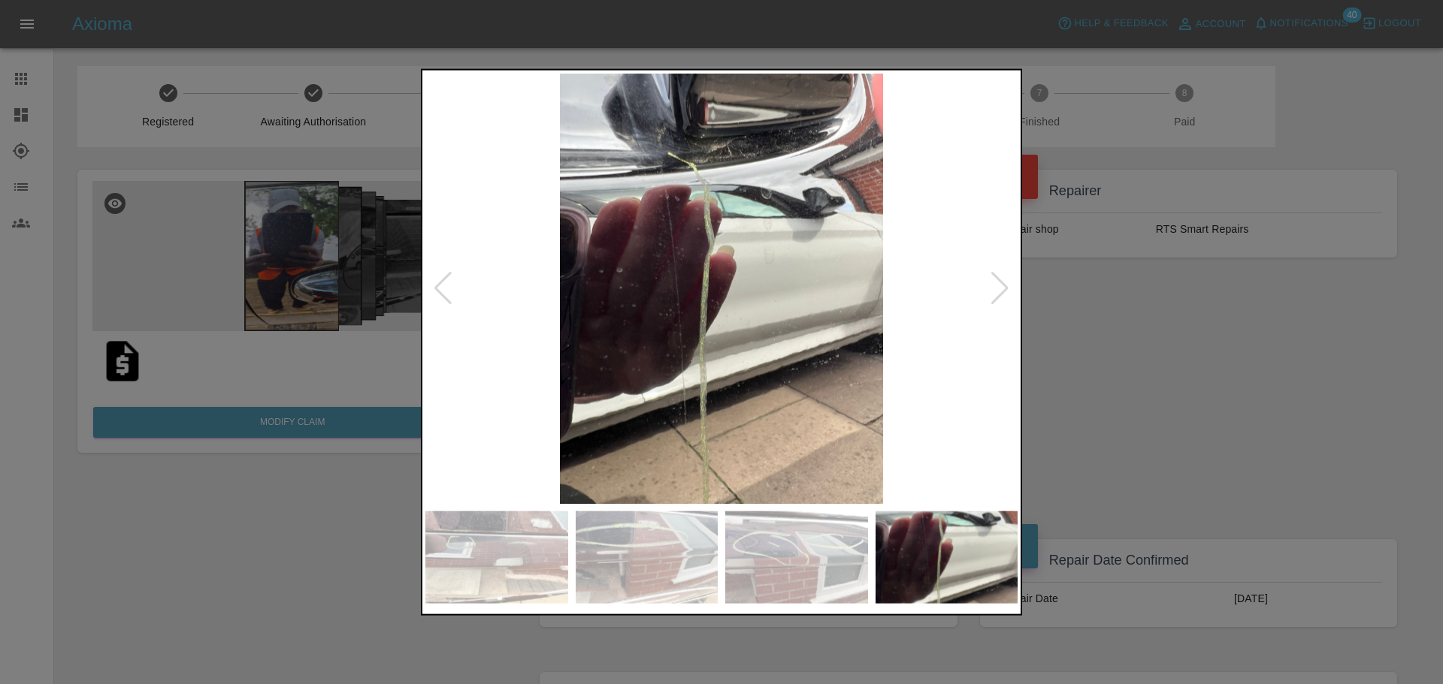
click at [1002, 285] on div at bounding box center [1000, 288] width 20 height 33
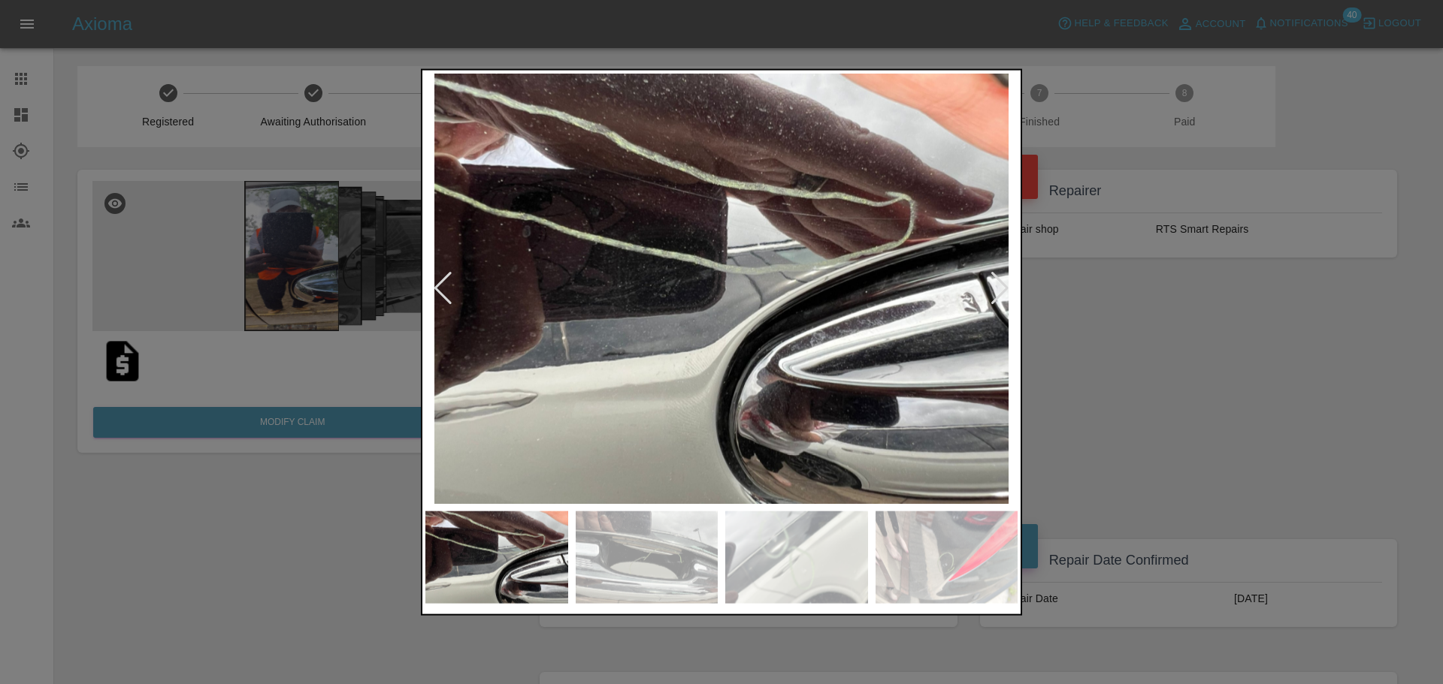
click at [994, 291] on div at bounding box center [1000, 288] width 20 height 33
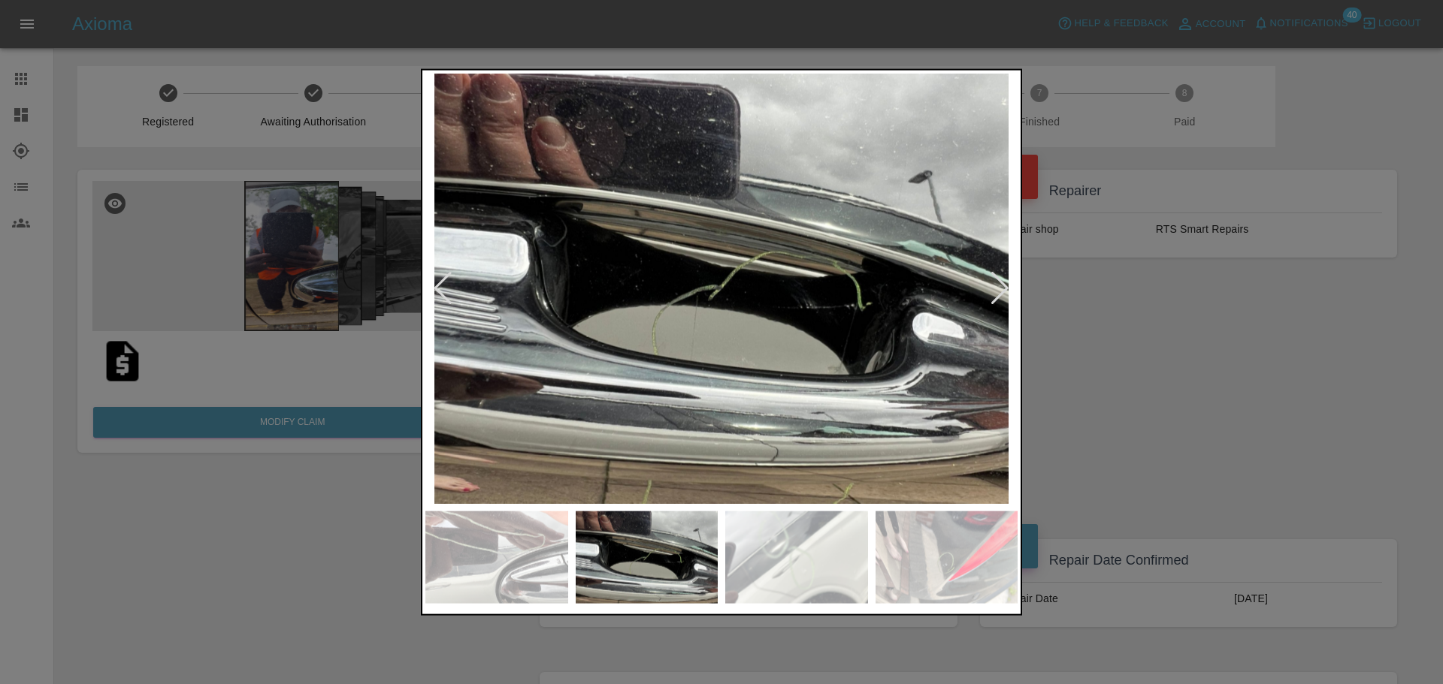
click at [1002, 287] on div at bounding box center [1000, 288] width 20 height 33
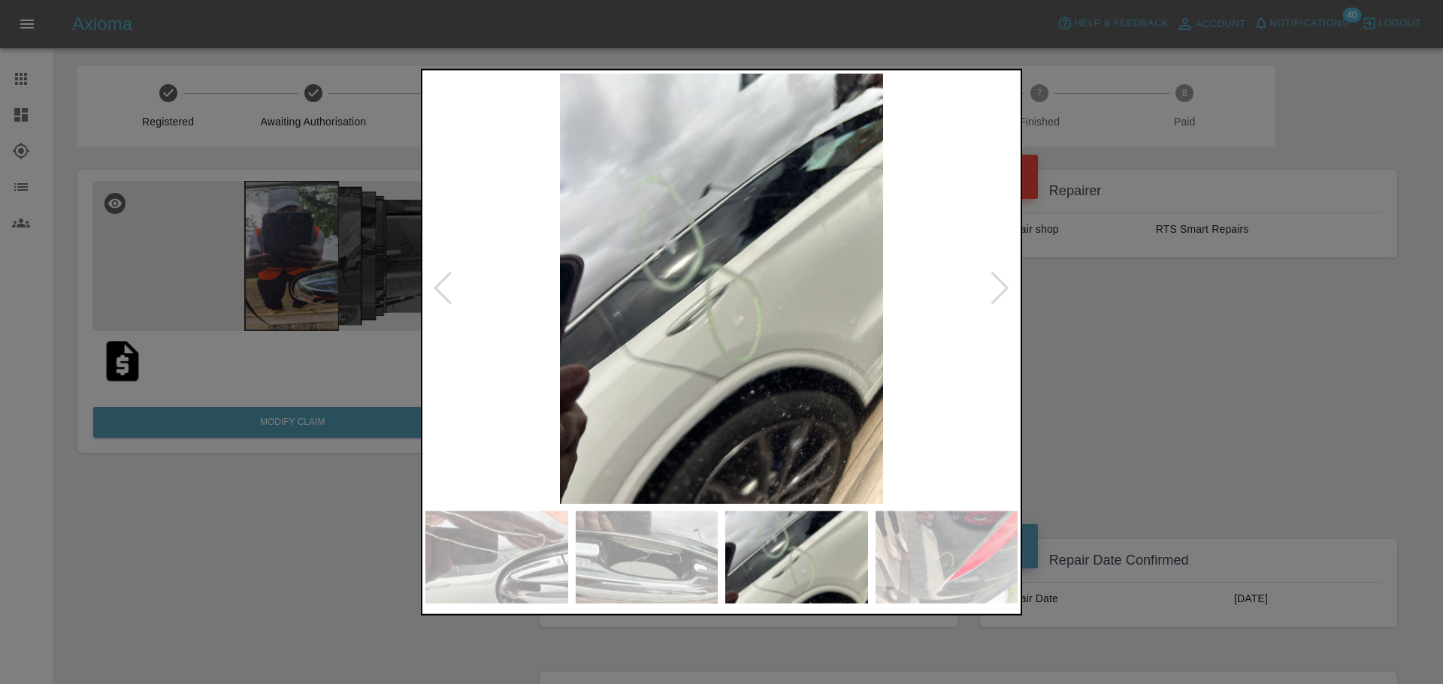
click at [996, 286] on div at bounding box center [1000, 288] width 20 height 33
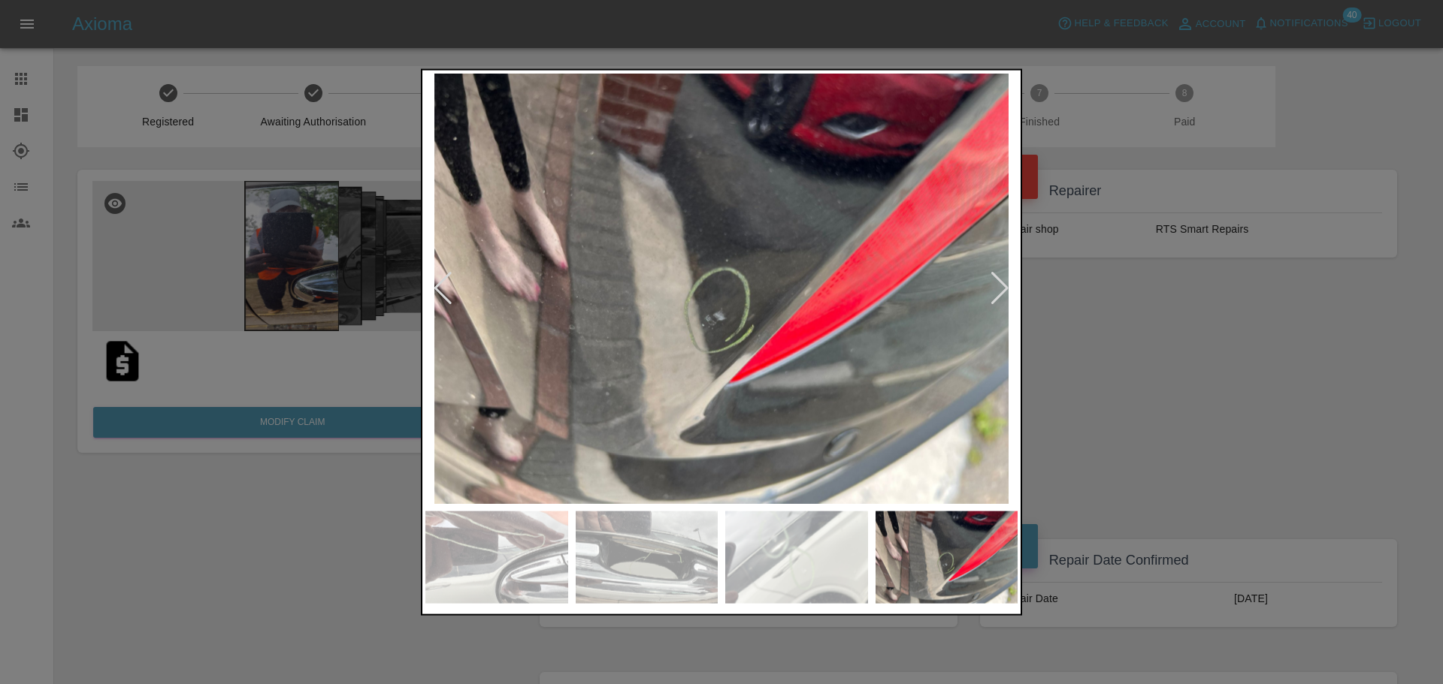
click at [996, 277] on div at bounding box center [1000, 288] width 20 height 33
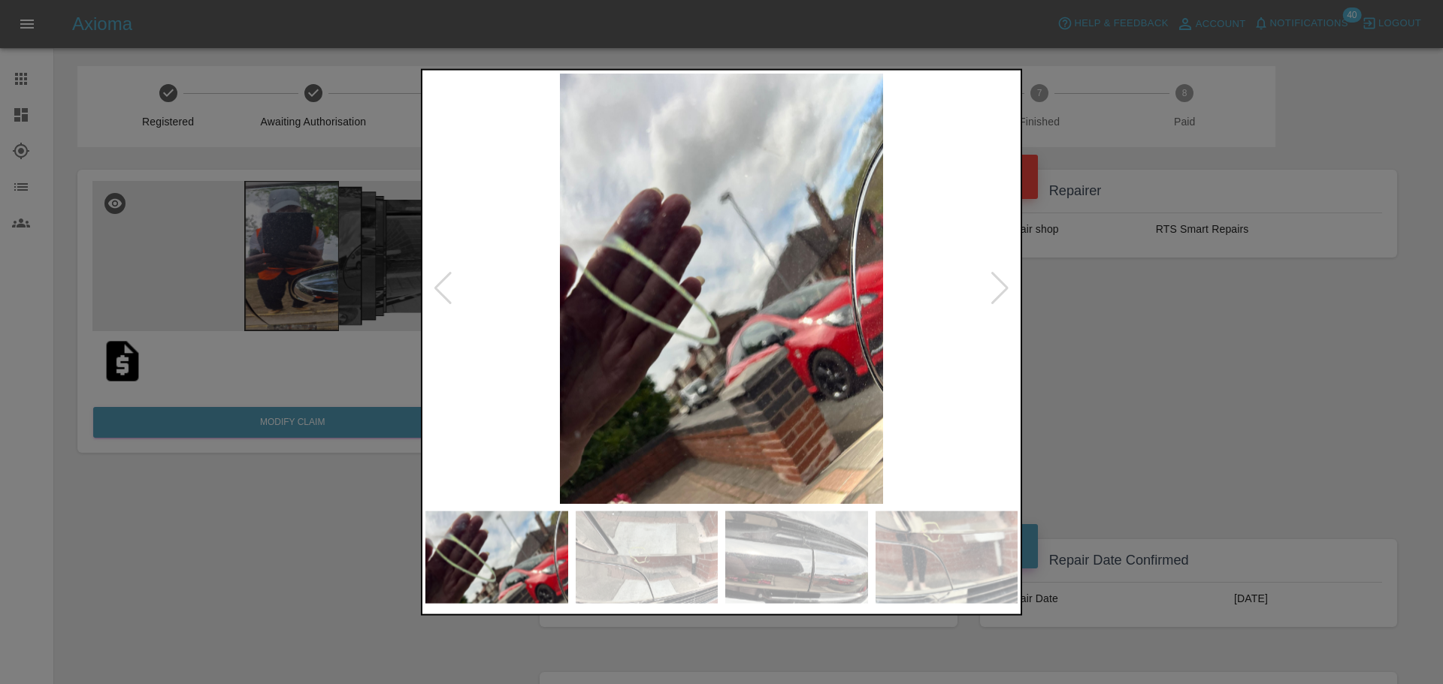
click at [993, 289] on div at bounding box center [1000, 288] width 20 height 33
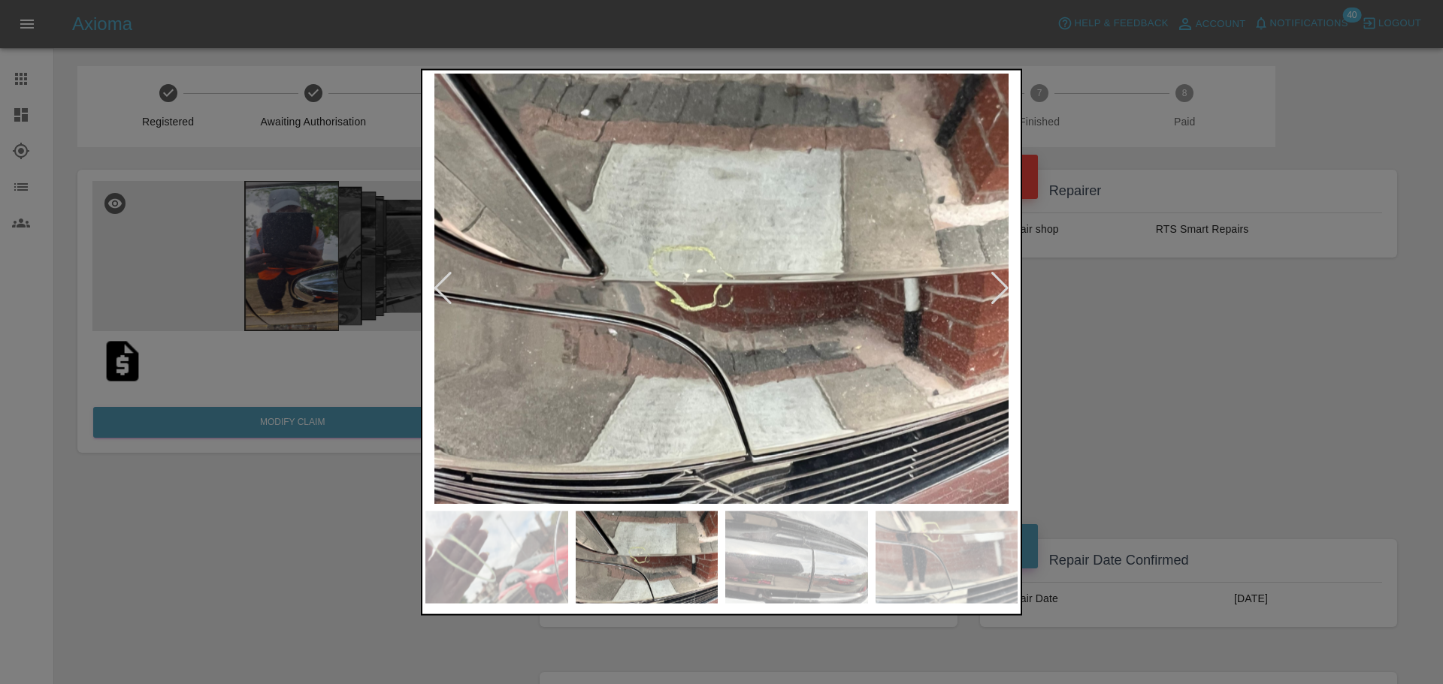
click at [992, 295] on div at bounding box center [1000, 288] width 20 height 33
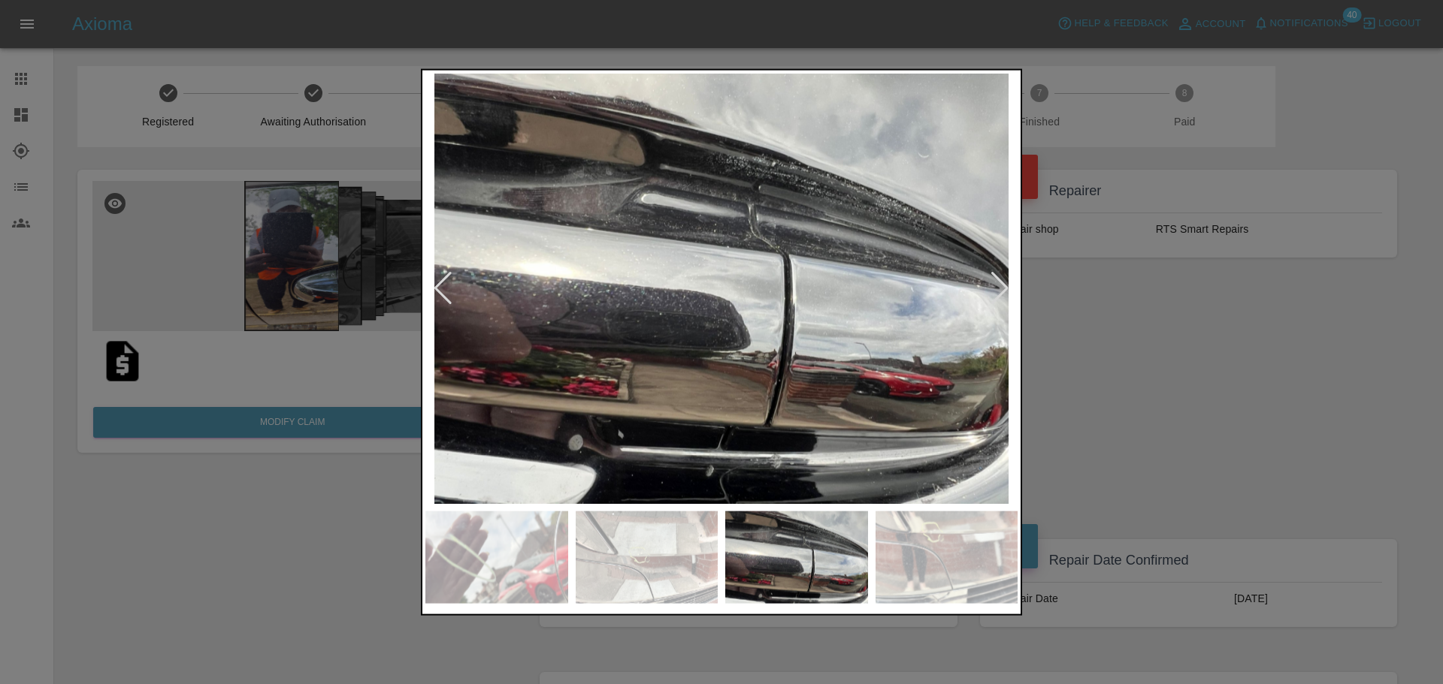
click at [1005, 287] on div at bounding box center [1000, 288] width 20 height 33
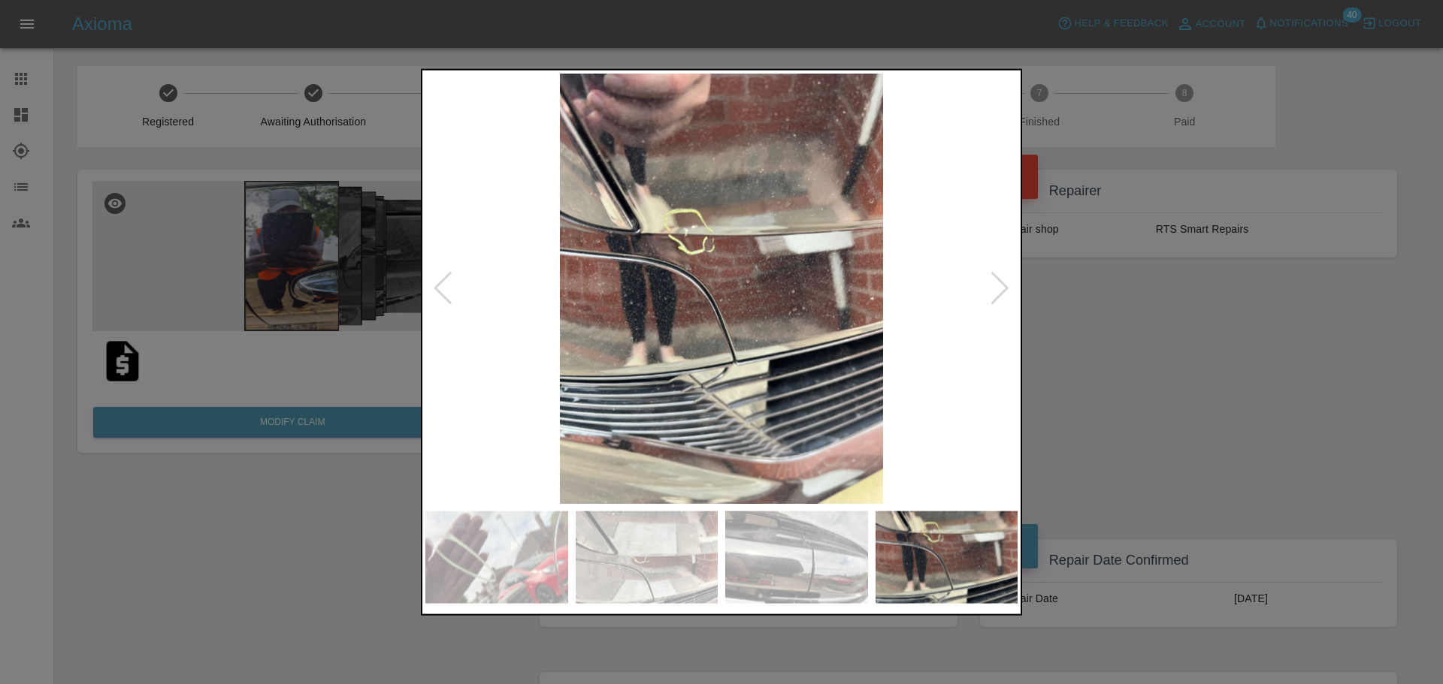
click at [996, 294] on div at bounding box center [1000, 288] width 20 height 33
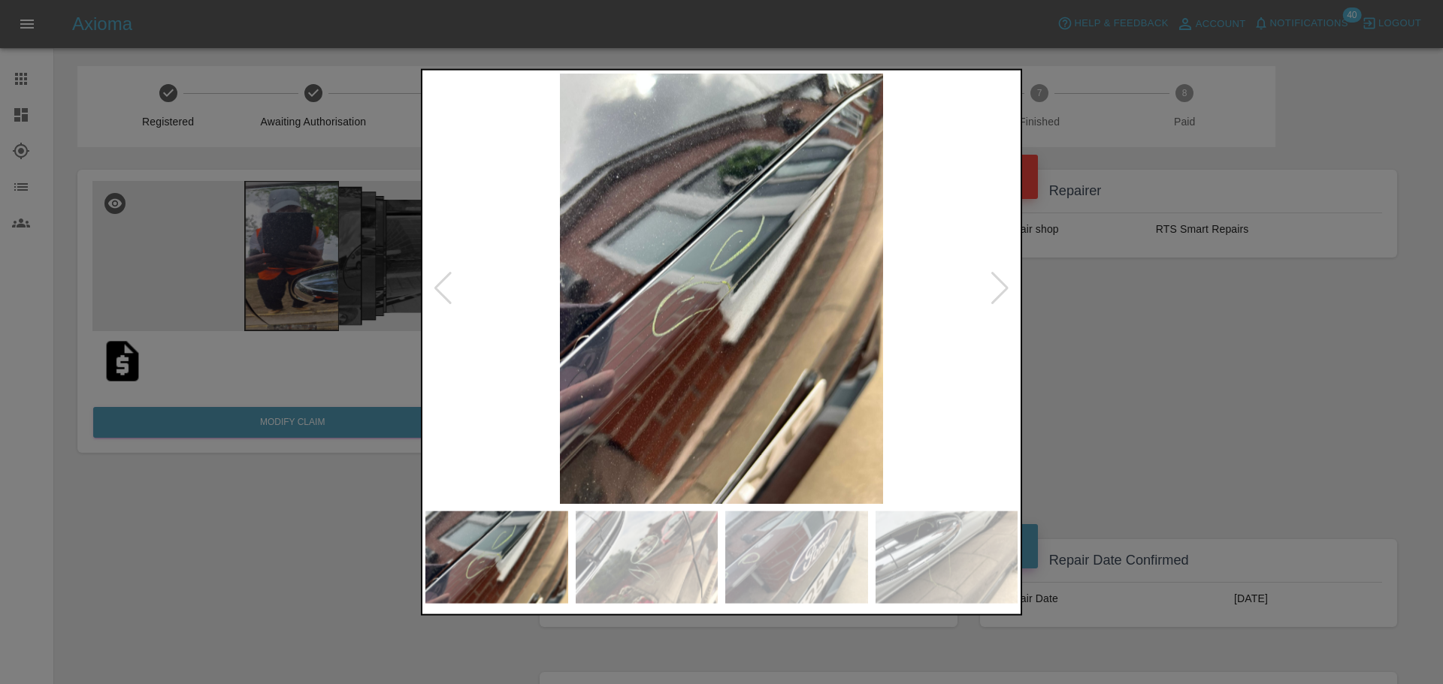
click at [993, 281] on div at bounding box center [1000, 288] width 20 height 33
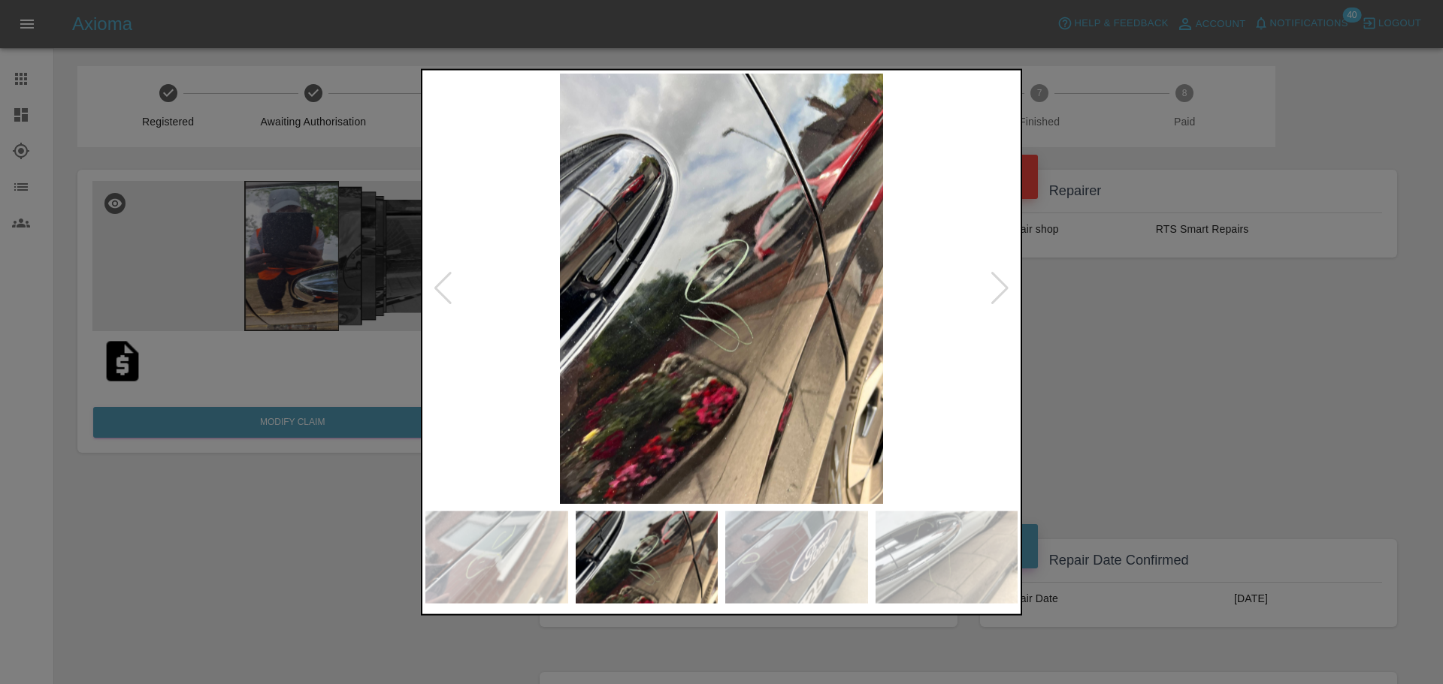
click at [1008, 286] on div at bounding box center [1000, 288] width 20 height 33
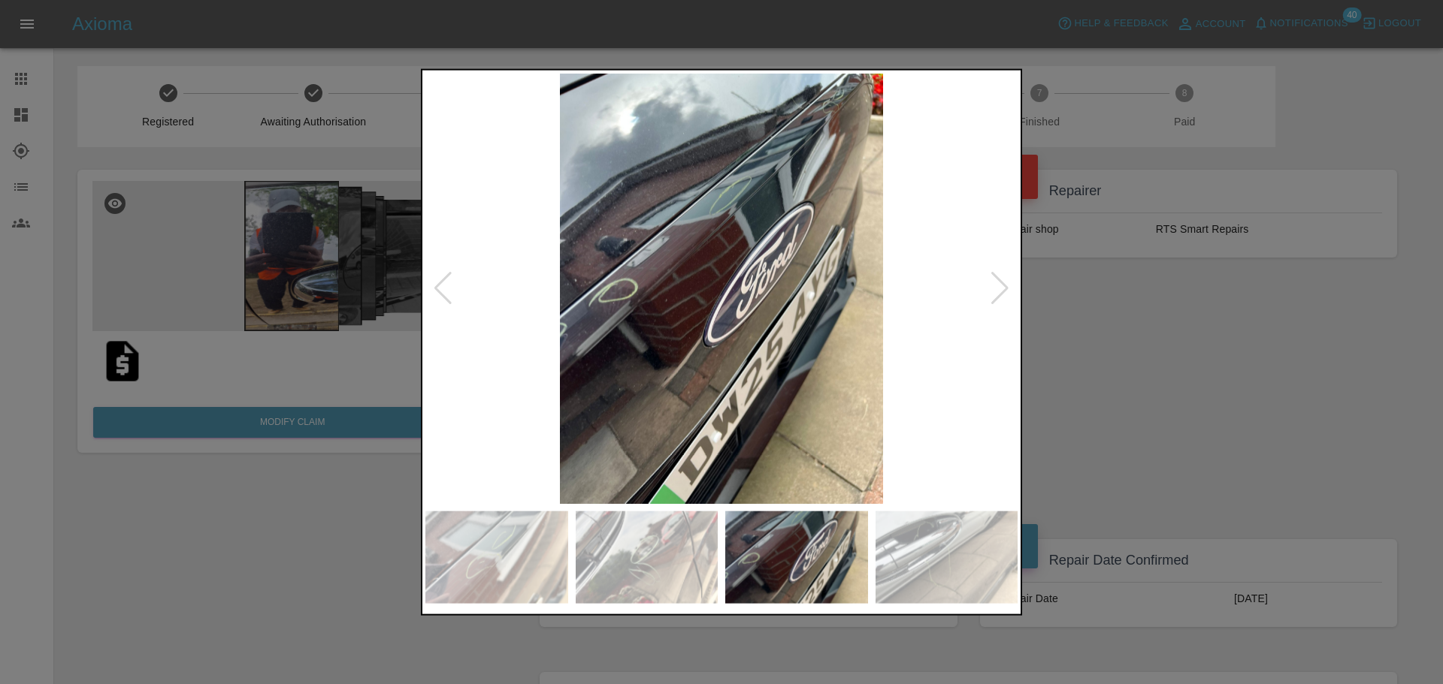
drag, startPoint x: 999, startPoint y: 291, endPoint x: 984, endPoint y: 331, distance: 43.3
click at [999, 291] on div at bounding box center [1000, 288] width 20 height 33
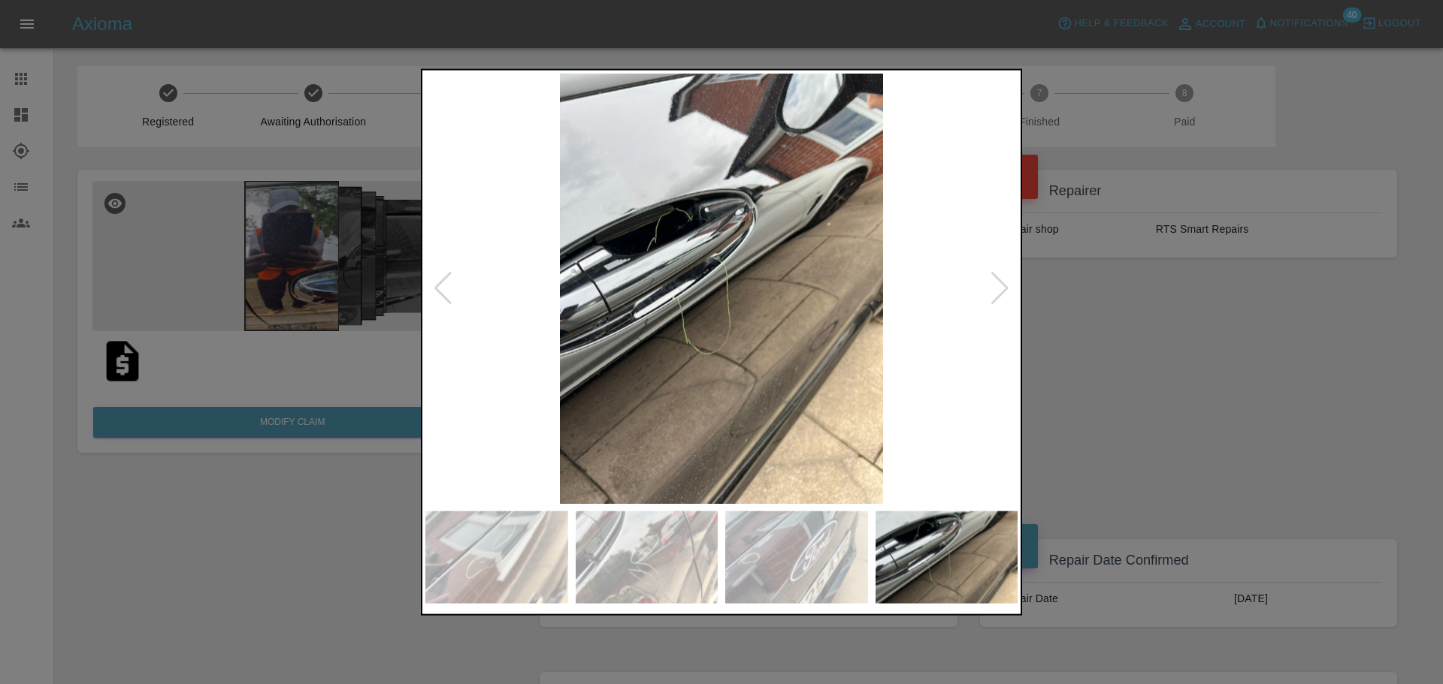
click at [1000, 288] on div at bounding box center [1000, 288] width 20 height 33
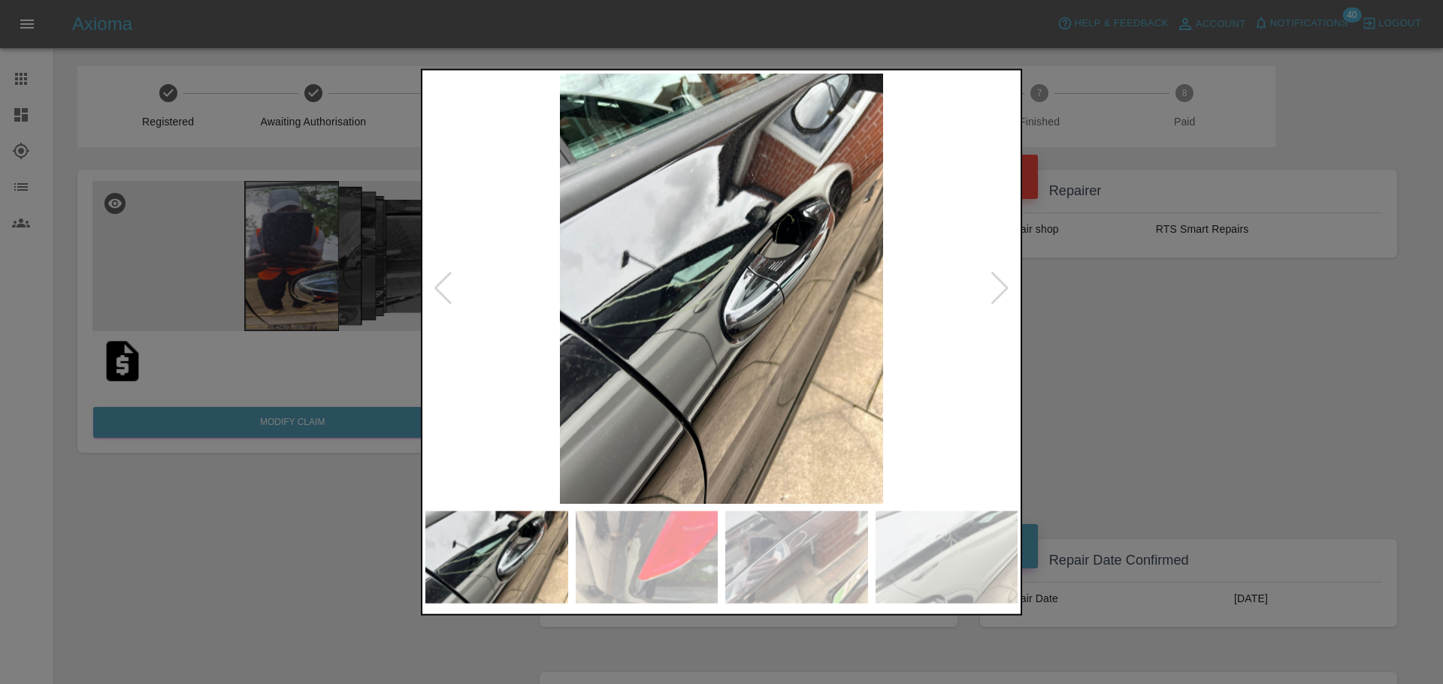
click at [993, 292] on div at bounding box center [1000, 288] width 20 height 33
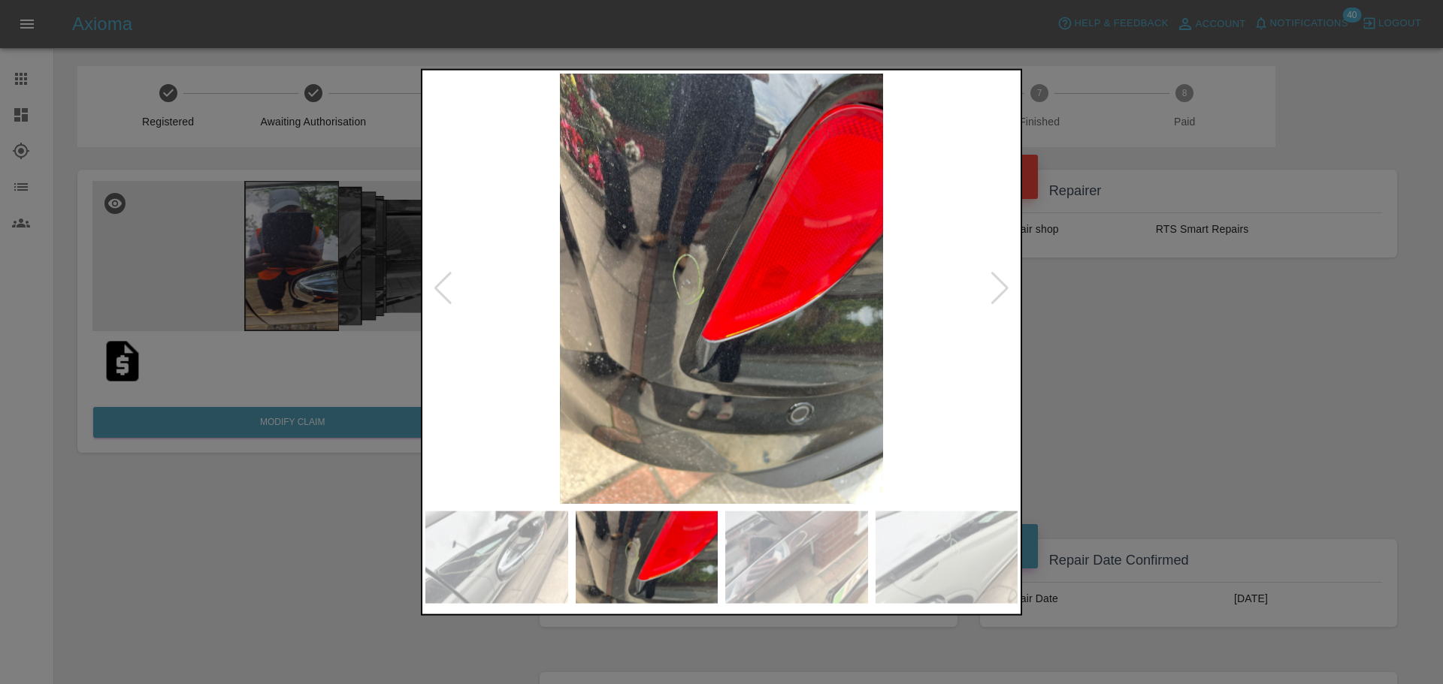
click at [1002, 282] on div at bounding box center [1000, 288] width 20 height 33
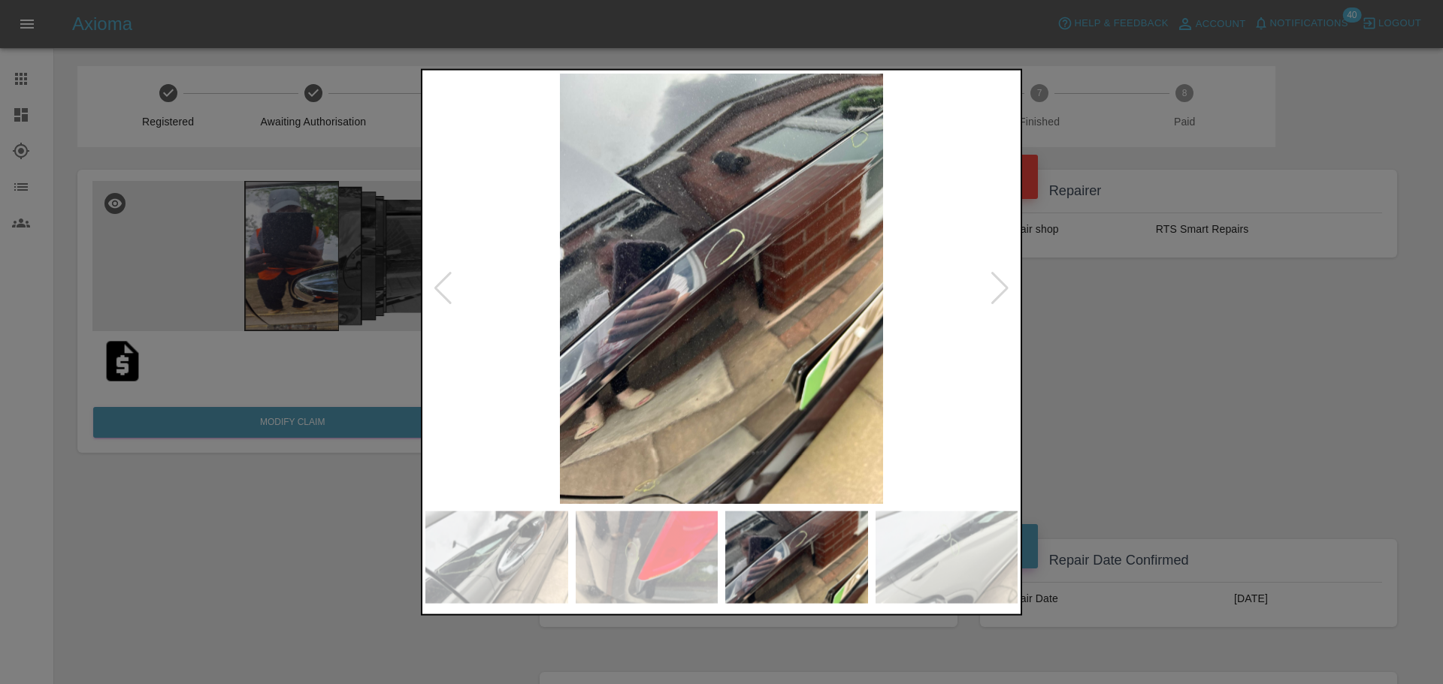
click at [1014, 292] on img at bounding box center [721, 288] width 592 height 431
click at [1000, 290] on div at bounding box center [1000, 288] width 20 height 33
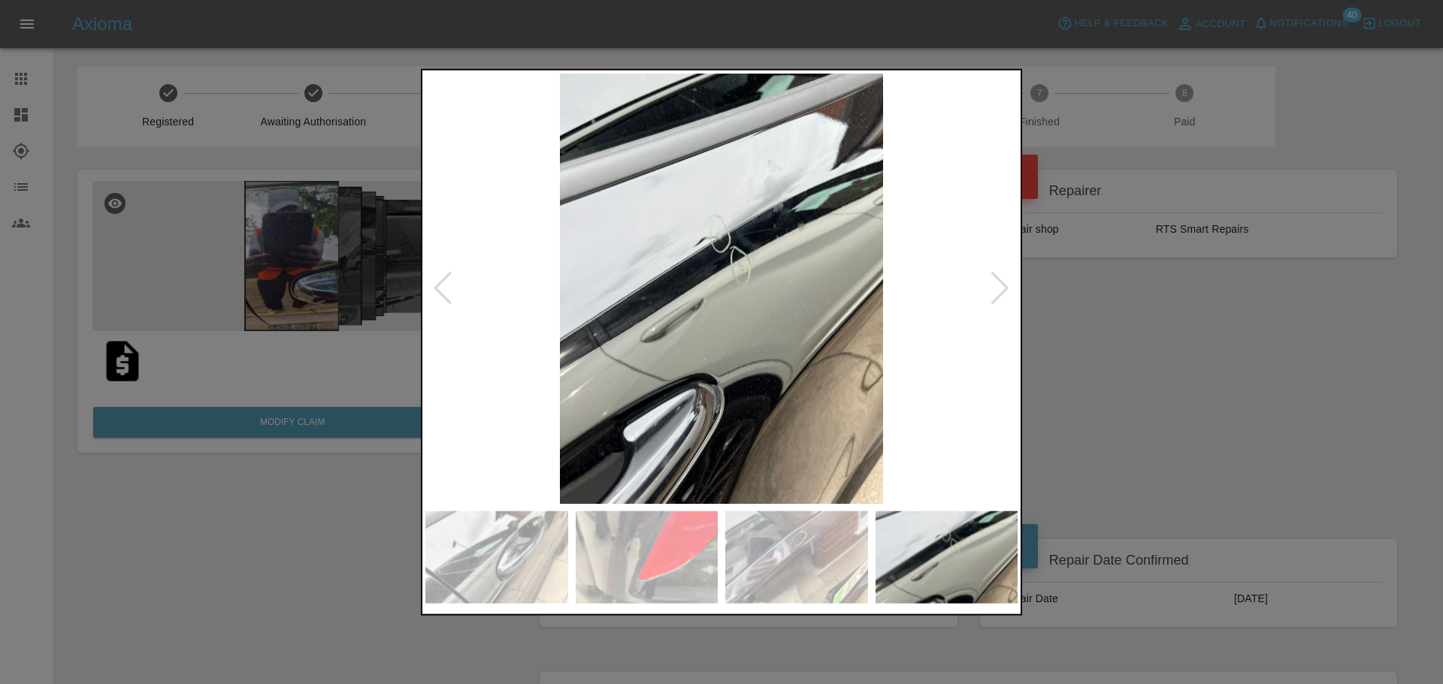
click at [1000, 295] on div at bounding box center [1000, 288] width 20 height 33
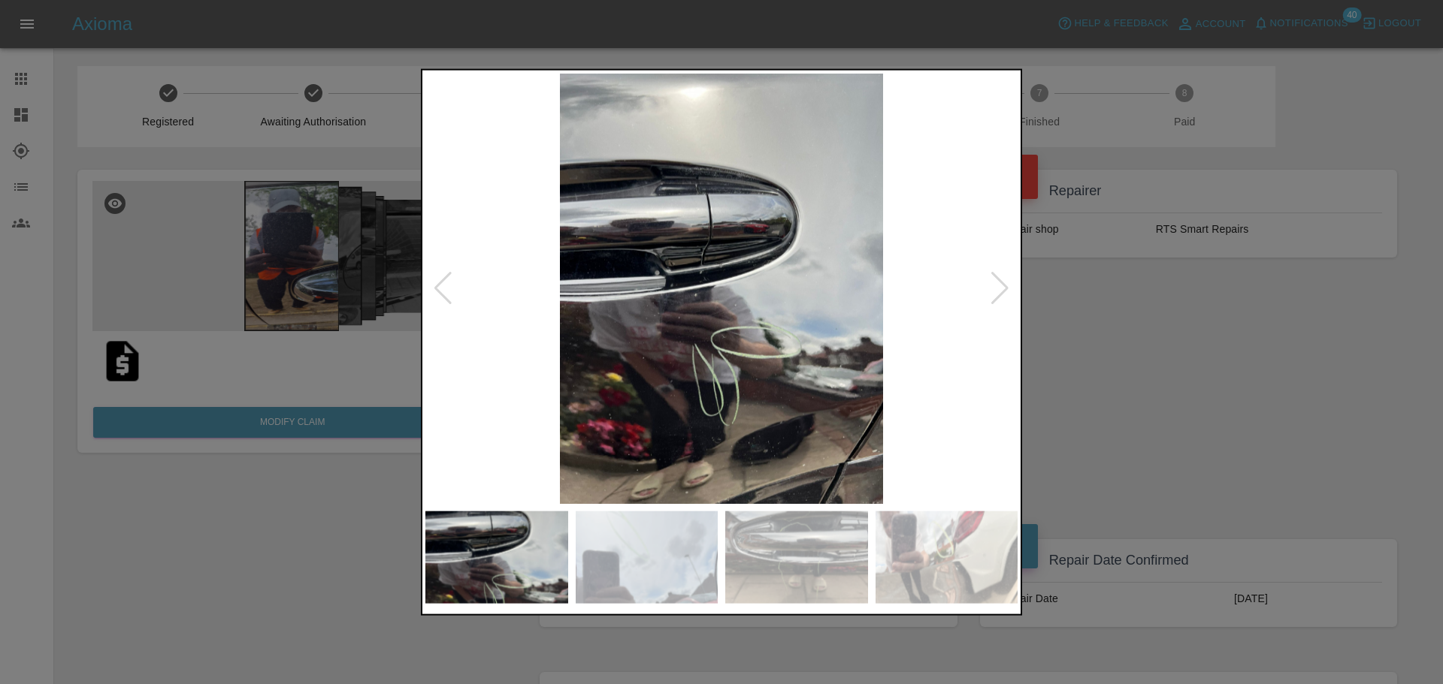
click at [985, 292] on img at bounding box center [721, 288] width 592 height 431
click at [1000, 291] on div at bounding box center [1000, 288] width 20 height 33
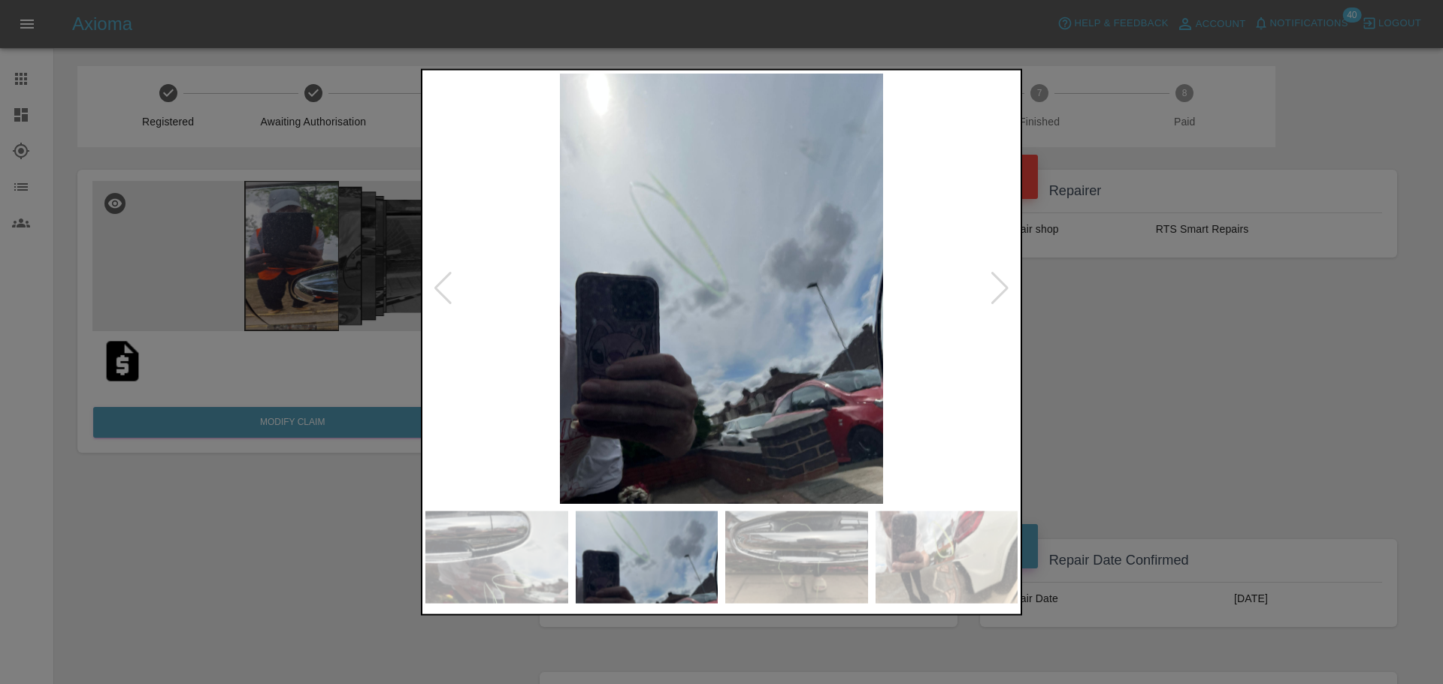
click at [993, 286] on div at bounding box center [1000, 288] width 20 height 33
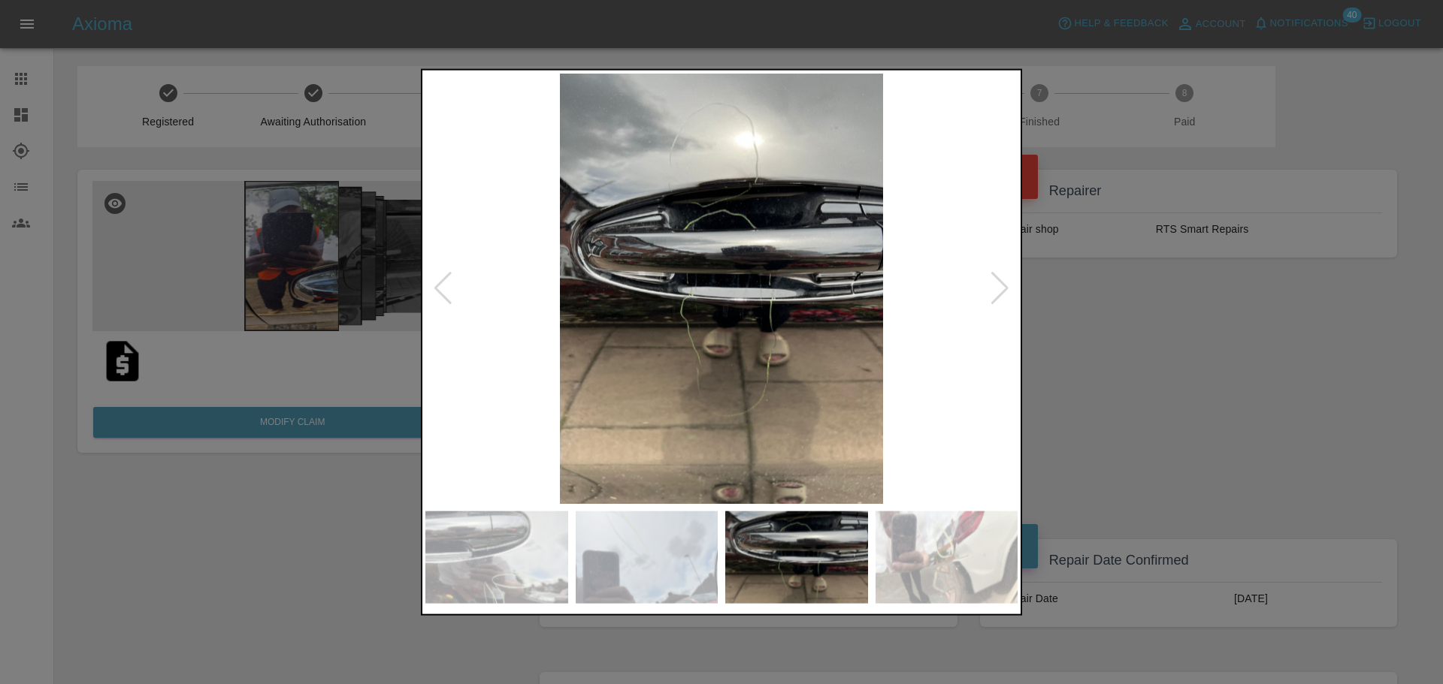
click at [1007, 291] on div at bounding box center [1000, 288] width 20 height 33
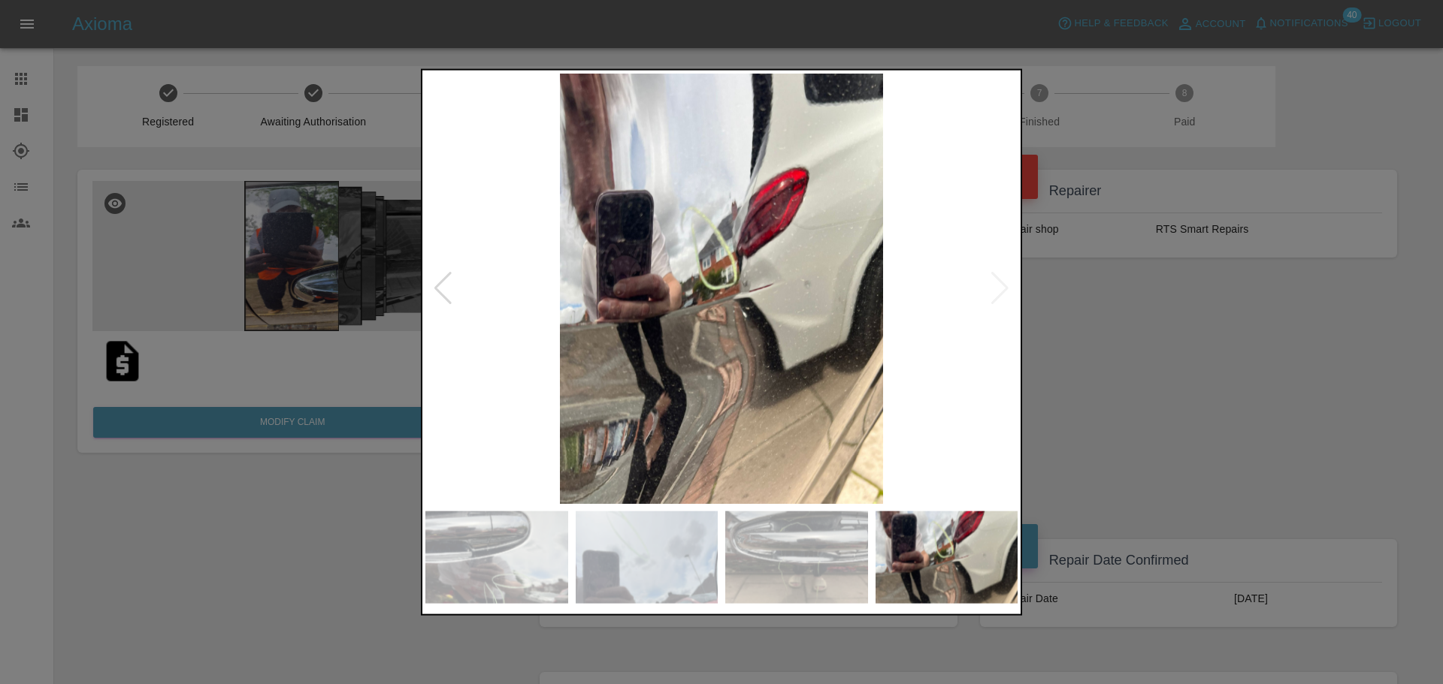
click at [1004, 289] on img at bounding box center [721, 288] width 592 height 431
